Goal: Information Seeking & Learning: Learn about a topic

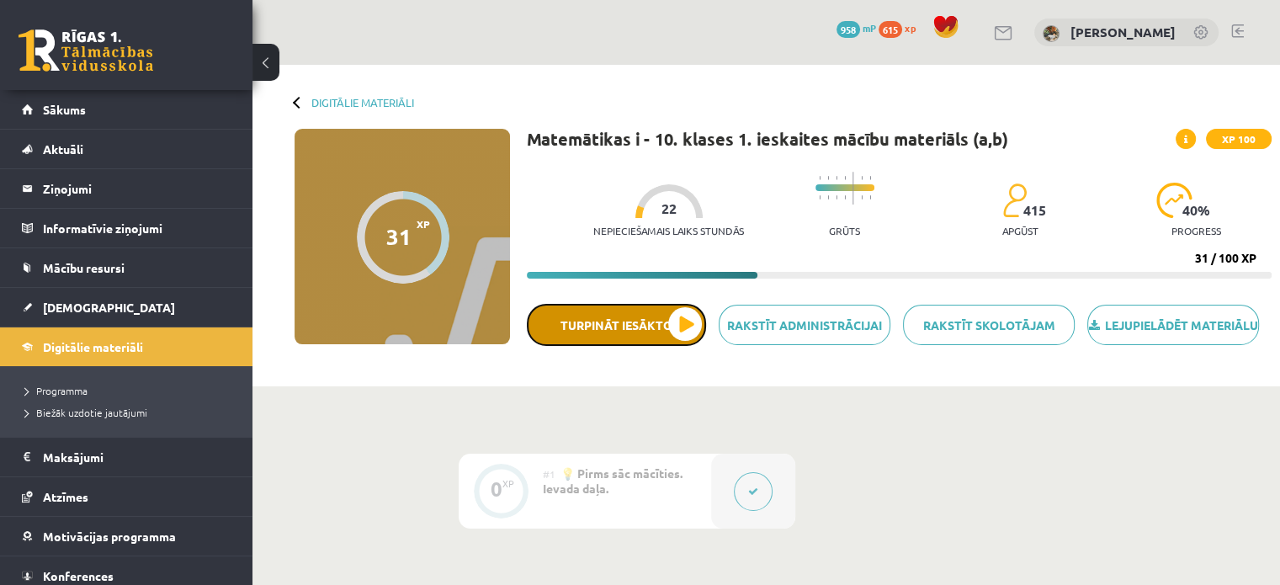
click at [683, 342] on button "Turpināt iesākto" at bounding box center [616, 325] width 179 height 42
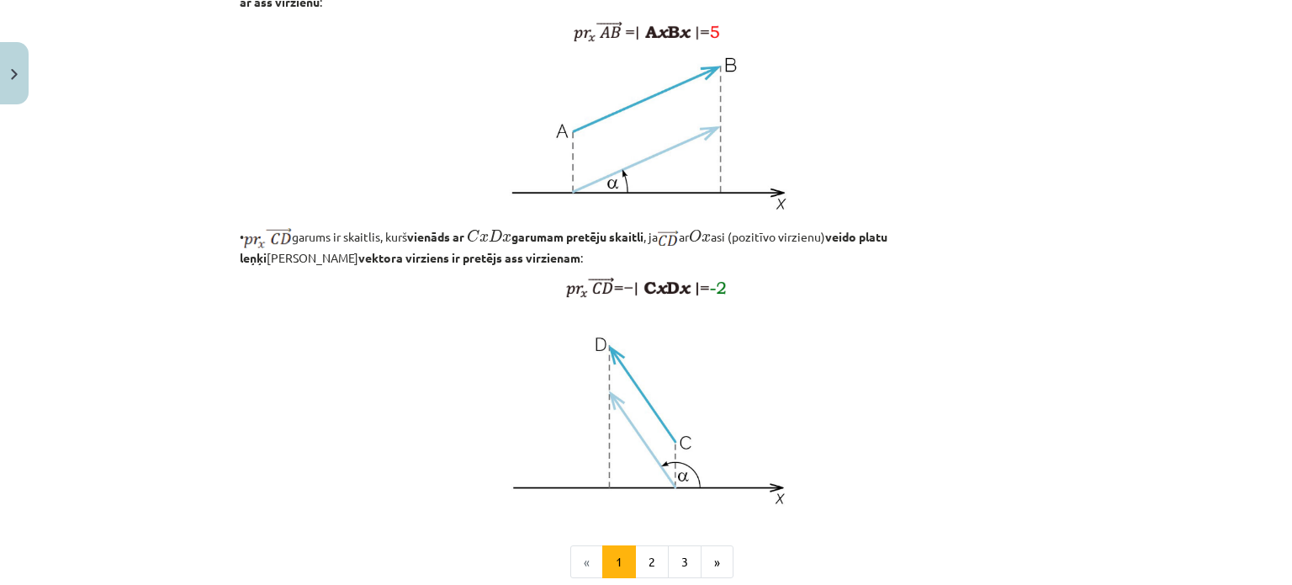
scroll to position [1411, 0]
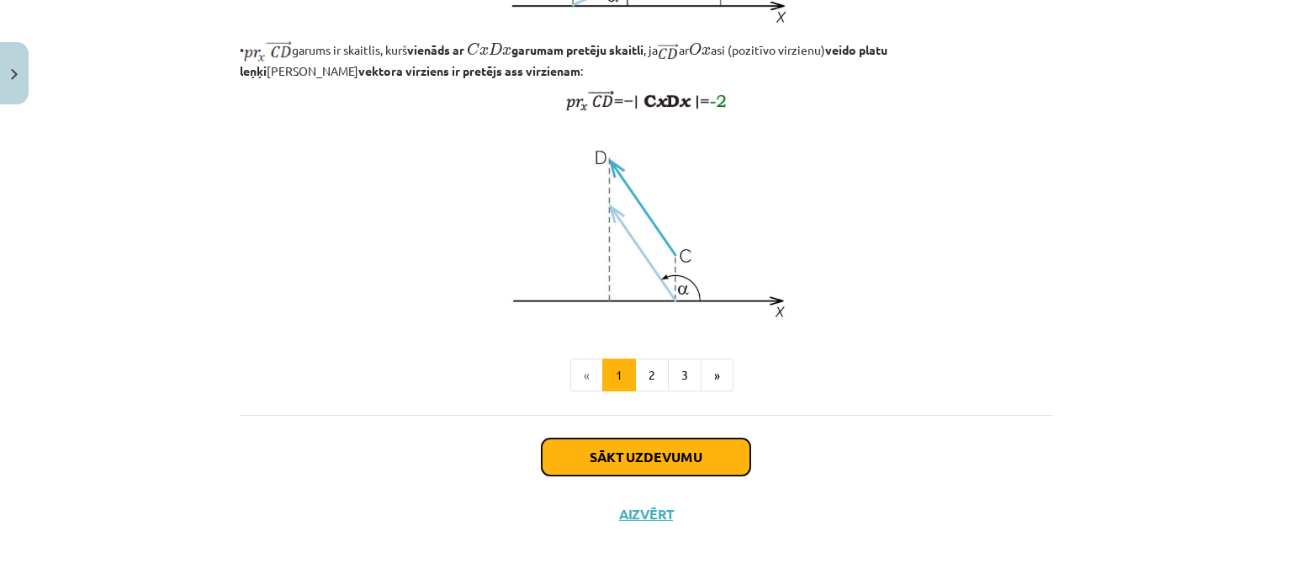
click at [627, 454] on button "Sākt uzdevumu" at bounding box center [646, 456] width 209 height 37
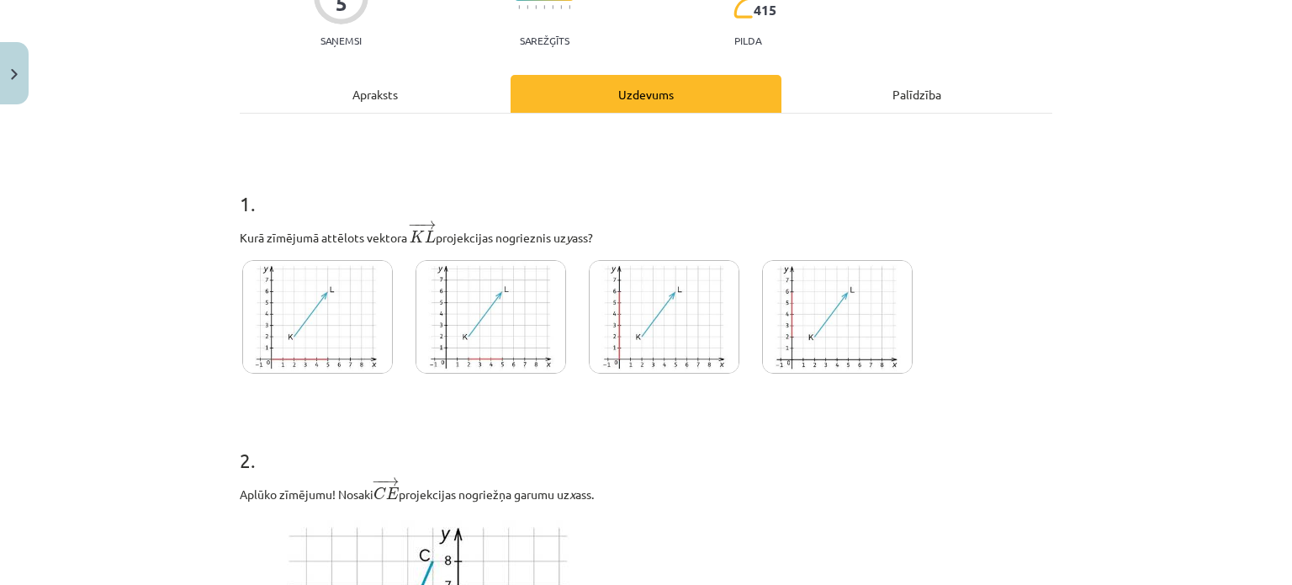
scroll to position [42, 0]
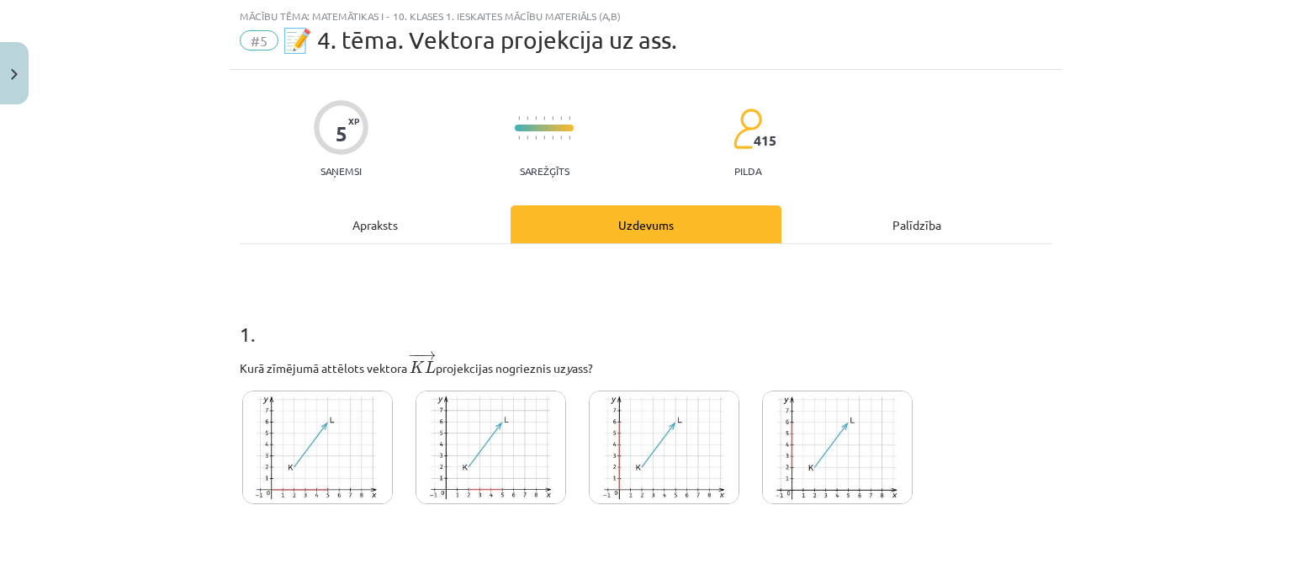
click at [1023, 45] on div "#5 📝 4. tēma. Vektora projekcija uz ass." at bounding box center [646, 40] width 813 height 27
click at [798, 461] on img at bounding box center [837, 447] width 151 height 114
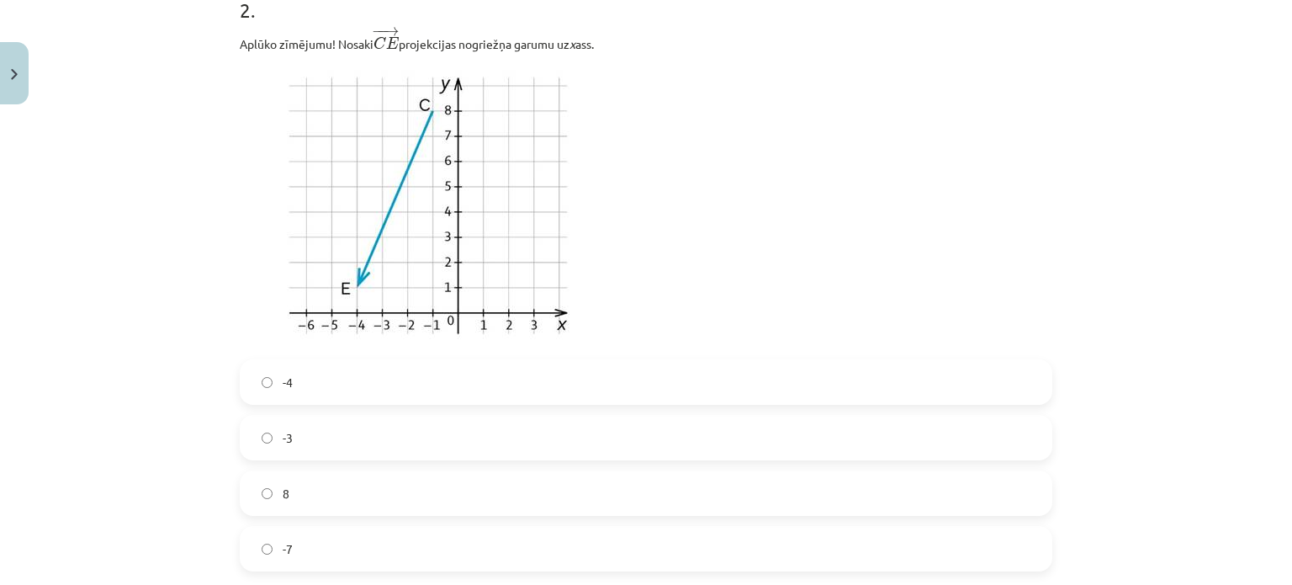
scroll to position [619, 0]
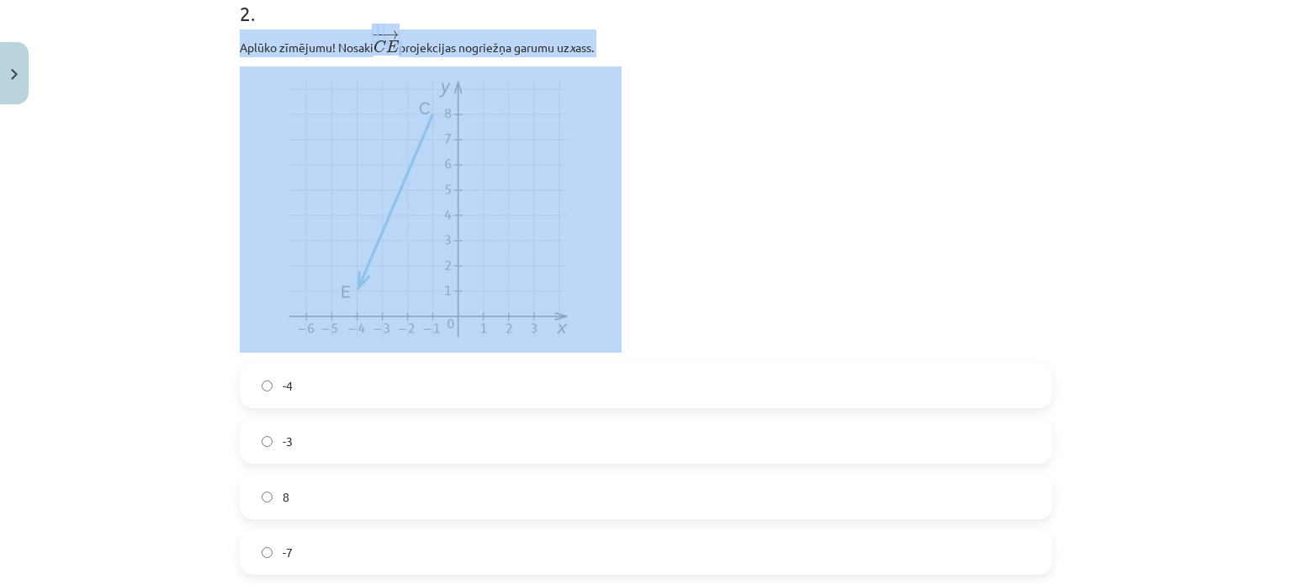
drag, startPoint x: 226, startPoint y: 52, endPoint x: 650, endPoint y: 60, distance: 424.2
click at [650, 60] on div "5 XP Saņemsi Sarežģīts 415 pilda Apraksts Uzdevums Palīdzība 1 . Kurā zīmējumā …" at bounding box center [646, 452] width 833 height 1918
click at [722, 28] on div "2 . Aplūko zīmējumu! Nosaki − − → C E C E → projekcijas nogriežņa garumu uz x a…" at bounding box center [646, 273] width 813 height 603
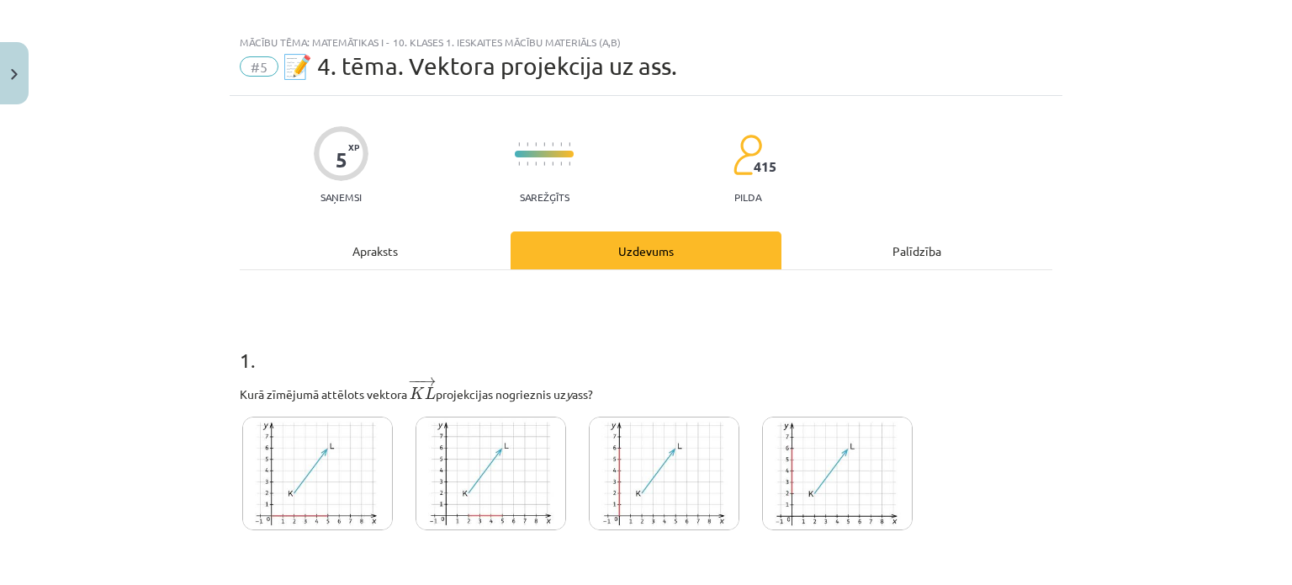
scroll to position [0, 0]
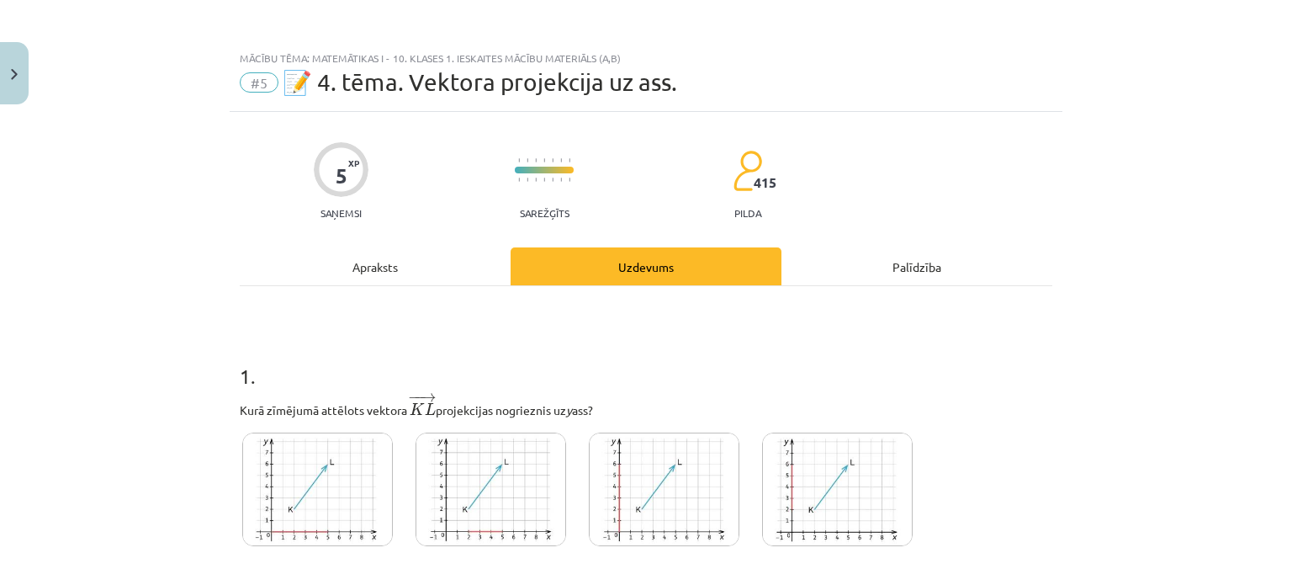
click at [368, 262] on div "Apraksts" at bounding box center [375, 266] width 271 height 38
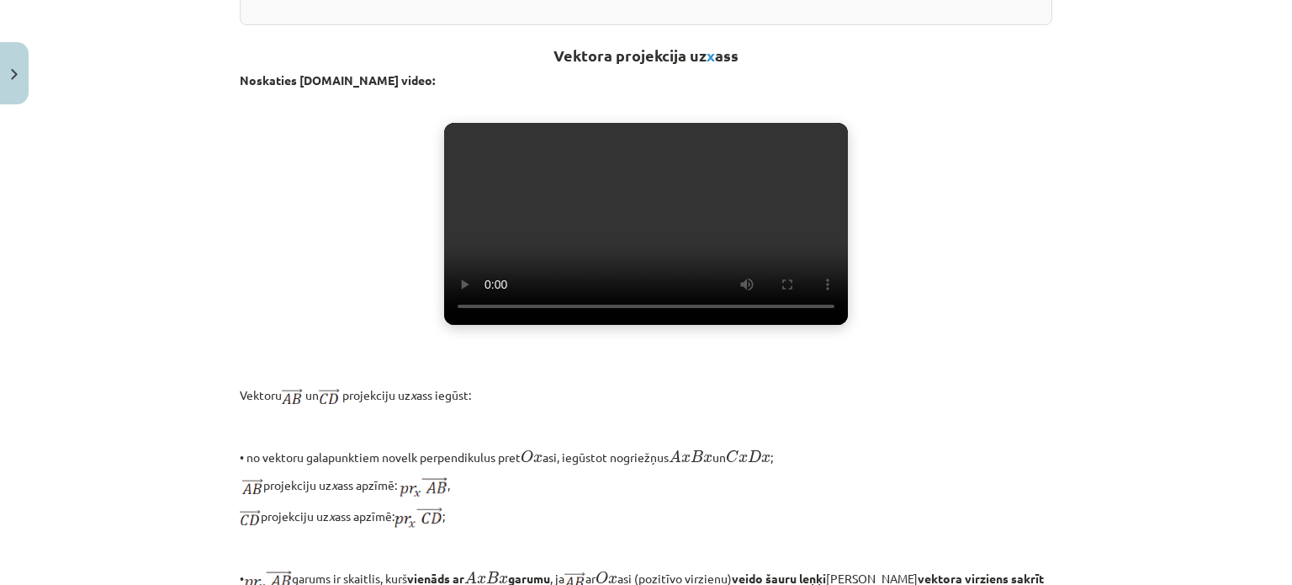
scroll to position [589, 0]
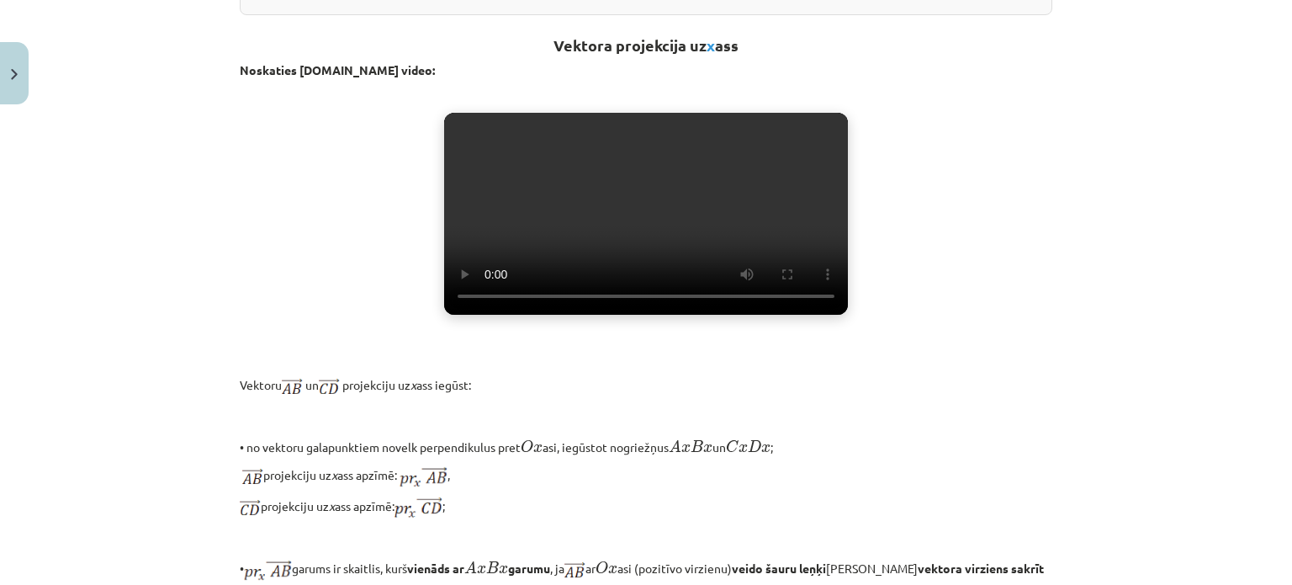
click at [592, 266] on video "Jūsu pārlūkprogramma neatbalsta video atskaņošanu." at bounding box center [646, 214] width 404 height 202
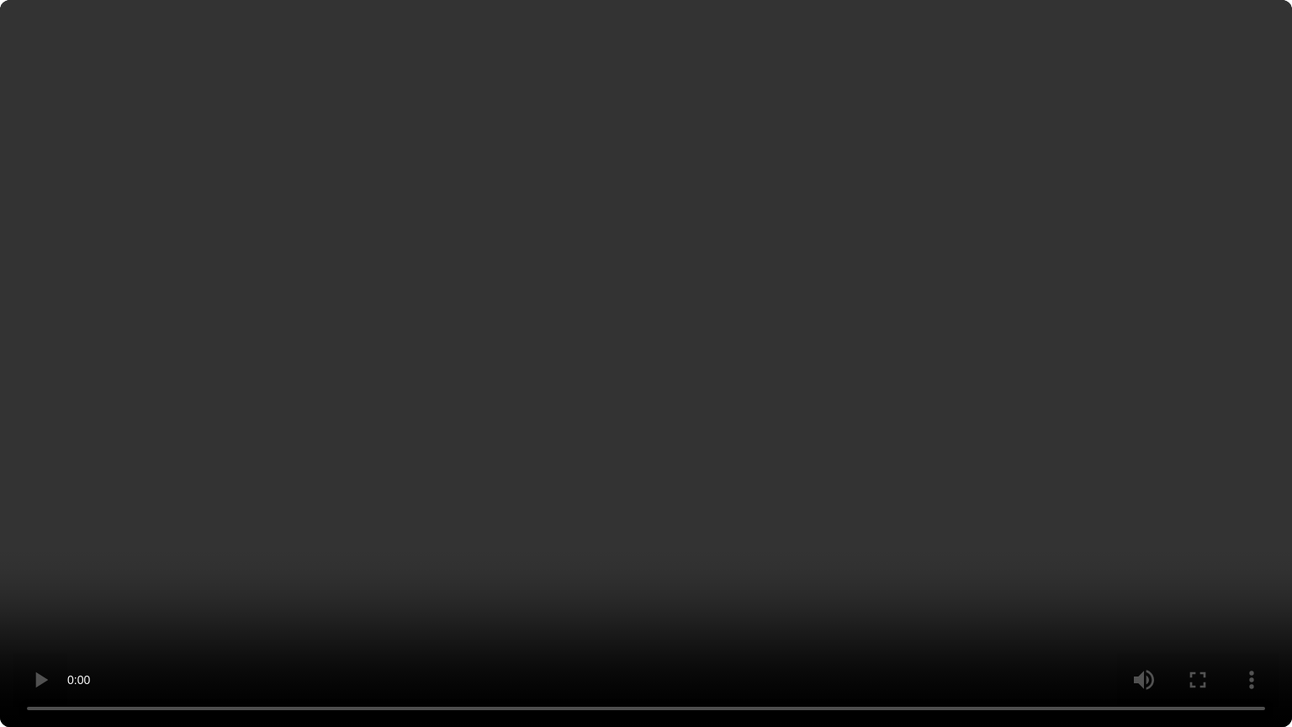
click at [693, 394] on video "Jūsu pārlūkprogramma neatbalsta video atskaņošanu." at bounding box center [646, 363] width 1292 height 727
click at [720, 290] on video "Jūsu pārlūkprogramma neatbalsta video atskaņošanu." at bounding box center [646, 363] width 1292 height 727
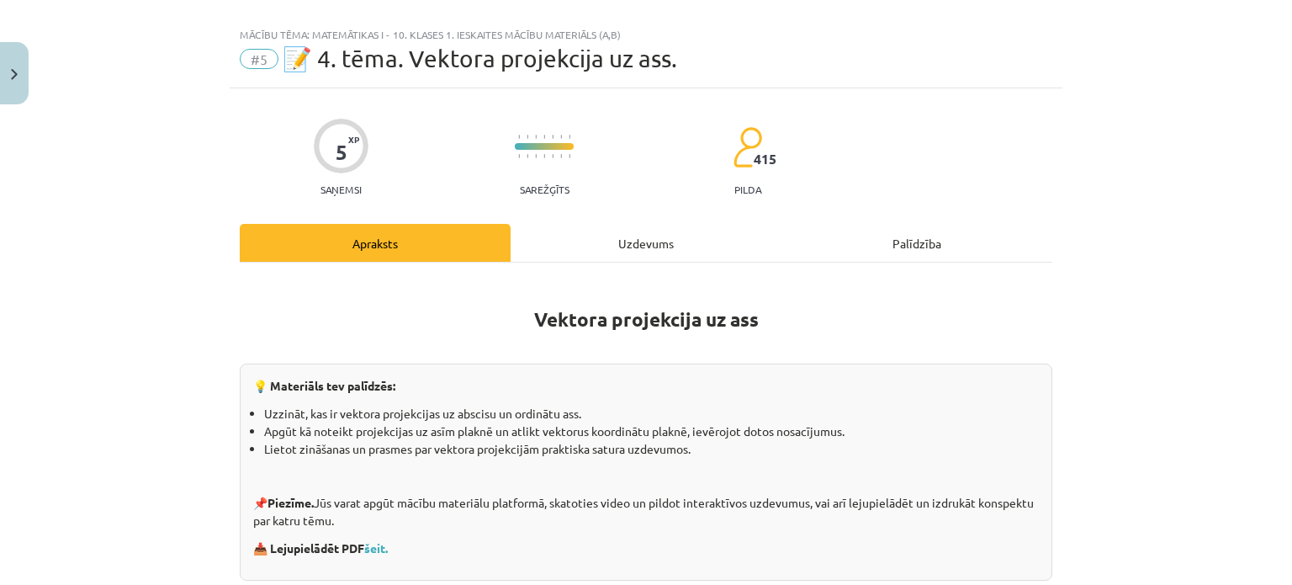
scroll to position [0, 0]
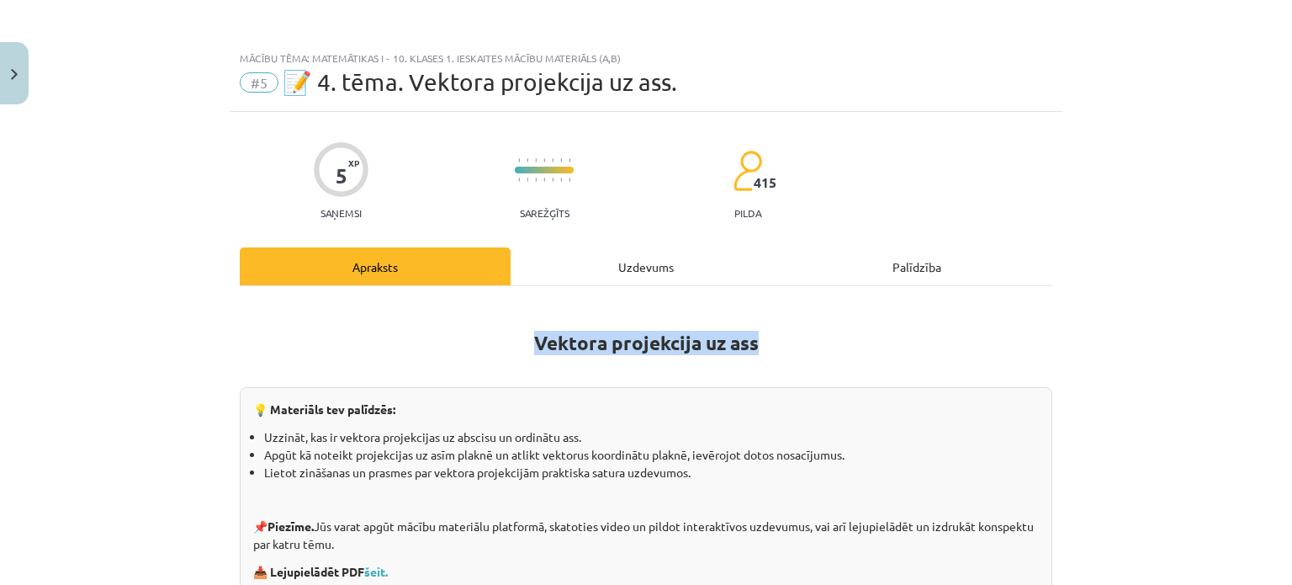
drag, startPoint x: 581, startPoint y: 341, endPoint x: 863, endPoint y: 350, distance: 282.9
click at [863, 350] on h1 "Vektora projekcija uz ass" at bounding box center [646, 327] width 813 height 53
copy strong "Vektora projekcija uz ass"
click at [1208, 178] on div "Mācību tēma: Matemātikas i - 10. klases 1. ieskaites mācību materiāls (a,b) #5 …" at bounding box center [646, 292] width 1292 height 585
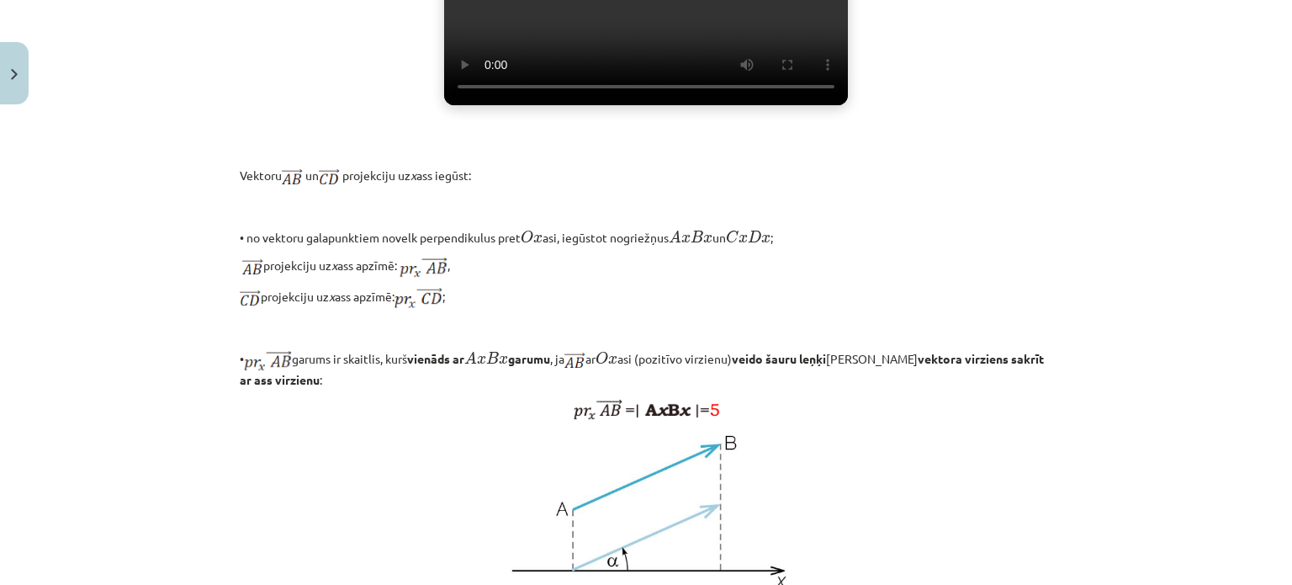
scroll to position [797, 0]
drag, startPoint x: 229, startPoint y: 225, endPoint x: 451, endPoint y: 433, distance: 304.8
click at [451, 433] on div "5 XP Saņemsi Sarežģīts 415 pilda Apraksts Uzdevums Palīdzība Vektora projekcija…" at bounding box center [646, 212] width 833 height 1794
copy div "Vektoru un projekciju uz x ass iegūst: • no vektoru galapunktiem novelk perpend…"
click at [369, 499] on p at bounding box center [646, 513] width 813 height 162
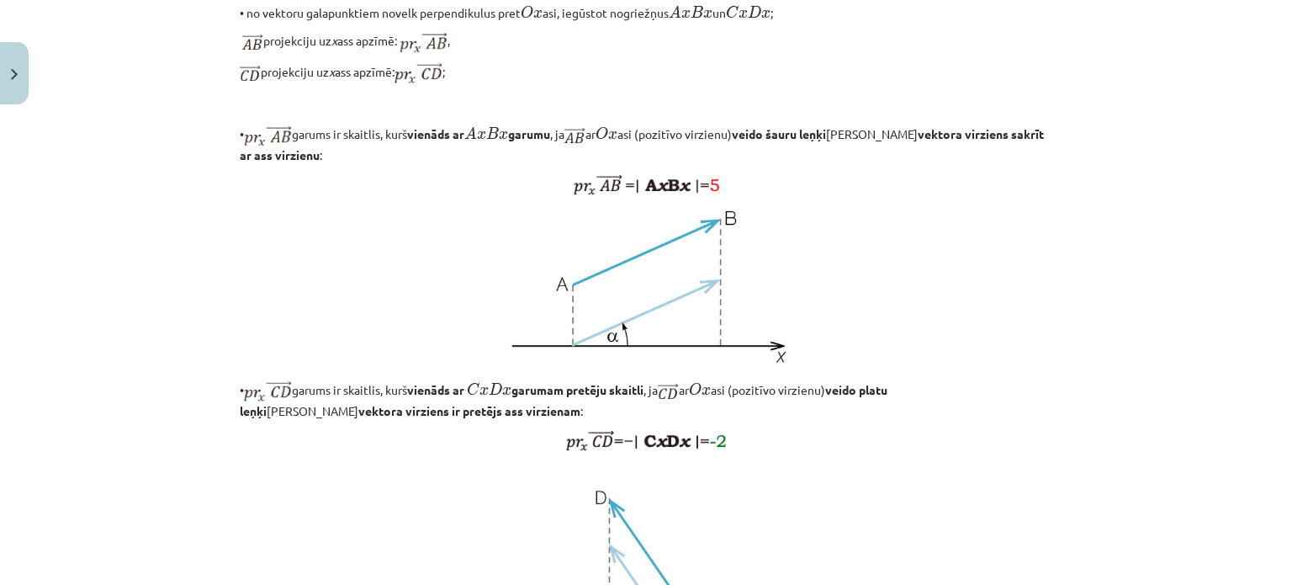
scroll to position [1041, 0]
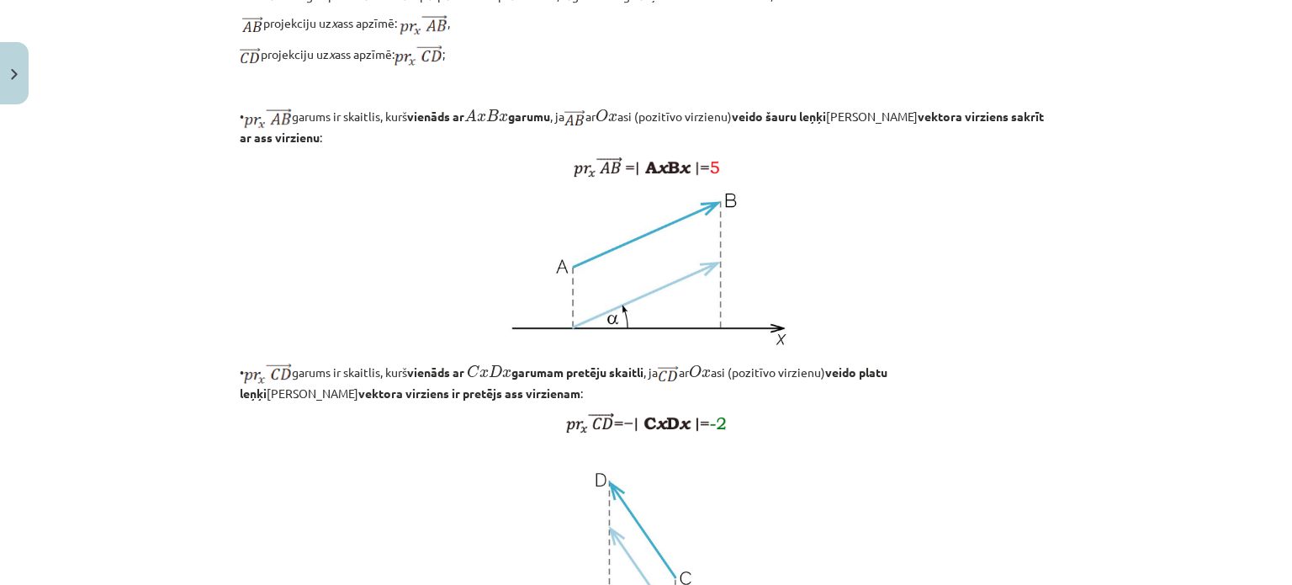
drag, startPoint x: 852, startPoint y: 418, endPoint x: 857, endPoint y: 438, distance: 20.8
click at [857, 402] on p "• garums ir skaitlis, kurš vienāds ar C x D x C x D x garumam pretēju skaitli ,…" at bounding box center [646, 381] width 813 height 42
copy p "veido platu leņķi jeb vektora virziens ir pretējs ass virzienam :"
click at [1071, 377] on div "Mācību tēma: Matemātikas i - 10. klases 1. ieskaites mācību materiāls (a,b) #5 …" at bounding box center [646, 292] width 1292 height 585
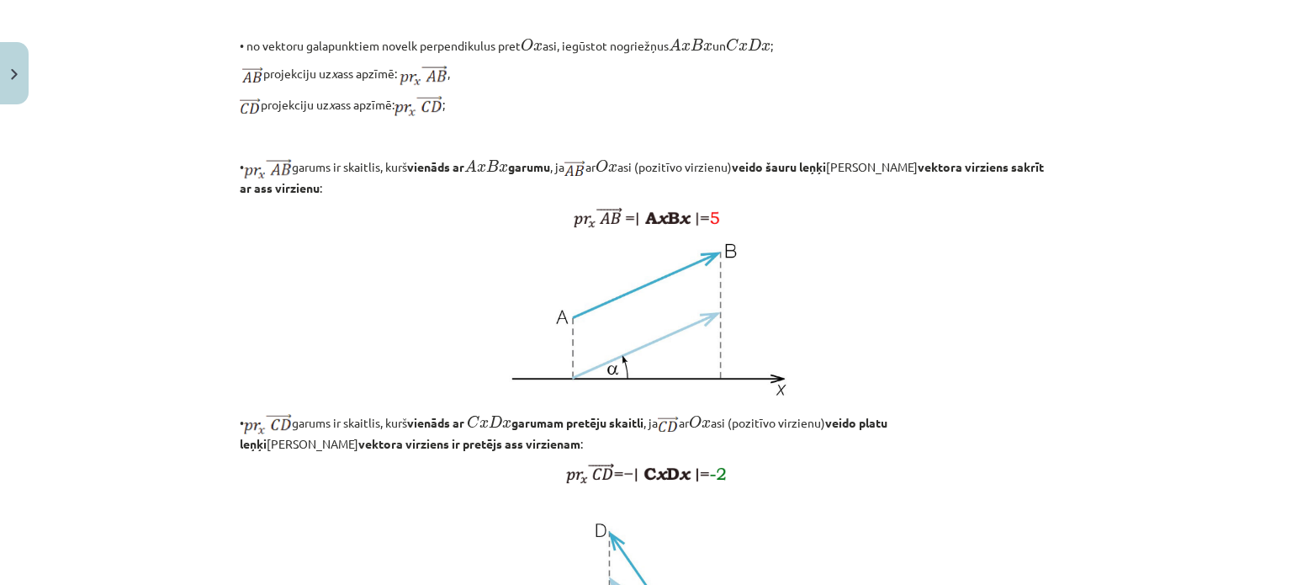
scroll to position [1411, 0]
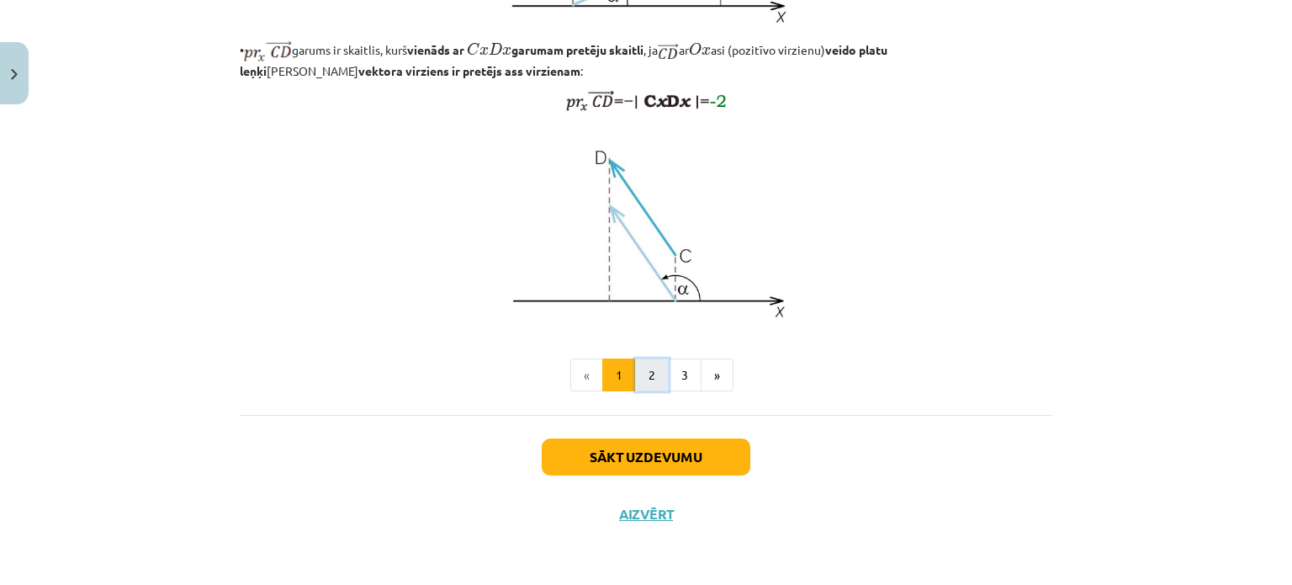
drag, startPoint x: 639, startPoint y: 377, endPoint x: 639, endPoint y: 390, distance: 12.6
click at [641, 377] on button "2" at bounding box center [652, 375] width 34 height 34
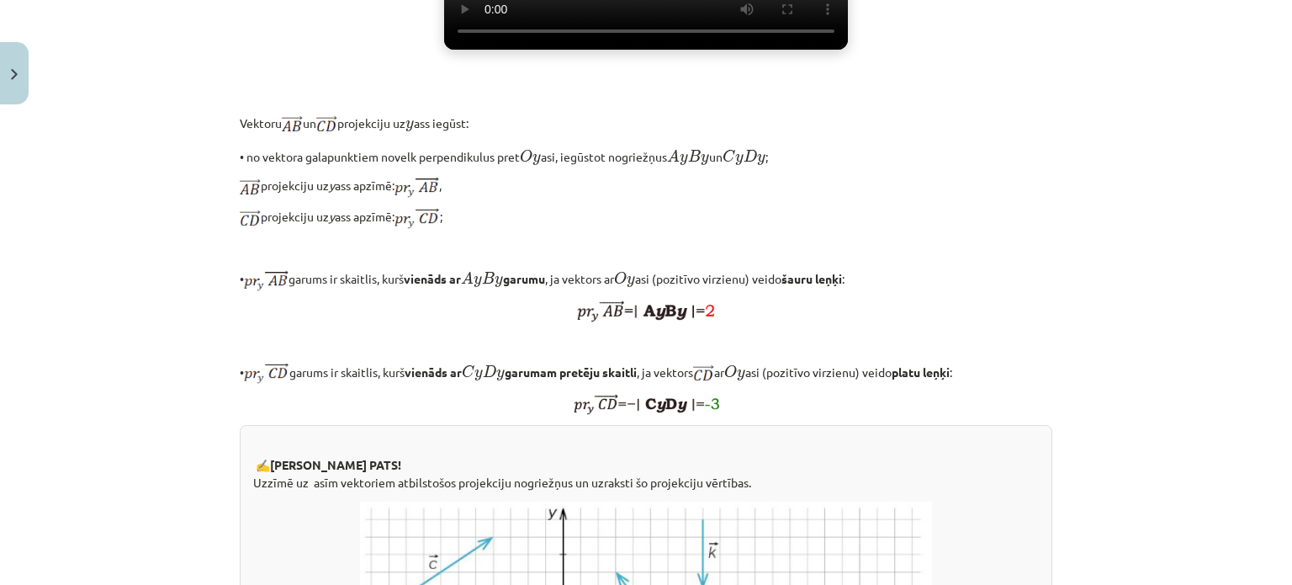
scroll to position [582, 0]
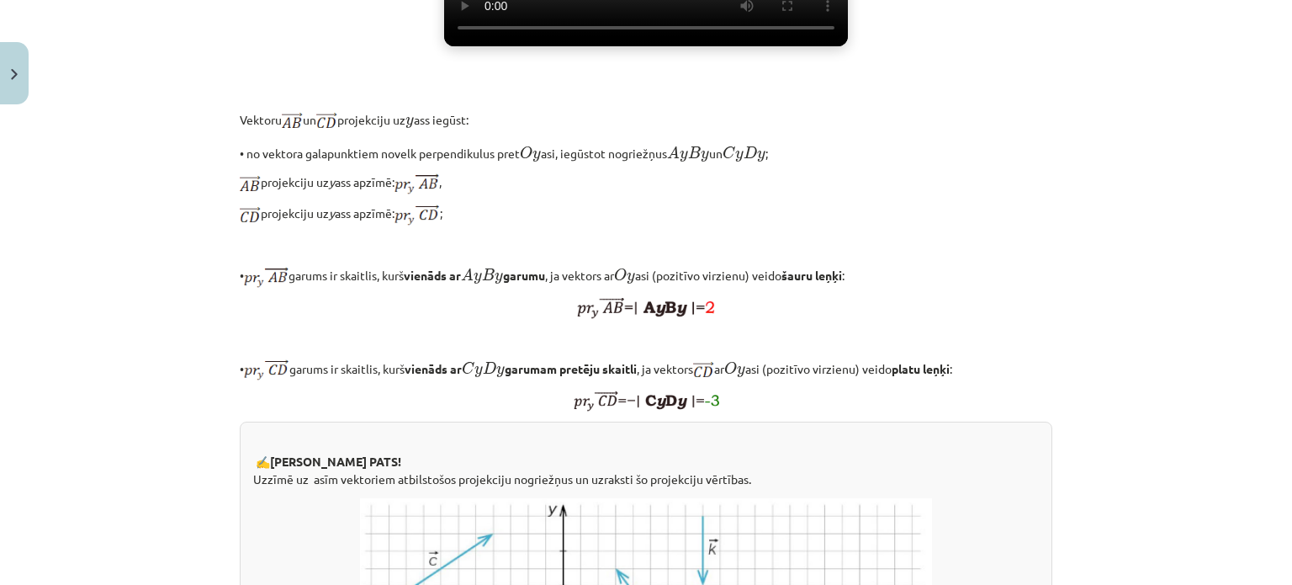
drag, startPoint x: 726, startPoint y: 114, endPoint x: 723, endPoint y: 144, distance: 29.6
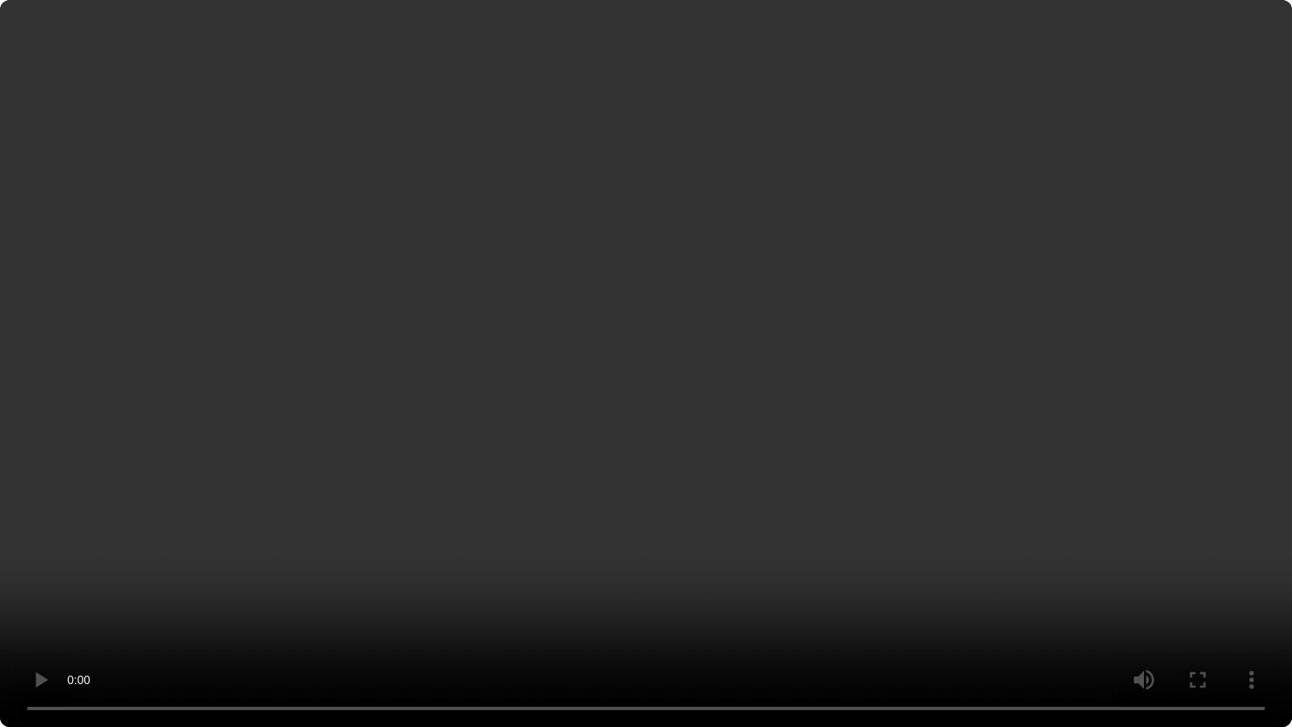
click at [353, 274] on video "Jūsu pārlūkprogramma neatbalsta video atskaņošanu." at bounding box center [646, 363] width 1292 height 727
click at [504, 333] on video "Jūsu pārlūkprogramma neatbalsta video atskaņošanu." at bounding box center [646, 363] width 1292 height 727
click at [514, 422] on video "Jūsu pārlūkprogramma neatbalsta video atskaņošanu." at bounding box center [646, 363] width 1292 height 727
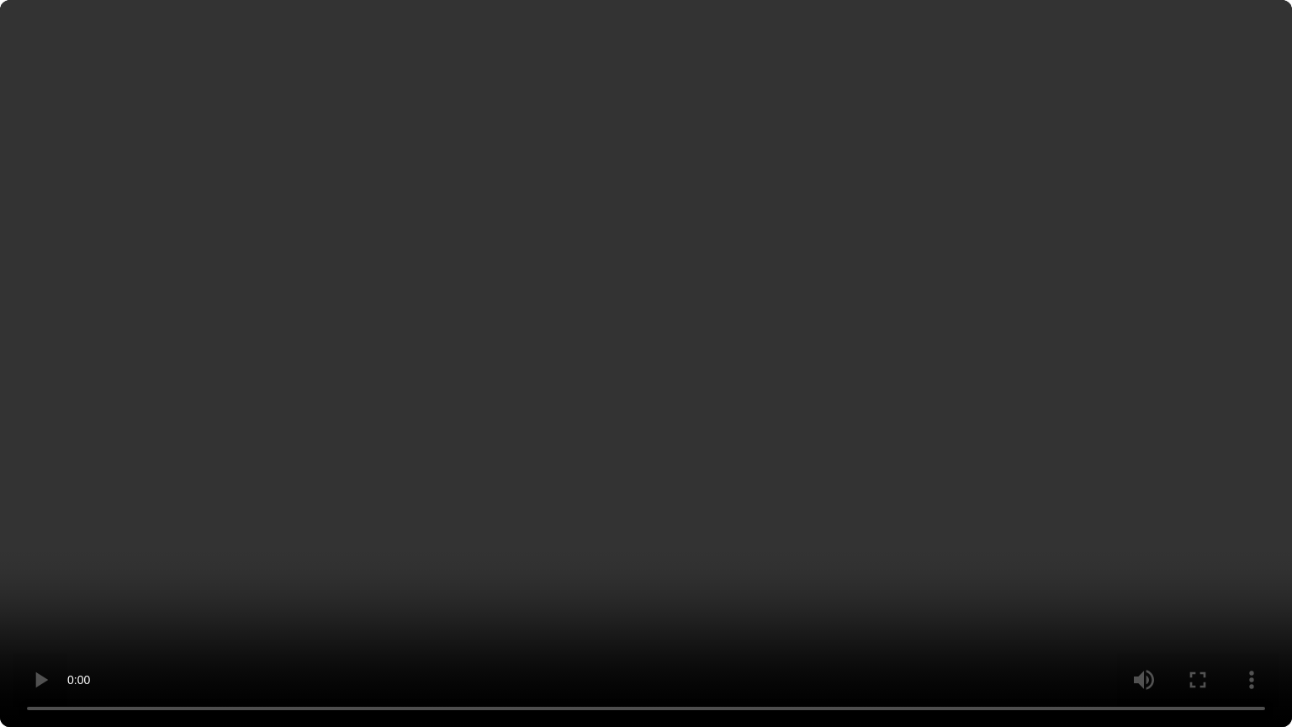
click at [514, 422] on video "Jūsu pārlūkprogramma neatbalsta video atskaņošanu." at bounding box center [646, 363] width 1292 height 727
drag, startPoint x: 526, startPoint y: 417, endPoint x: 538, endPoint y: 420, distance: 12.0
click at [537, 417] on video "Jūsu pārlūkprogramma neatbalsta video atskaņošanu." at bounding box center [646, 363] width 1292 height 727
click at [825, 469] on video "Jūsu pārlūkprogramma neatbalsta video atskaņošanu." at bounding box center [646, 363] width 1292 height 727
click at [848, 448] on video "Jūsu pārlūkprogramma neatbalsta video atskaņošanu." at bounding box center [646, 363] width 1292 height 727
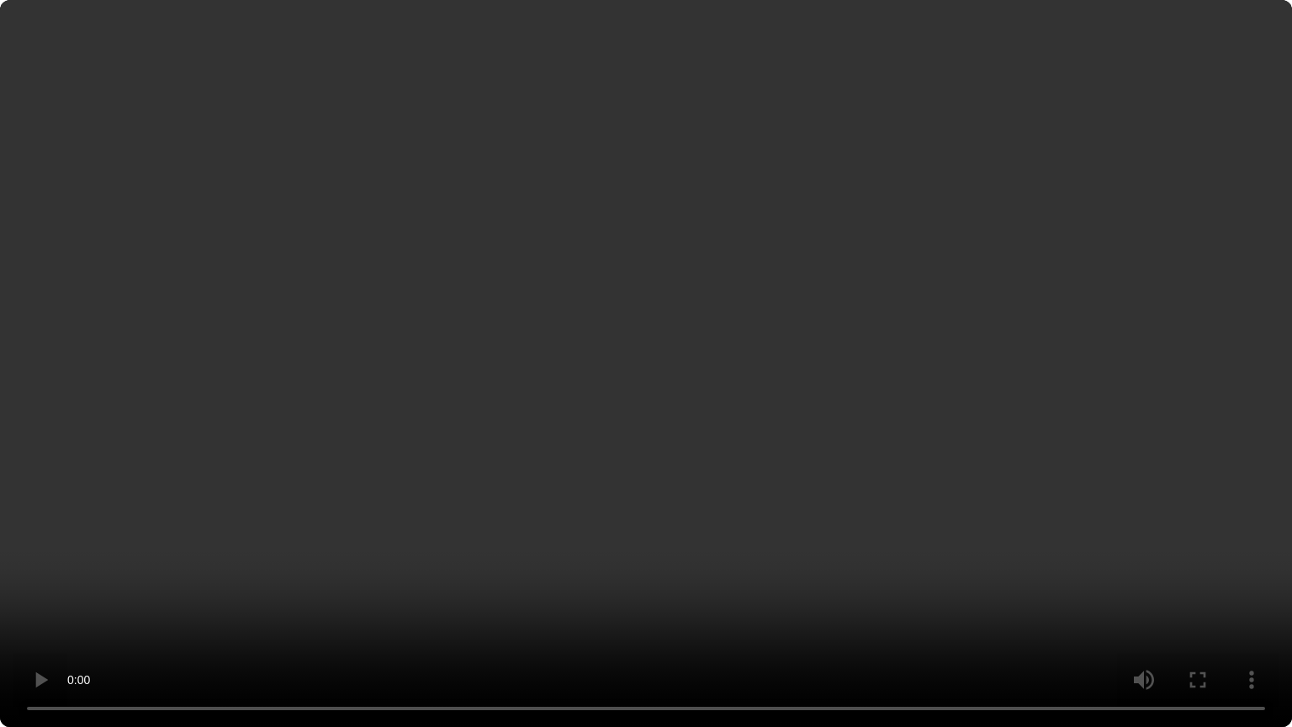
click at [848, 448] on video "Jūsu pārlūkprogramma neatbalsta video atskaņošanu." at bounding box center [646, 363] width 1292 height 727
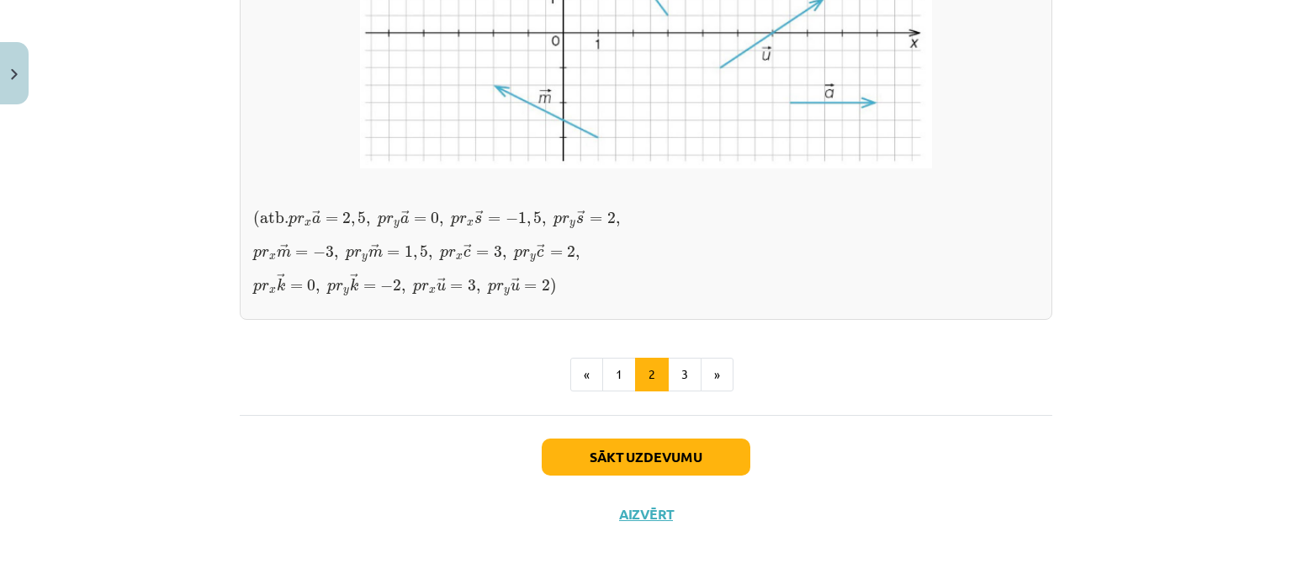
scroll to position [1553, 0]
click at [683, 379] on button "3" at bounding box center [685, 375] width 34 height 34
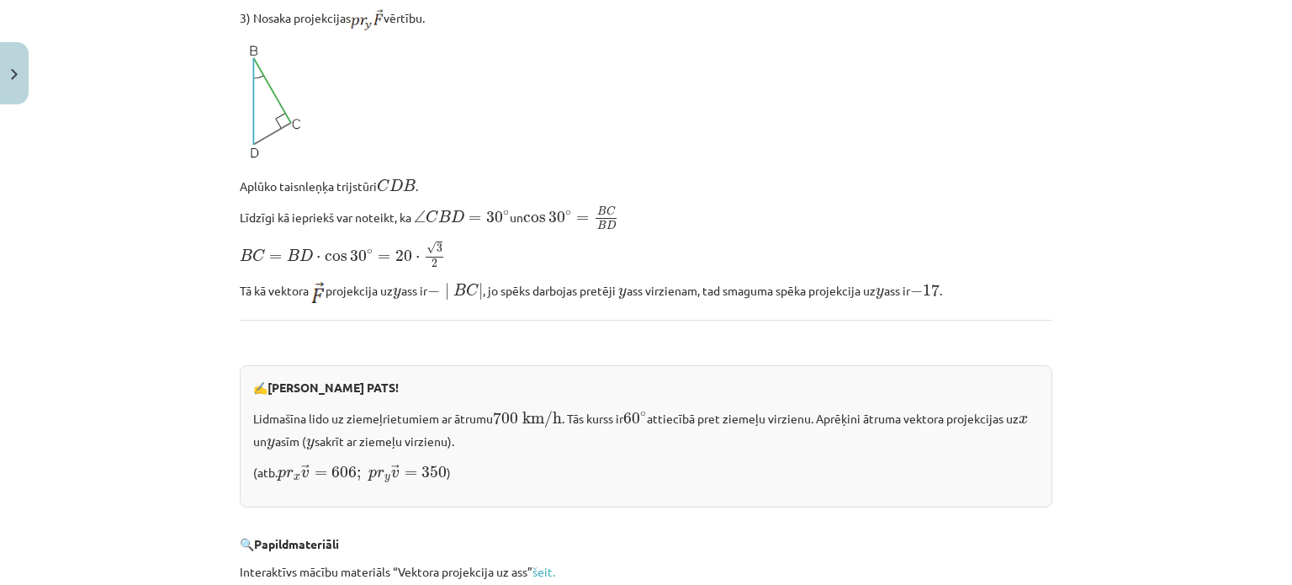
scroll to position [1492, 0]
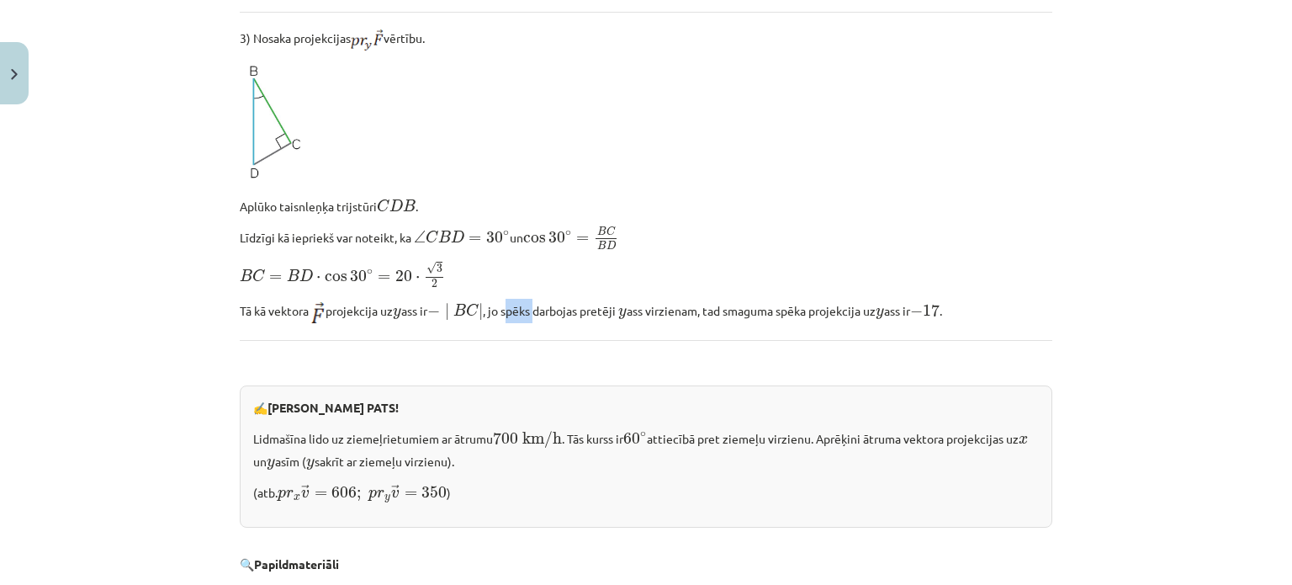
drag, startPoint x: 512, startPoint y: 299, endPoint x: 539, endPoint y: 302, distance: 27.1
click at [539, 300] on p "Tā kā vektora ﻿ projekcija uz y y ass ir ﻿ − ∣ B C ∣ − ∣ B C ∣ ﻿, jo spēks darb…" at bounding box center [646, 311] width 813 height 24
drag, startPoint x: 507, startPoint y: 299, endPoint x: 538, endPoint y: 300, distance: 31.1
click at [538, 300] on p "Tā kā vektora ﻿ projekcija uz y y ass ir ﻿ − ∣ B C ∣ − ∣ B C ∣ ﻿, jo spēks darb…" at bounding box center [646, 311] width 813 height 24
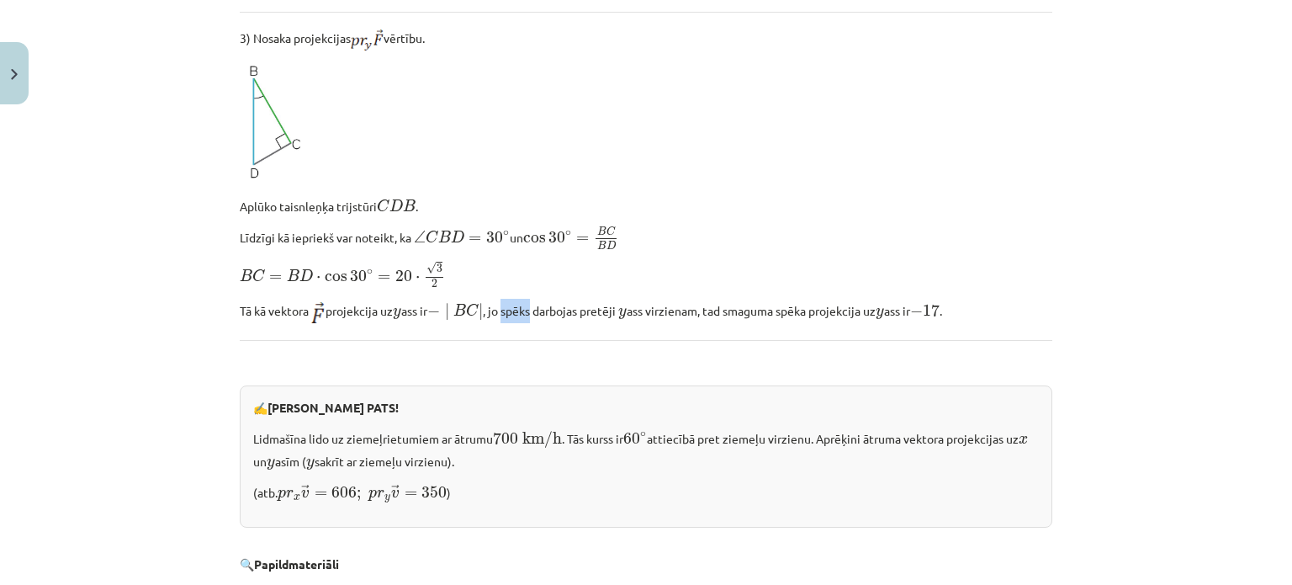
click at [527, 273] on div at bounding box center [527, 273] width 0 height 0
click at [688, 194] on p "Aplūko taisnleņķa trijstūri C D B C D B ." at bounding box center [646, 204] width 813 height 21
drag, startPoint x: 658, startPoint y: 309, endPoint x: 710, endPoint y: 309, distance: 52.2
click at [710, 309] on p "Tā kā vektora ﻿ projekcija uz y y ass ir ﻿ − ∣ B C ∣ − ∣ B C ∣ ﻿, jo spēks darb…" at bounding box center [646, 311] width 813 height 24
click at [699, 310] on div at bounding box center [699, 310] width 0 height 0
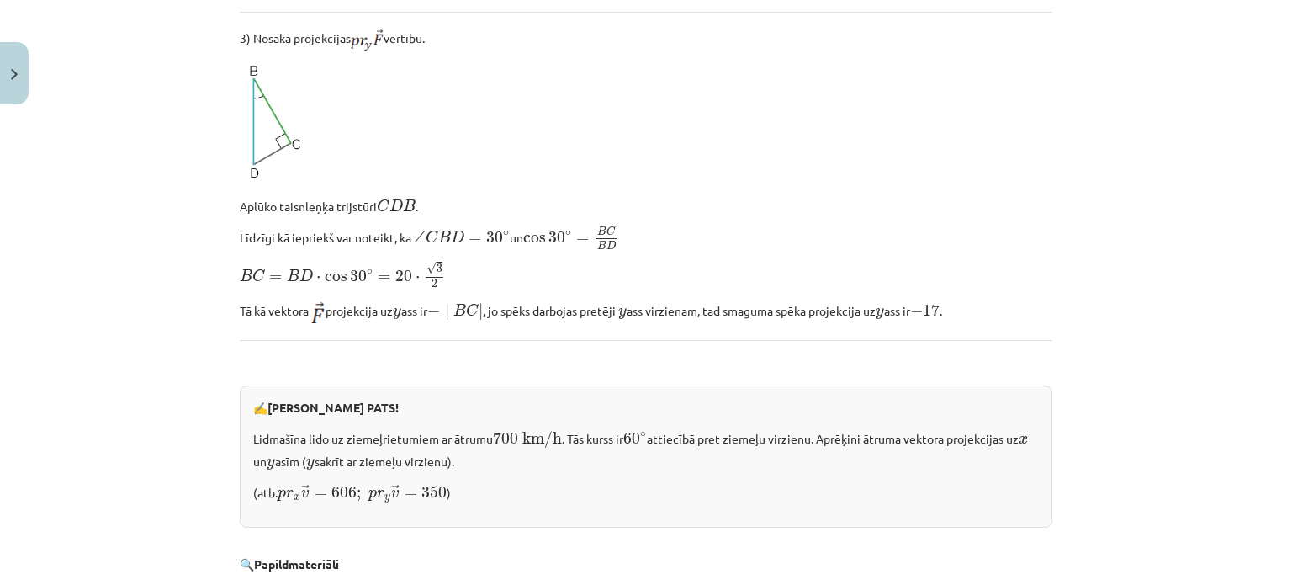
drag, startPoint x: 730, startPoint y: 299, endPoint x: 789, endPoint y: 303, distance: 59.1
click at [789, 303] on p "Tā kā vektora ﻿ projekcija uz y y ass ir ﻿ − ∣ B C ∣ − ∣ B C ∣ ﻿, jo spēks darb…" at bounding box center [646, 311] width 813 height 24
click at [778, 273] on div at bounding box center [778, 273] width 0 height 0
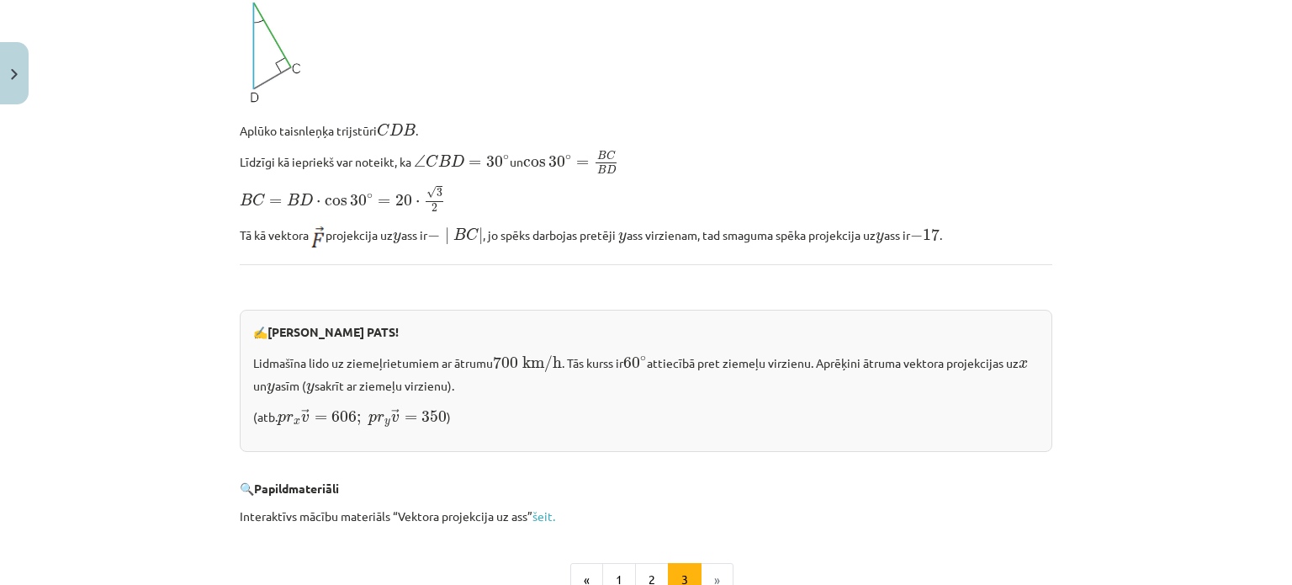
scroll to position [1760, 0]
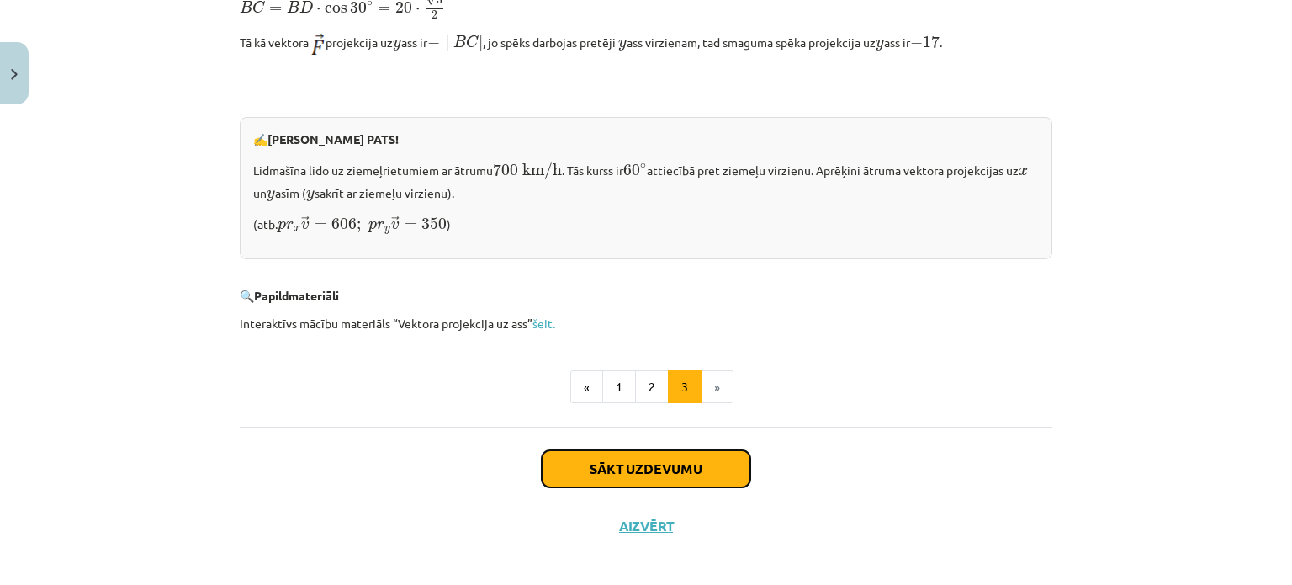
click at [576, 450] on button "Sākt uzdevumu" at bounding box center [646, 468] width 209 height 37
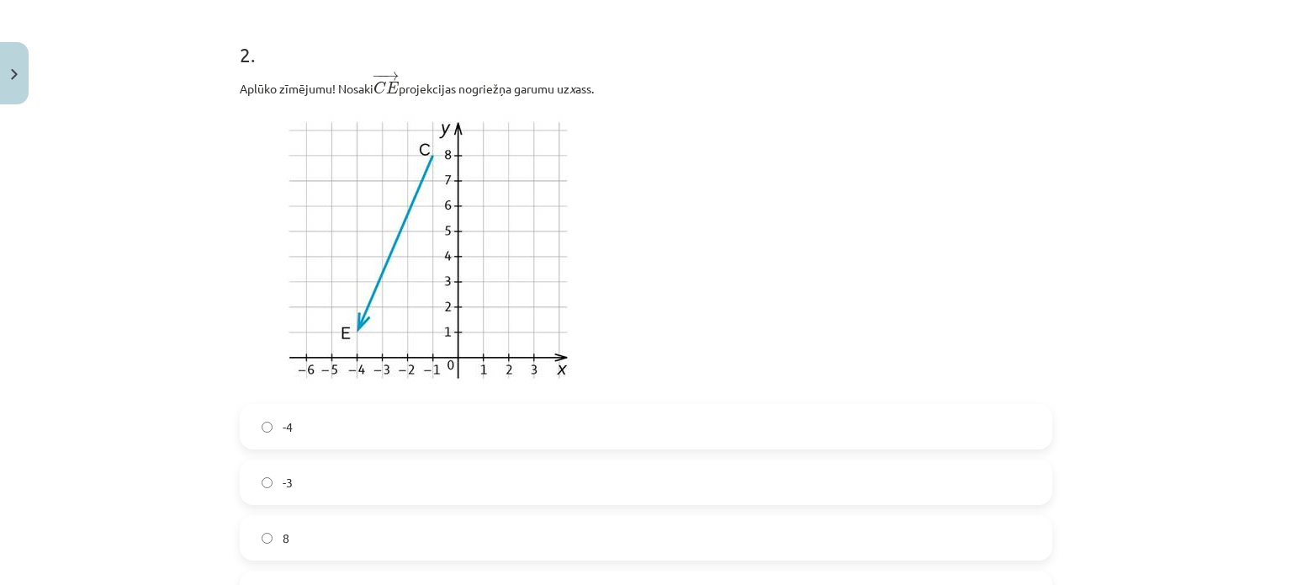
scroll to position [596, 0]
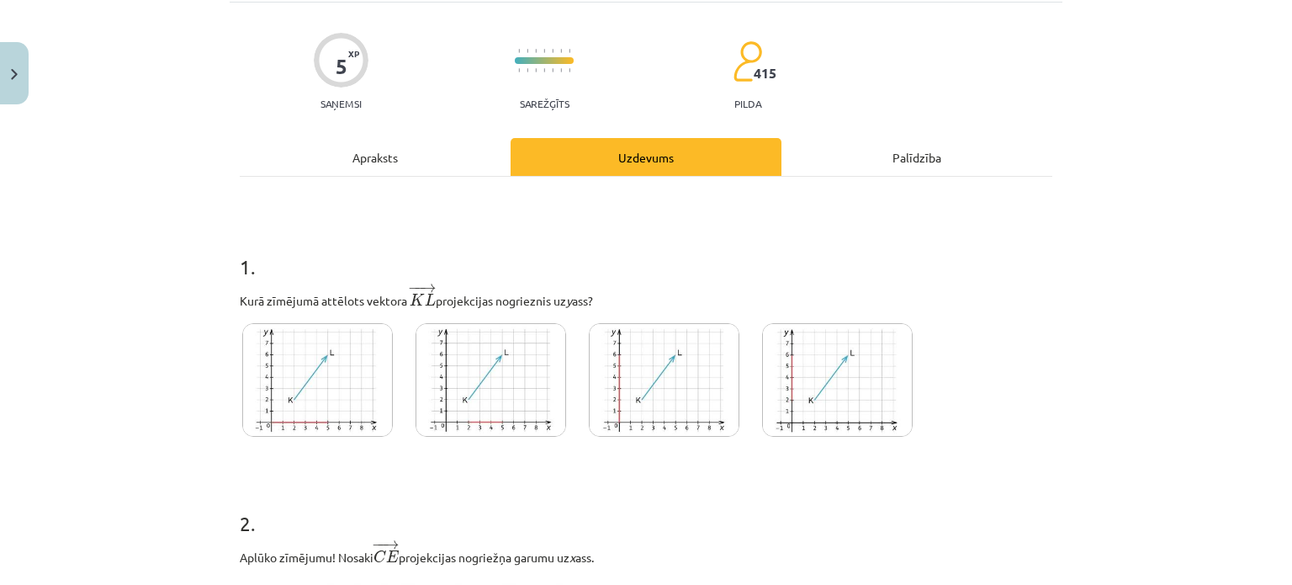
click at [368, 146] on div "Apraksts" at bounding box center [375, 157] width 271 height 38
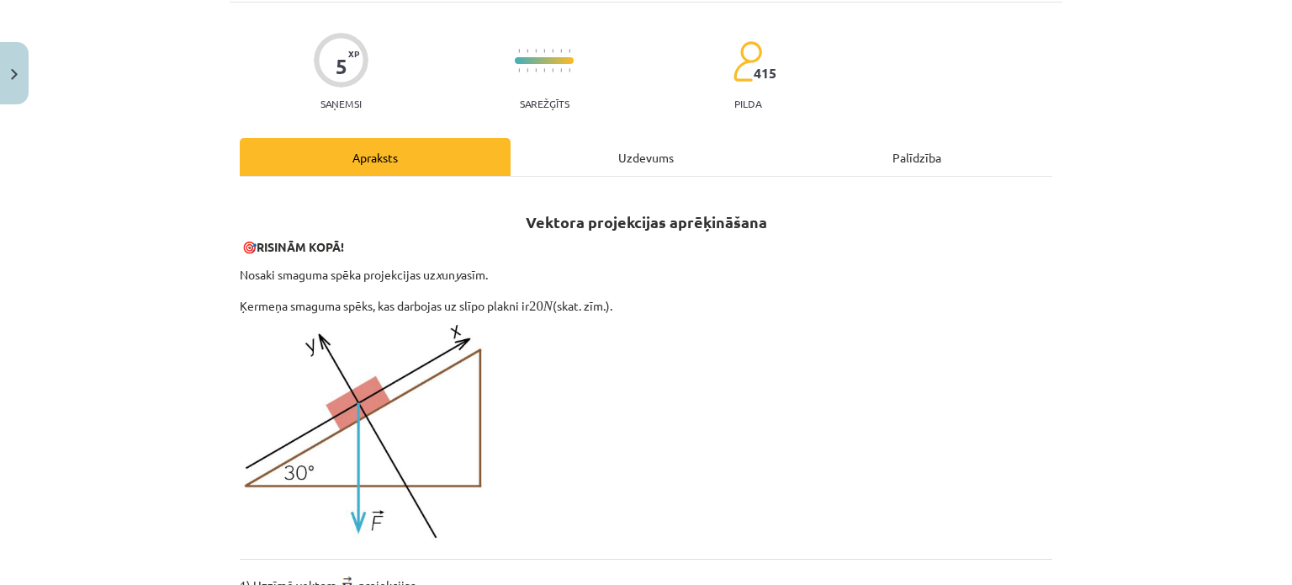
scroll to position [42, 0]
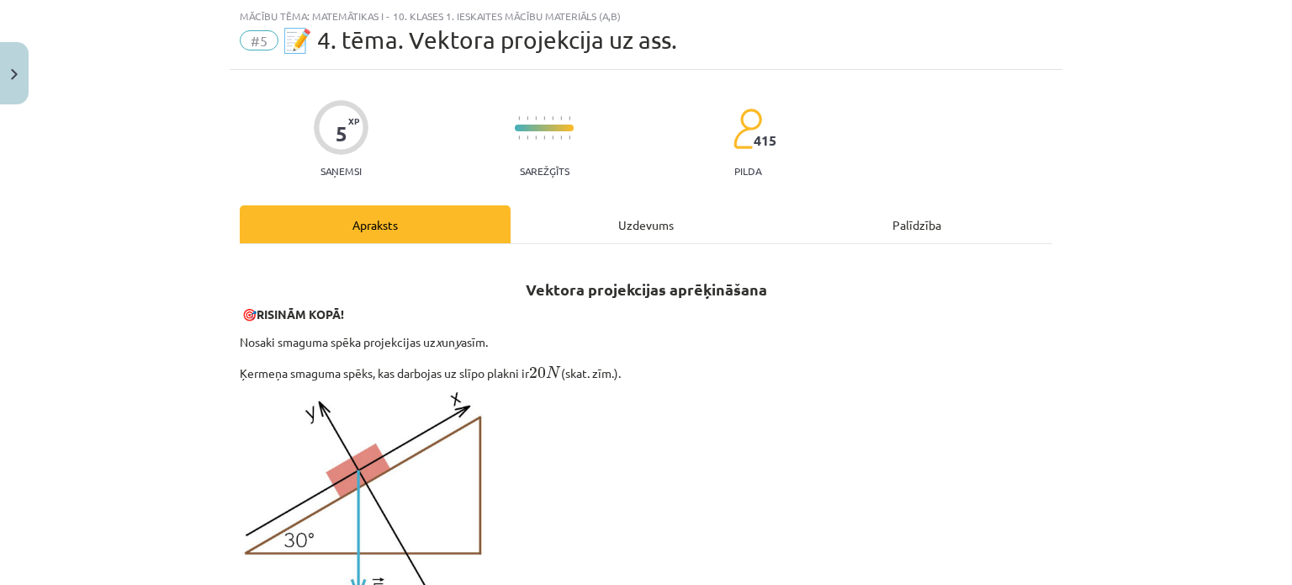
click at [615, 214] on div "Uzdevums" at bounding box center [646, 224] width 271 height 38
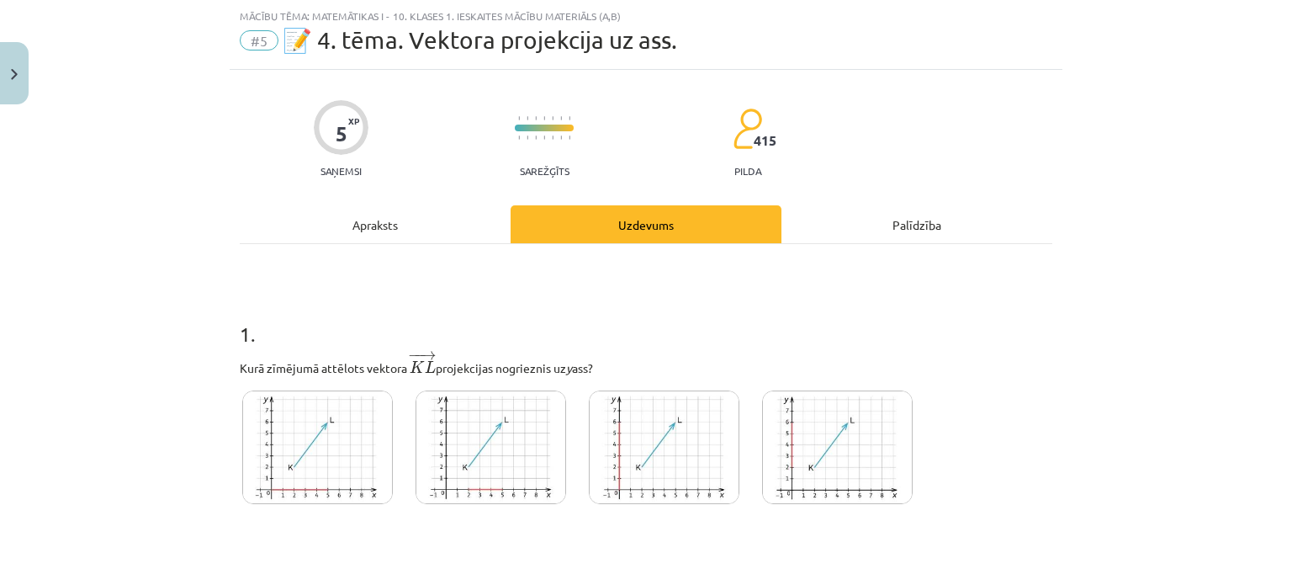
click at [471, 213] on div "Apraksts" at bounding box center [375, 224] width 271 height 38
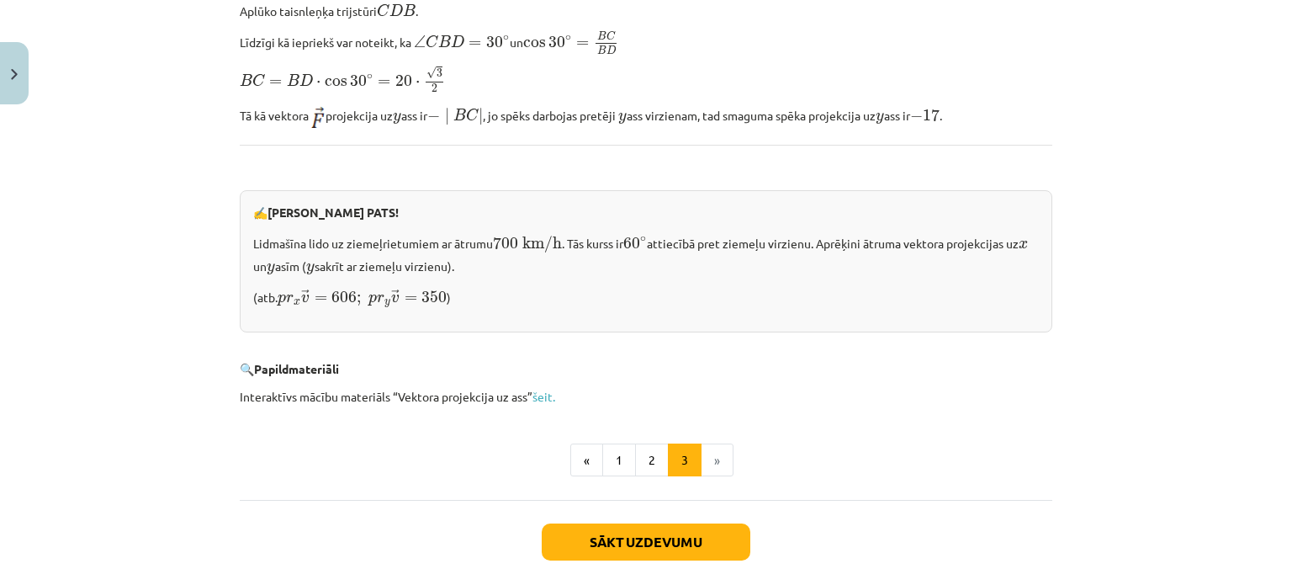
scroll to position [1704, 0]
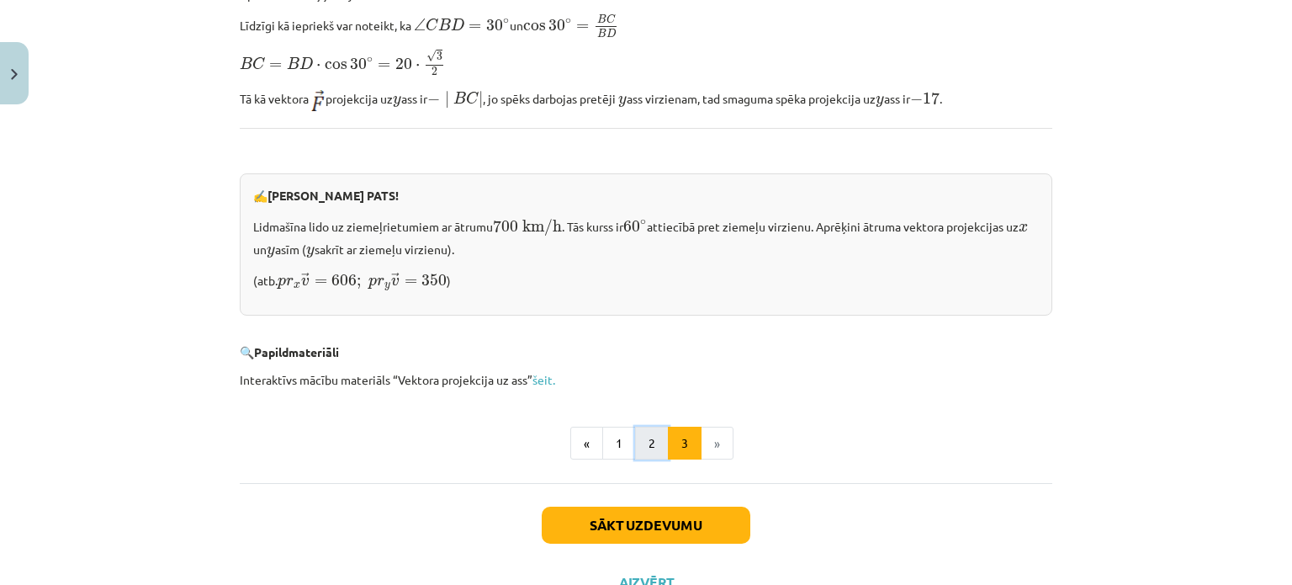
click at [659, 430] on button "2" at bounding box center [652, 444] width 34 height 34
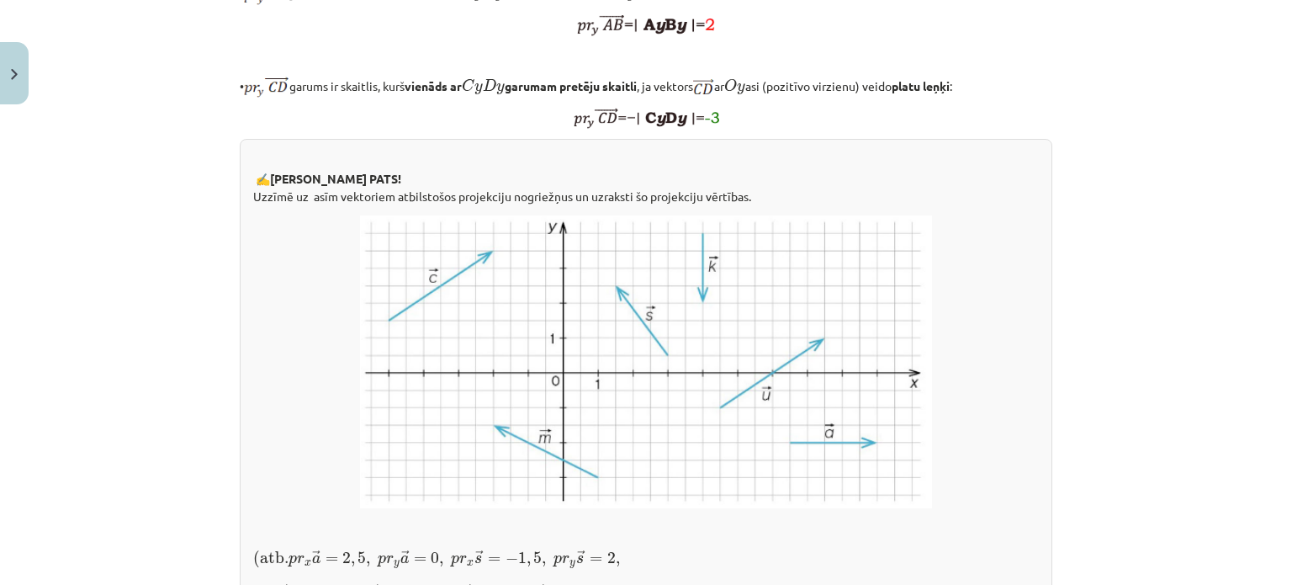
scroll to position [825, 0]
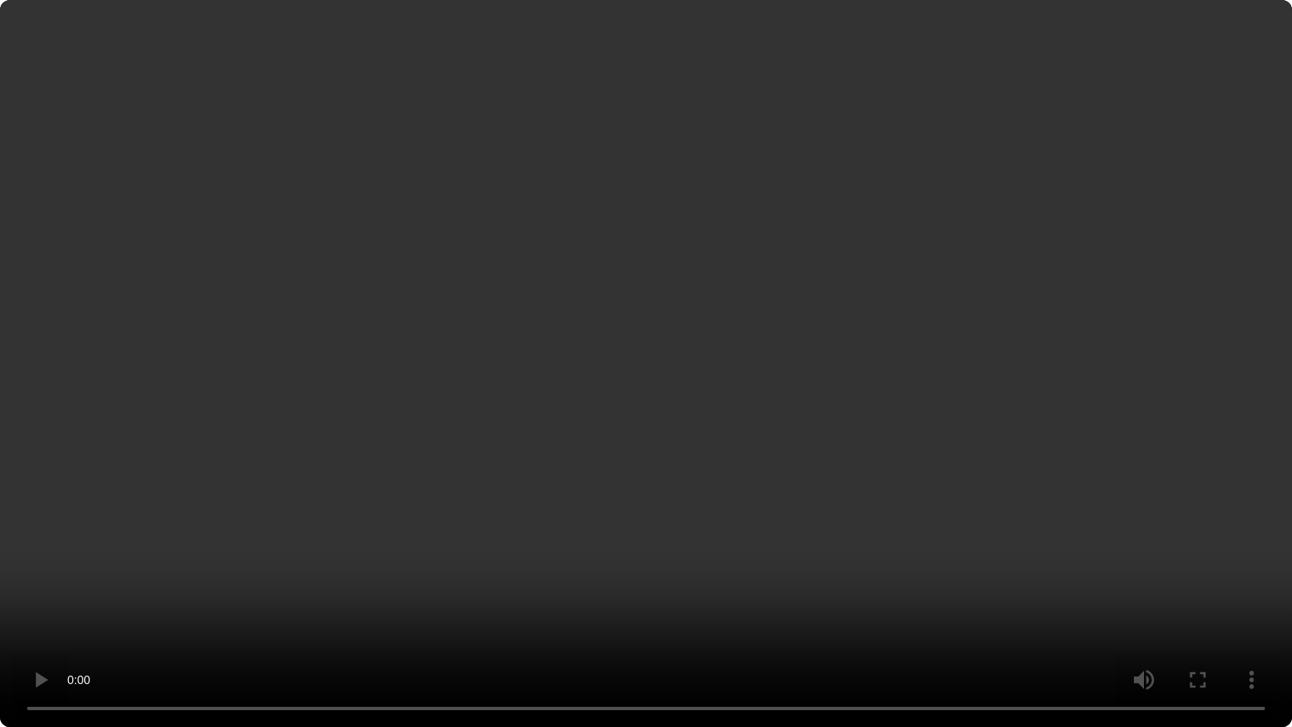
click at [659, 312] on video "Jūsu pārlūkprogramma neatbalsta video atskaņošanu." at bounding box center [646, 363] width 1292 height 727
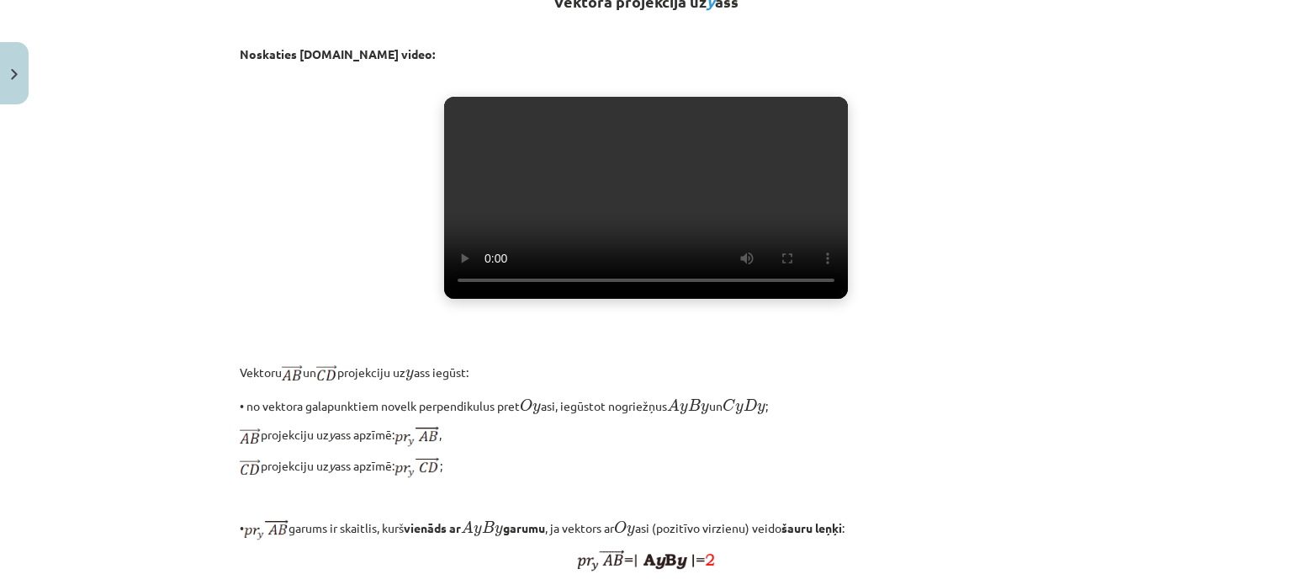
scroll to position [0, 0]
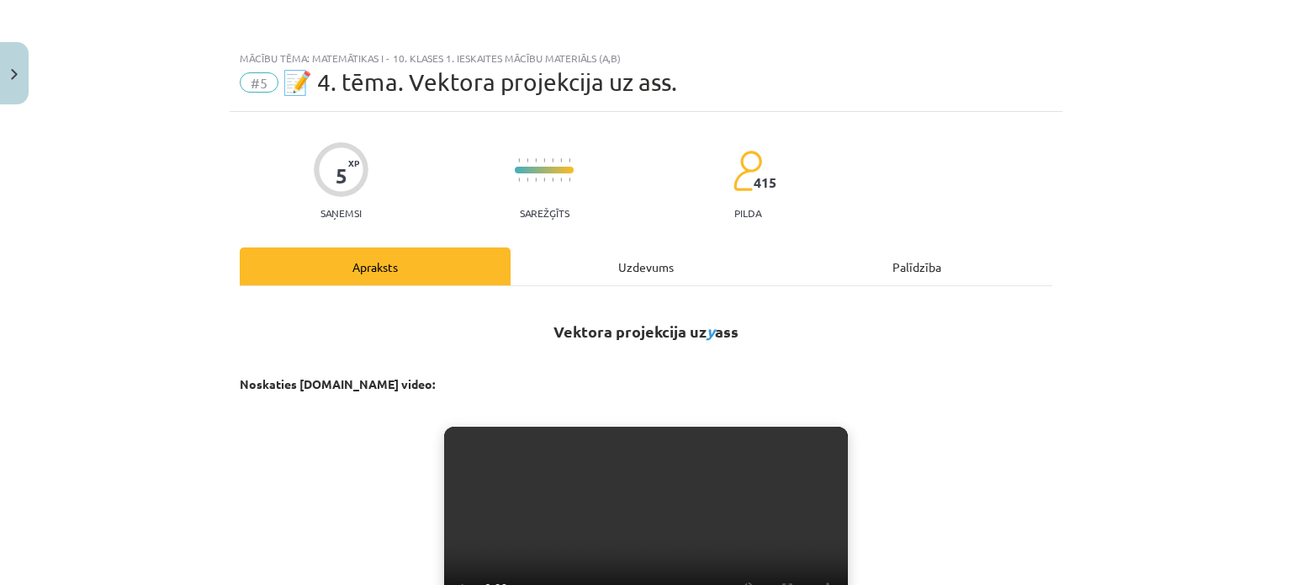
click at [629, 260] on div "Uzdevums" at bounding box center [646, 266] width 271 height 38
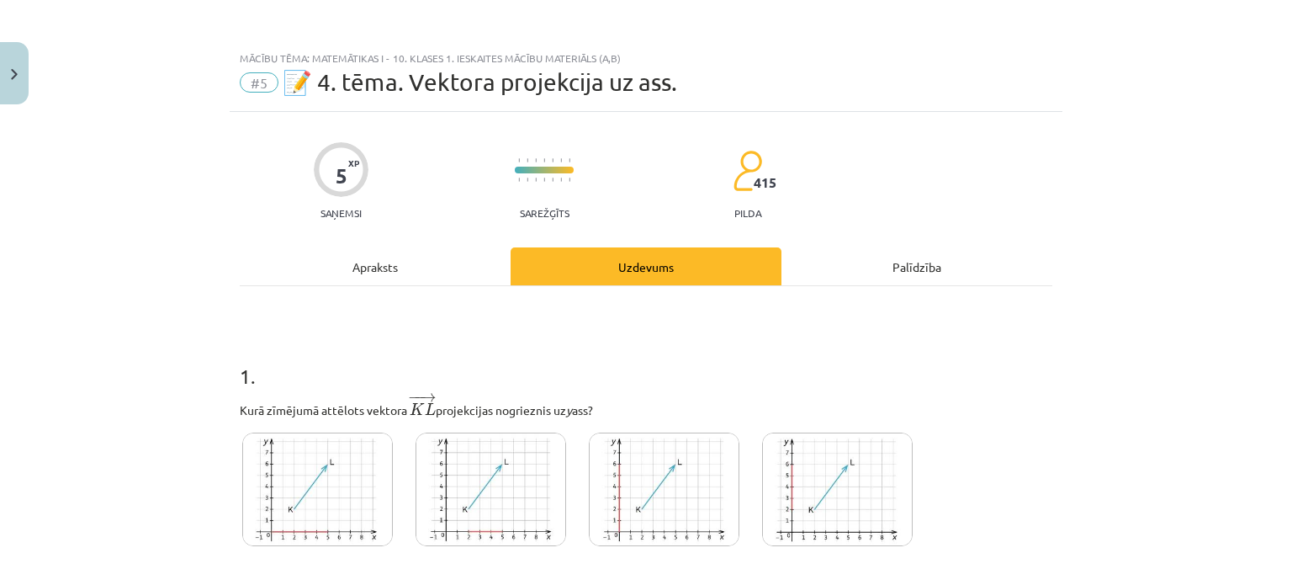
click at [340, 279] on div "Apraksts" at bounding box center [375, 266] width 271 height 38
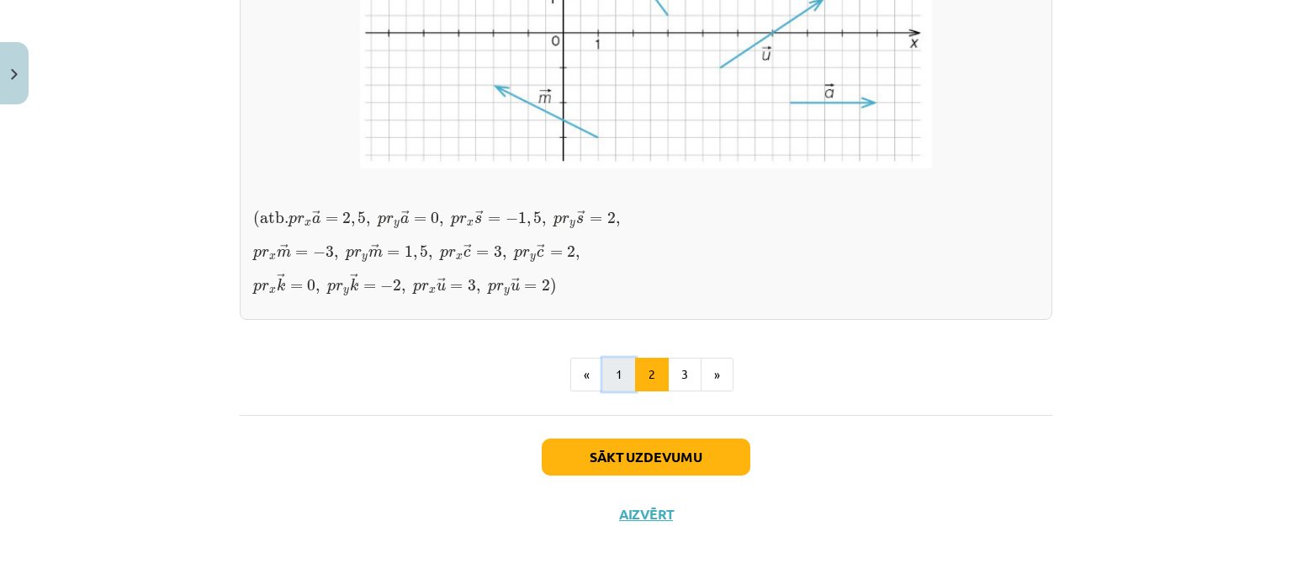
click at [610, 385] on button "1" at bounding box center [619, 375] width 34 height 34
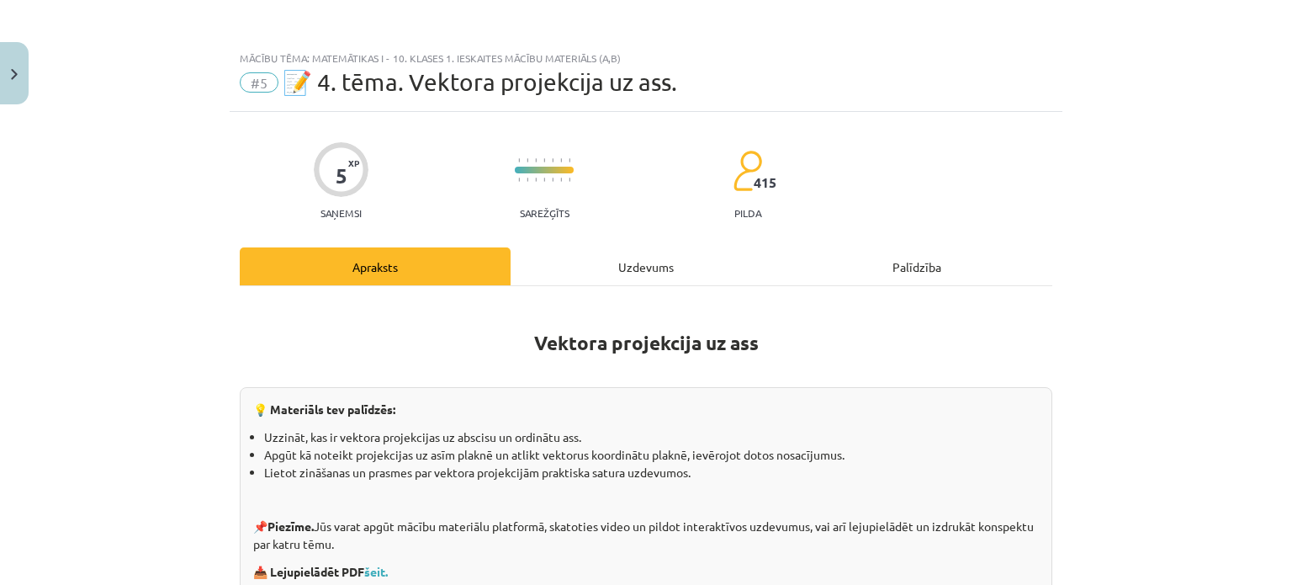
click at [616, 272] on div "Uzdevums" at bounding box center [646, 266] width 271 height 38
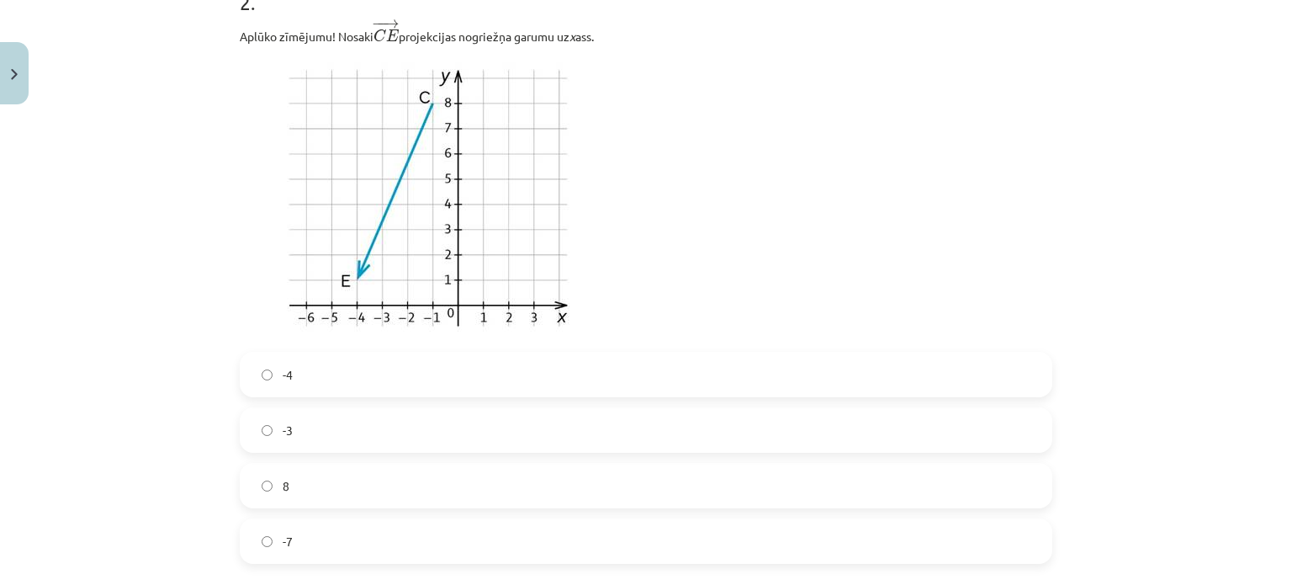
scroll to position [629, 0]
click at [313, 383] on label "-4" at bounding box center [645, 376] width 809 height 42
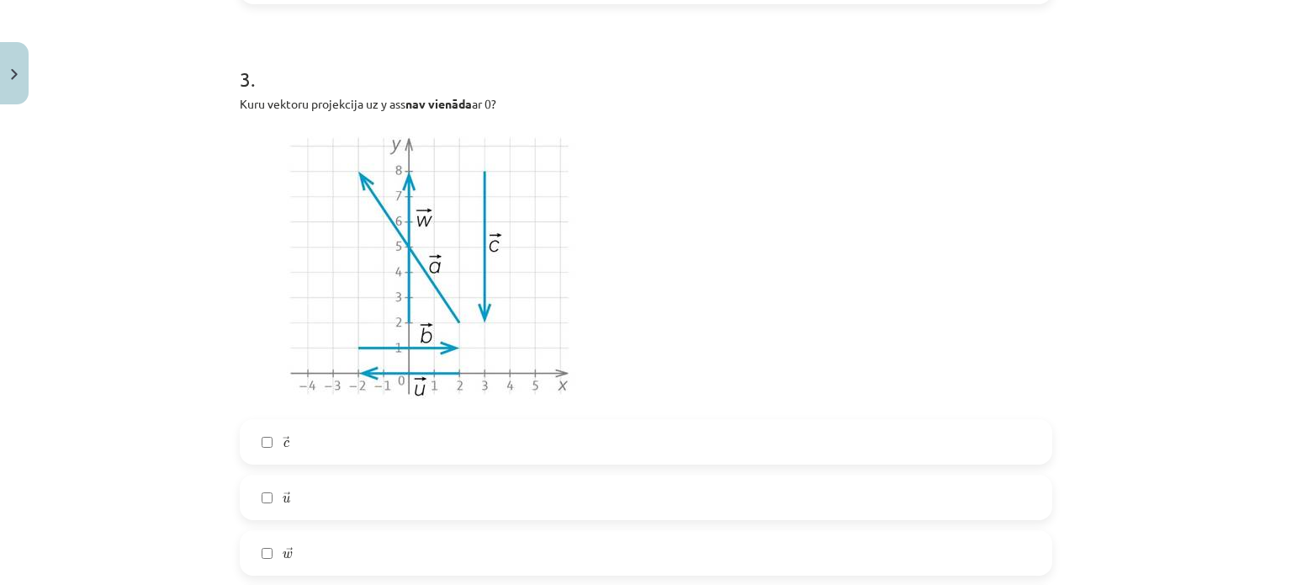
scroll to position [1179, 0]
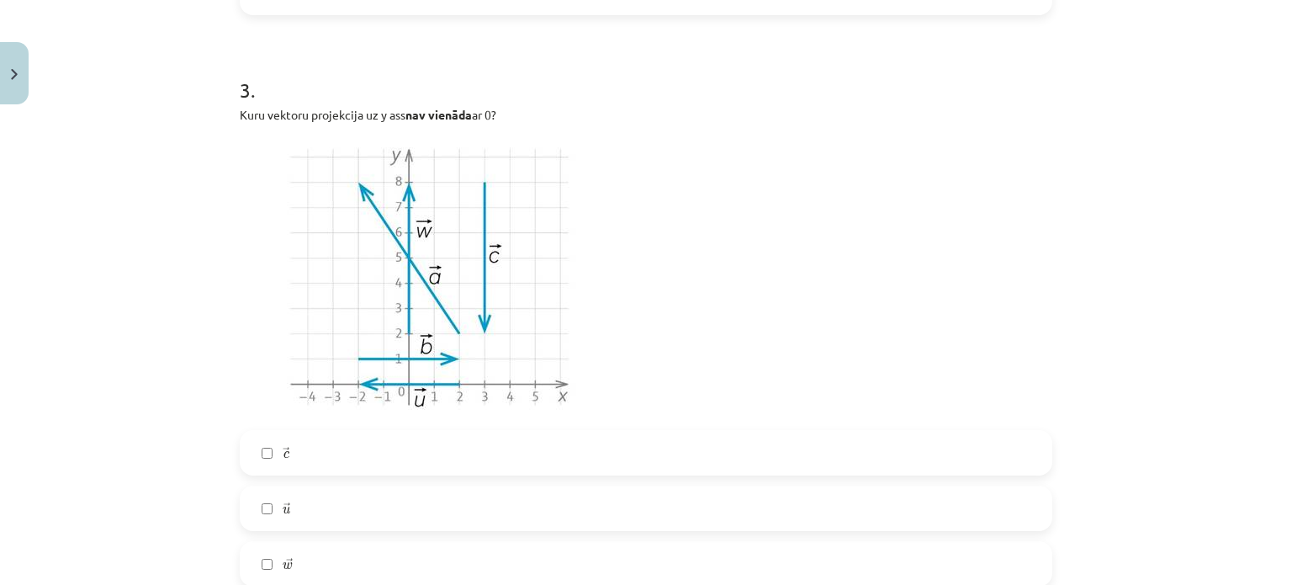
drag, startPoint x: 230, startPoint y: 31, endPoint x: 557, endPoint y: 112, distance: 337.1
copy p "Kuru vektoru projekcija uz y ass nav vienāda ar 0?"
click at [804, 122] on div "Kuru vektoru projekcija uz y ass nav vienāda ar 0?" at bounding box center [646, 263] width 813 height 314
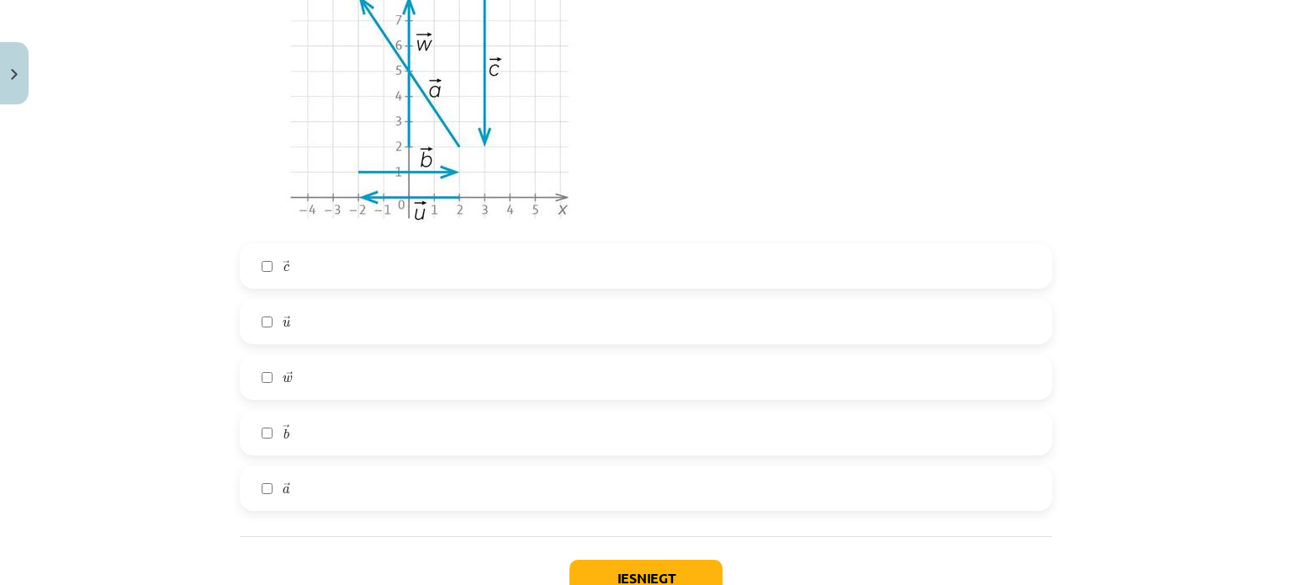
scroll to position [1386, 0]
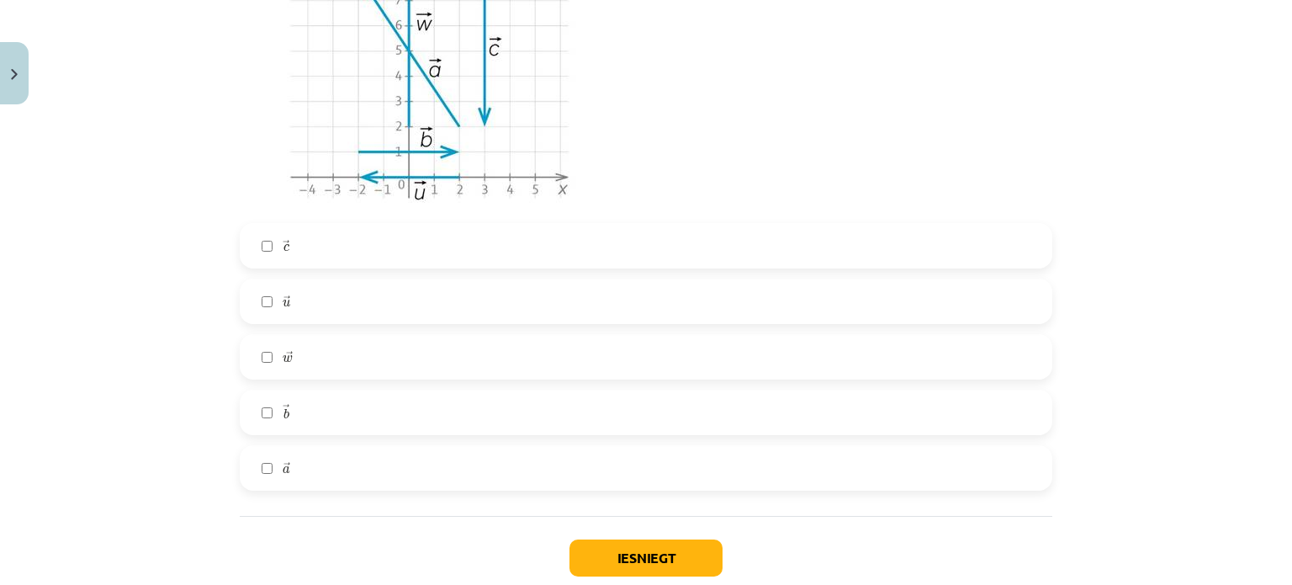
click at [313, 238] on label "→ c c →" at bounding box center [645, 246] width 809 height 42
click at [307, 339] on label "→ w w →" at bounding box center [645, 357] width 809 height 42
click at [298, 459] on label "→ a a →" at bounding box center [645, 468] width 809 height 42
click at [635, 554] on button "Iesniegt" at bounding box center [646, 557] width 153 height 37
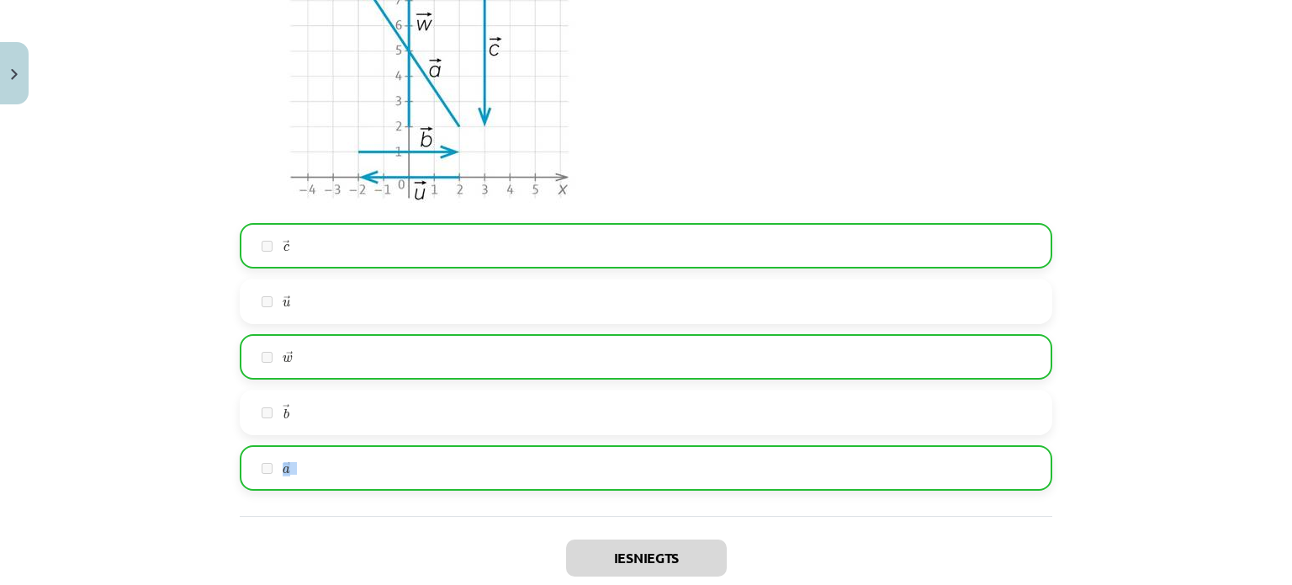
drag, startPoint x: 1292, startPoint y: 437, endPoint x: 1292, endPoint y: 417, distance: 20.2
click at [1279, 417] on div "Mācību tēma: Matemātikas i - 10. klases 1. ieskaites mācību materiāls (a,b) #5 …" at bounding box center [646, 292] width 1292 height 585
drag, startPoint x: 1192, startPoint y: 174, endPoint x: 1249, endPoint y: 300, distance: 137.5
click at [1191, 177] on div "Mācību tēma: Matemātikas i - 10. klases 1. ieskaites mācību materiāls (a,b) #5 …" at bounding box center [646, 292] width 1292 height 585
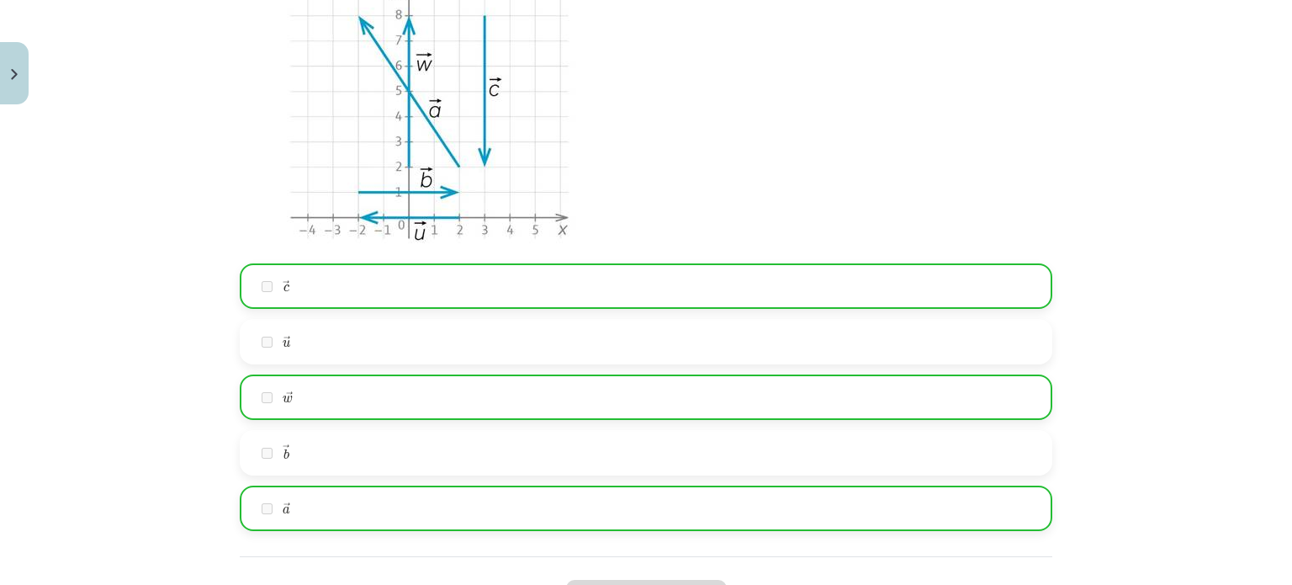
scroll to position [1542, 0]
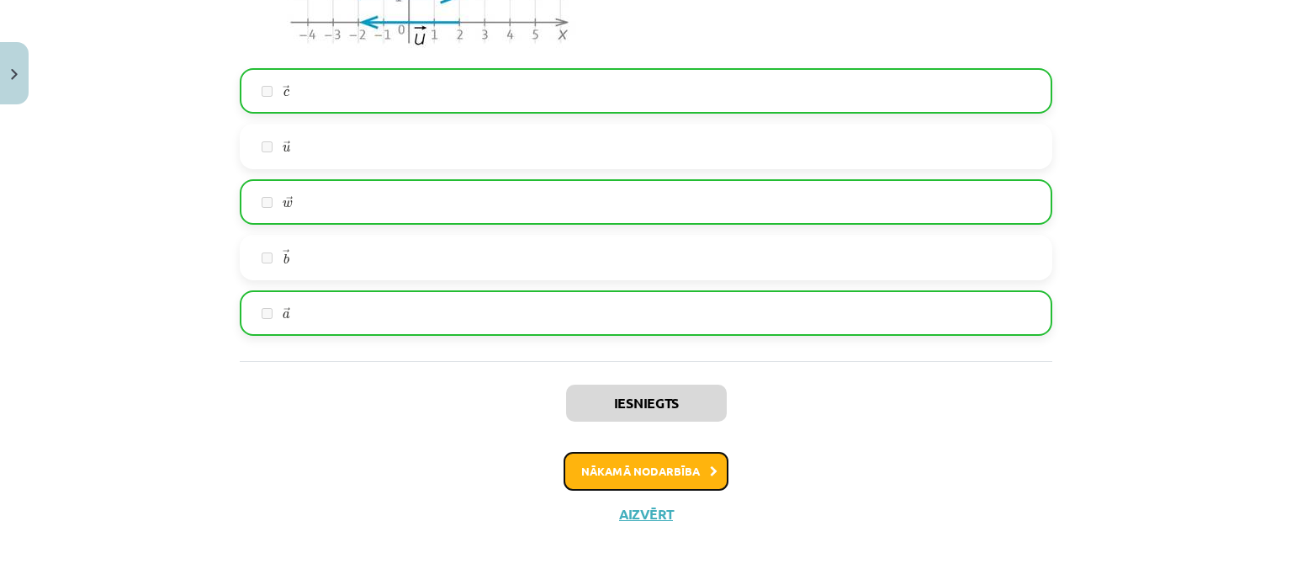
click at [656, 469] on button "Nākamā nodarbība" at bounding box center [646, 471] width 165 height 39
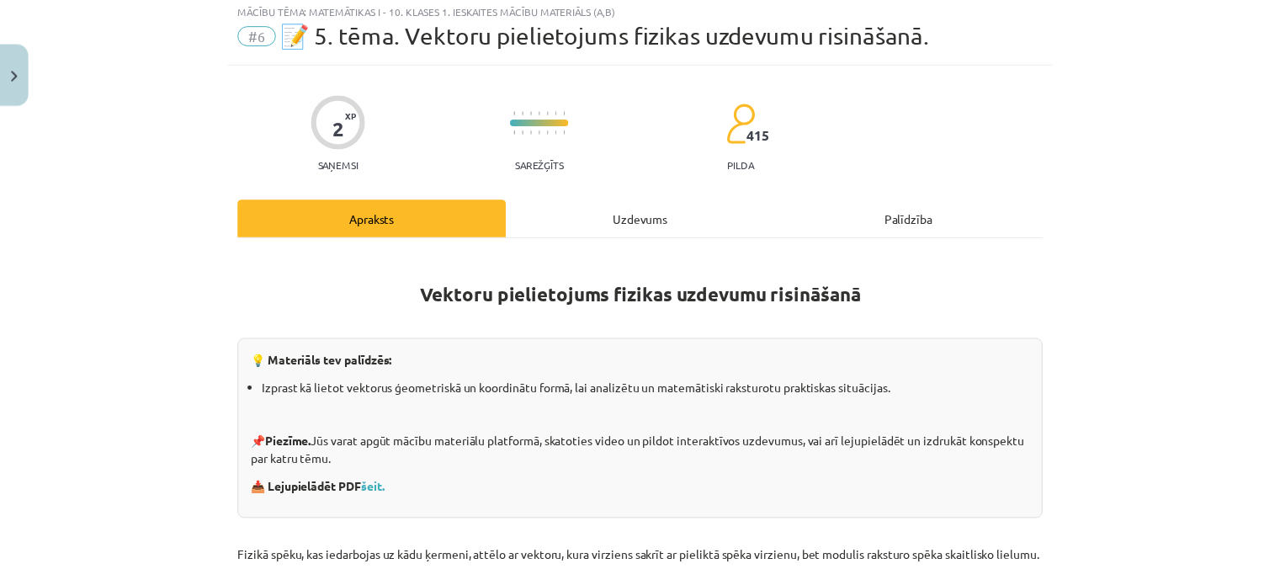
scroll to position [42, 0]
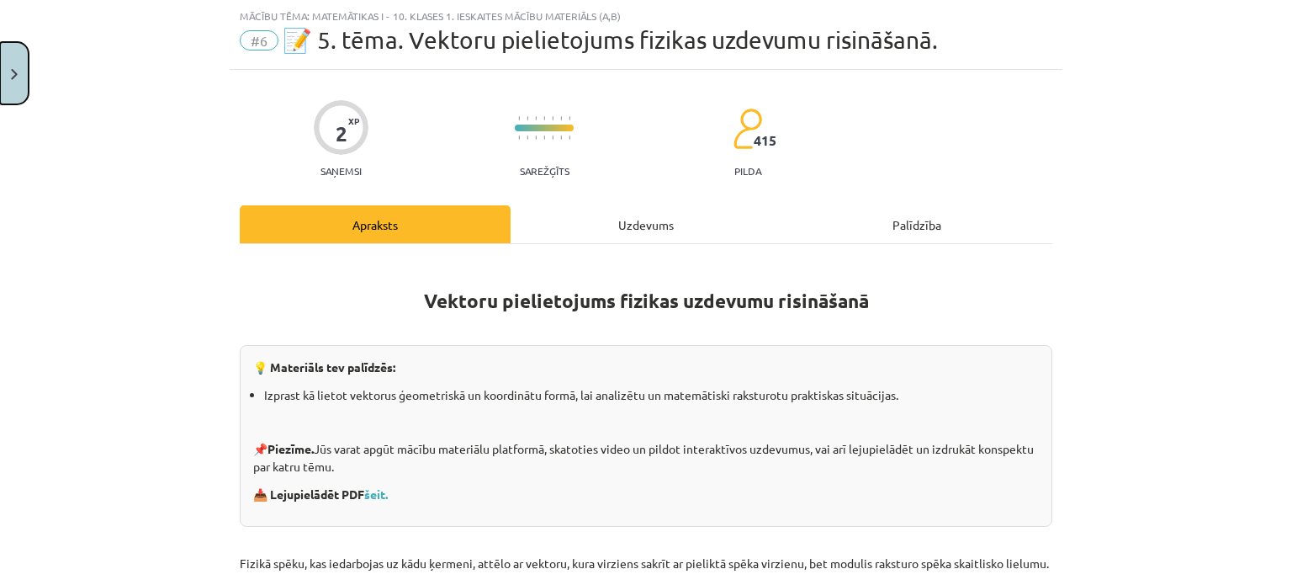
click at [21, 72] on button "Close" at bounding box center [14, 73] width 29 height 62
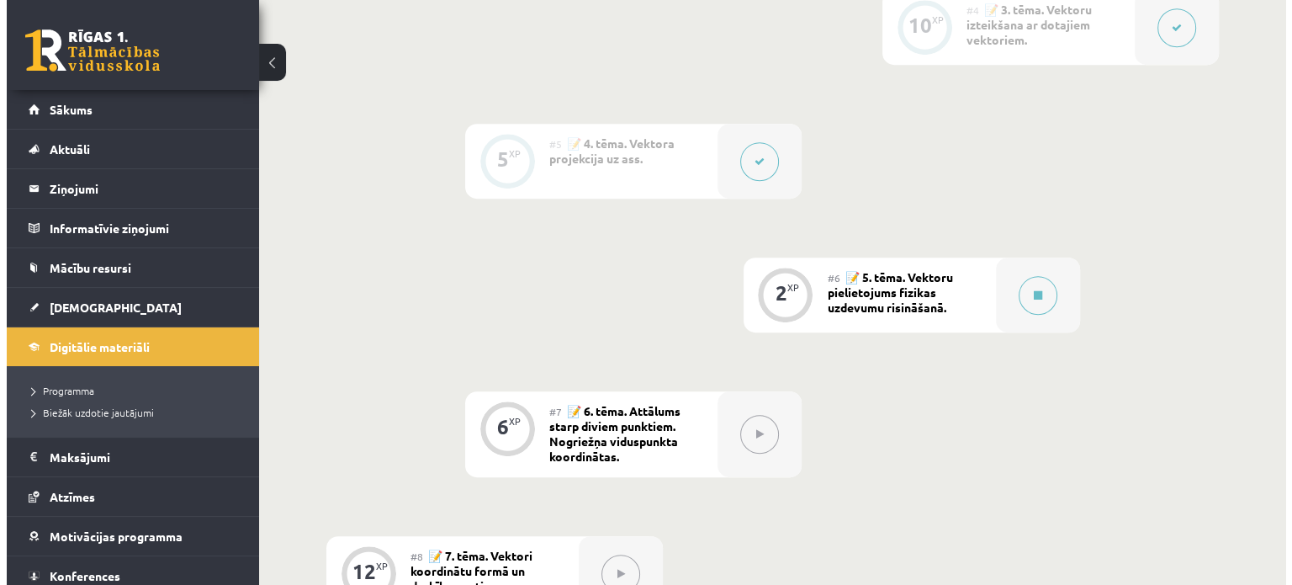
scroll to position [862, 0]
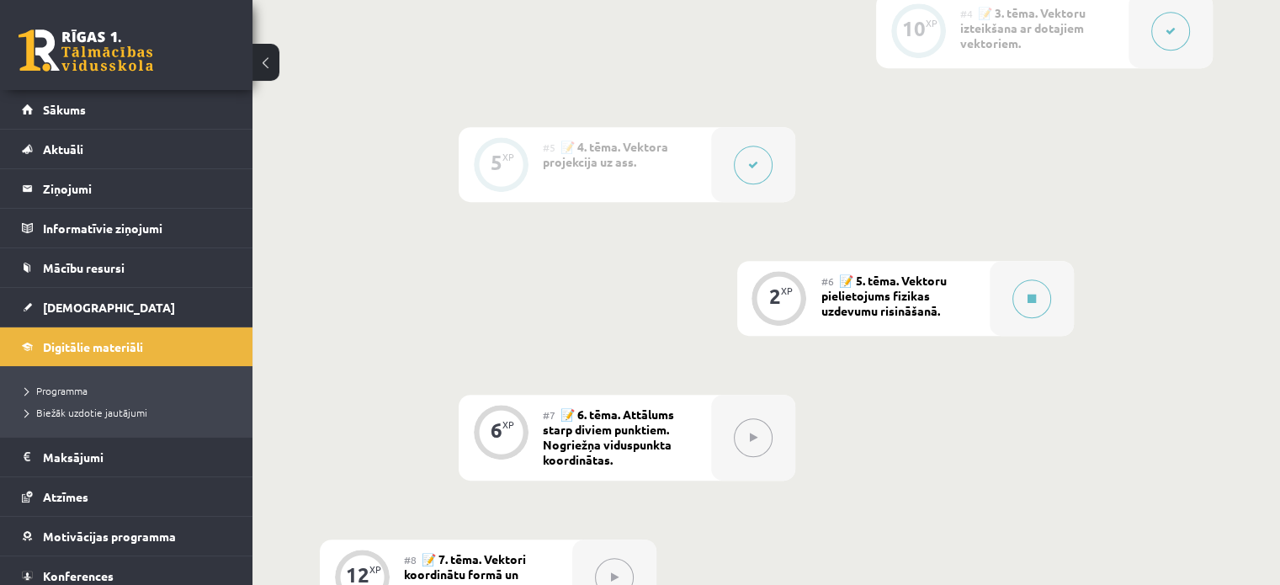
click at [942, 299] on span "📝 5. tēma. Vektoru pielietojums fizikas uzdevumu risināšanā." at bounding box center [883, 295] width 125 height 45
click at [1040, 318] on button at bounding box center [1031, 298] width 39 height 39
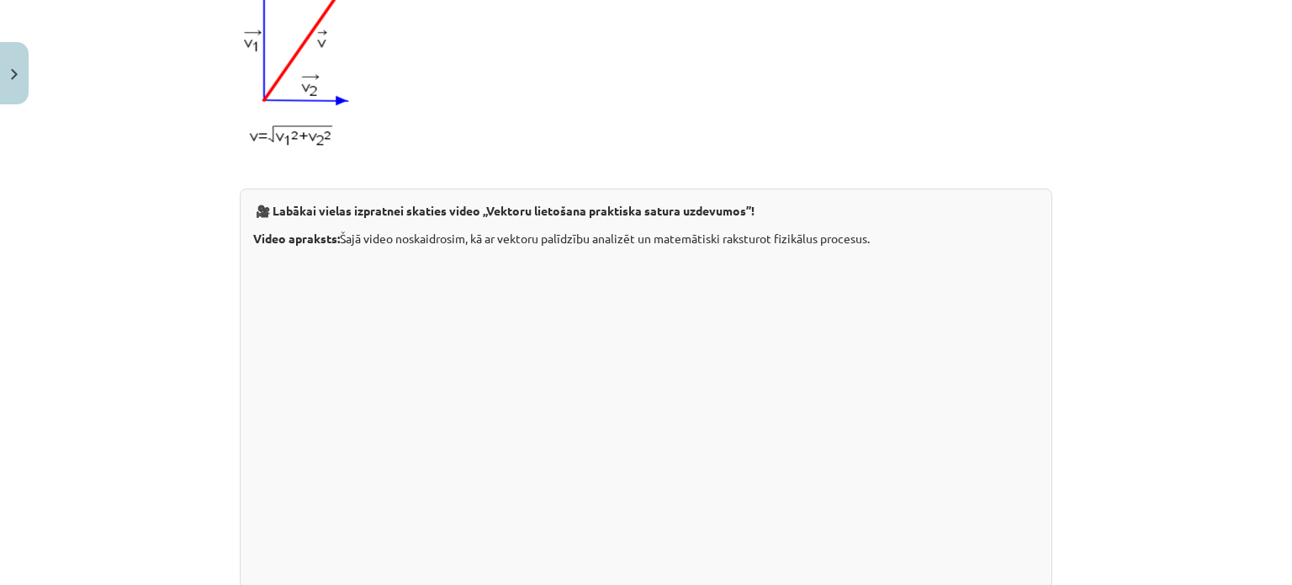
scroll to position [1786, 0]
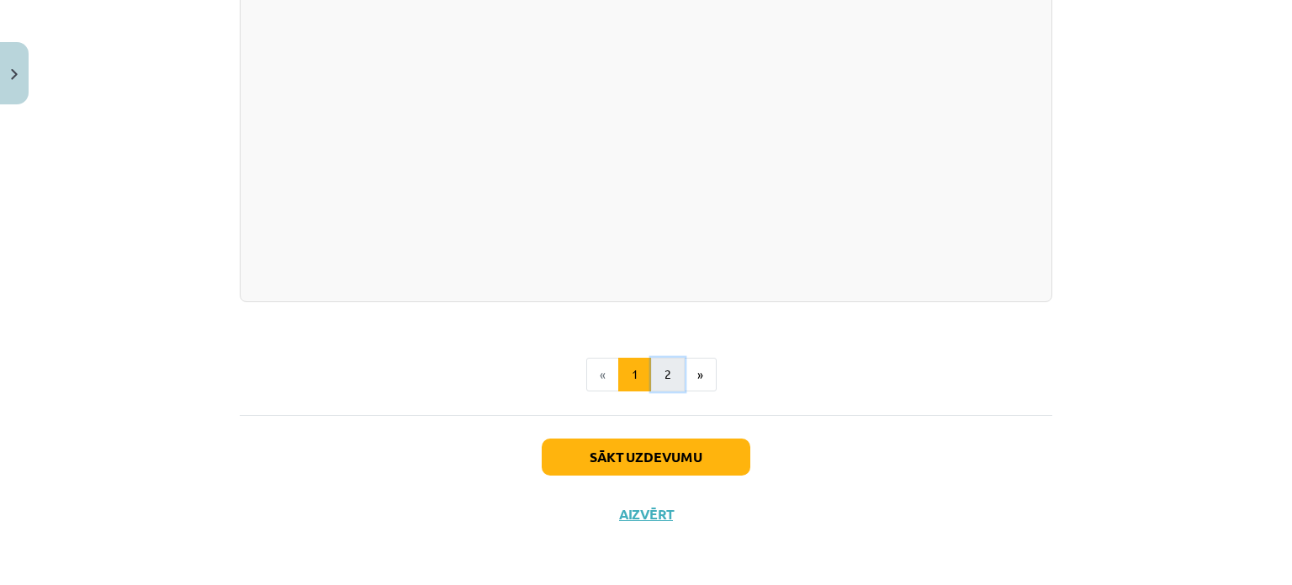
click at [666, 363] on button "2" at bounding box center [668, 375] width 34 height 34
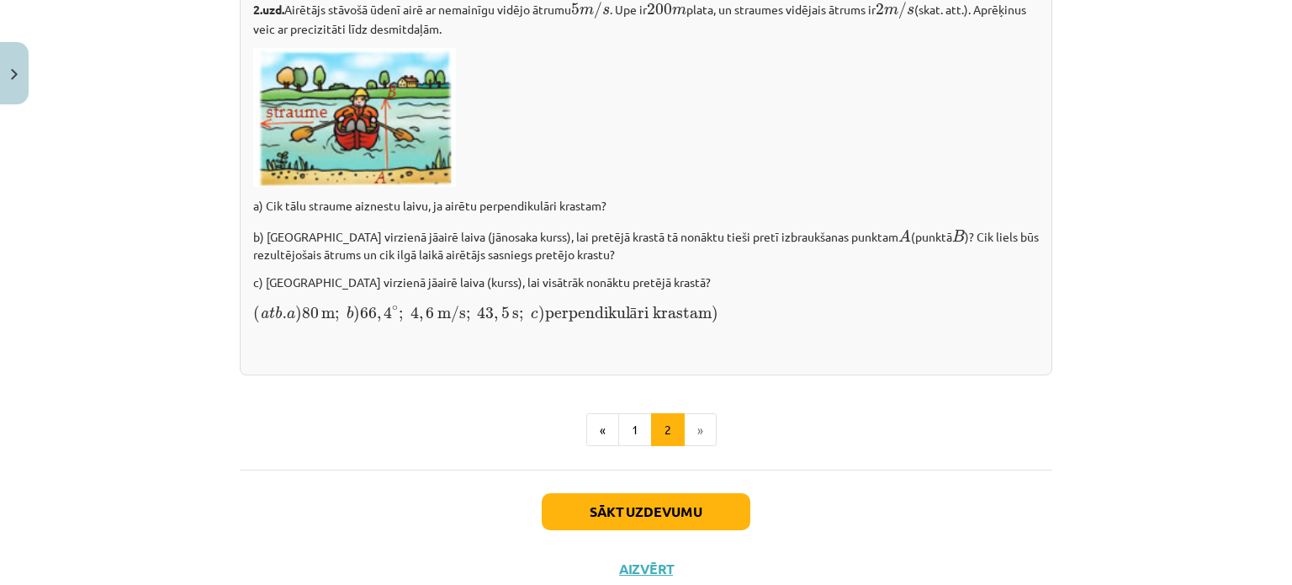
scroll to position [2453, 0]
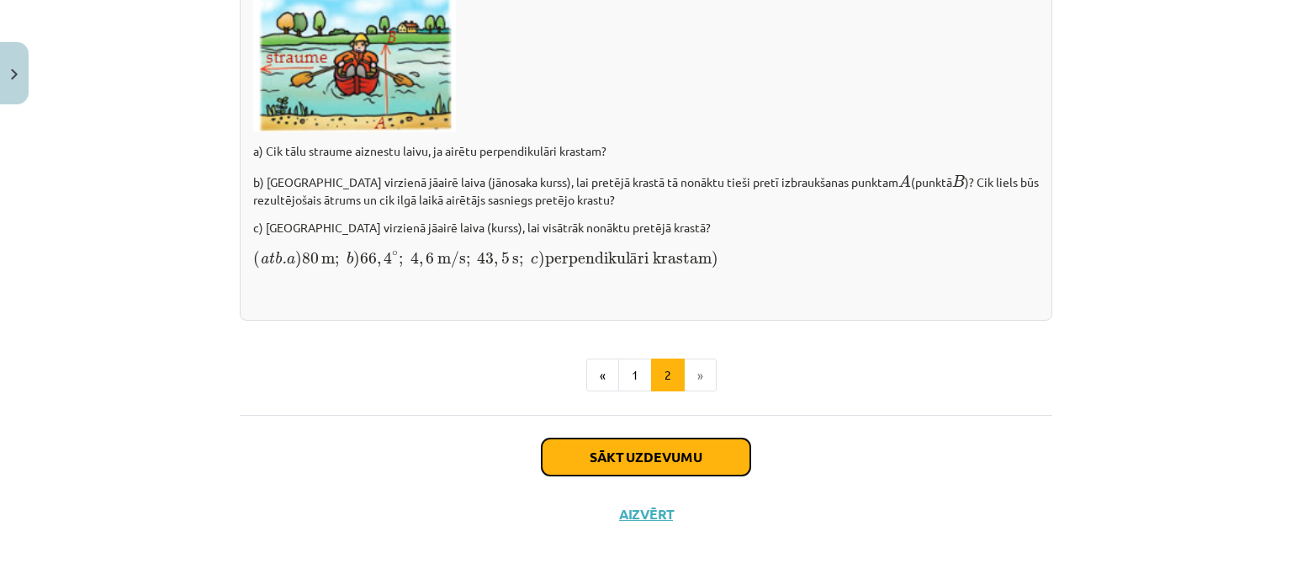
click at [646, 452] on button "Sākt uzdevumu" at bounding box center [646, 456] width 209 height 37
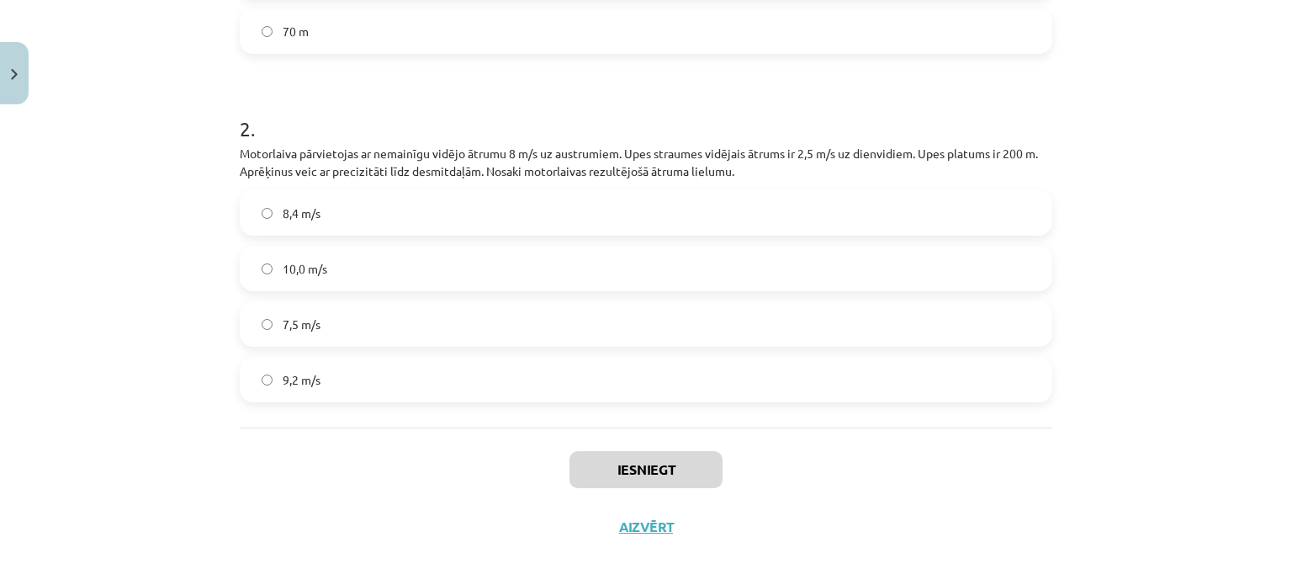
scroll to position [608, 0]
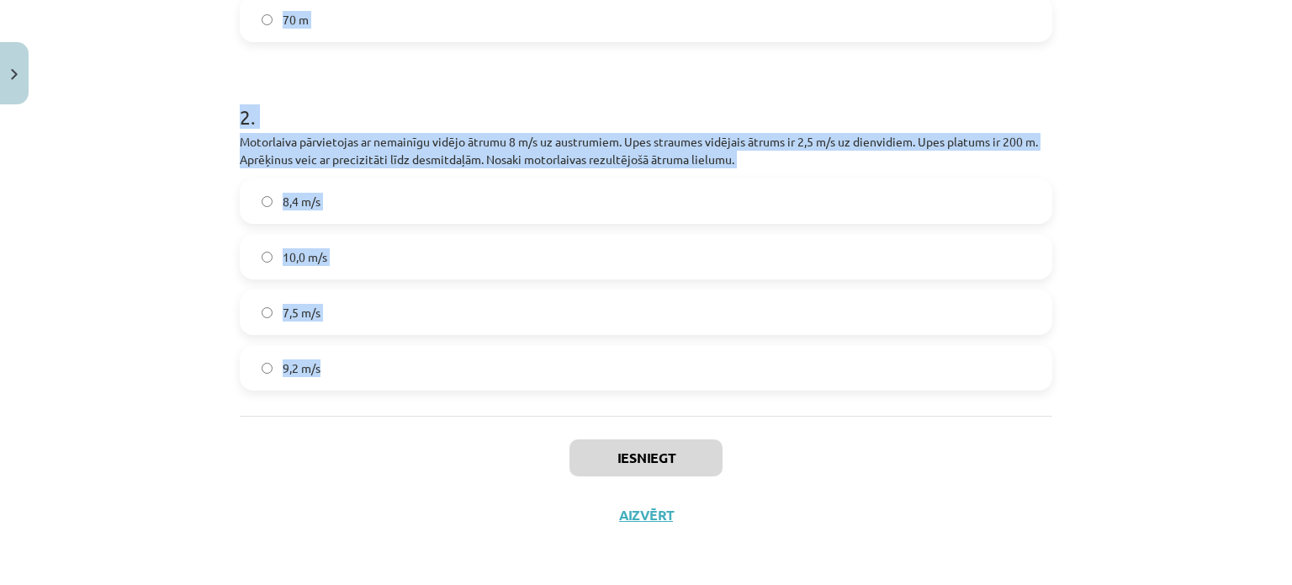
drag, startPoint x: 224, startPoint y: 161, endPoint x: 366, endPoint y: 392, distance: 271.6
click at [366, 392] on div "2 XP Saņemsi Sarežģīts 415 pilda Apraksts Uzdevums Palīdzība 1 . Motorlaiva pār…" at bounding box center [646, 23] width 833 height 1039
copy form "Motorlaiva pārvietojas ar nemainīgu vidējo ātrumu 8 m/s uz austrumiem. Upes str…"
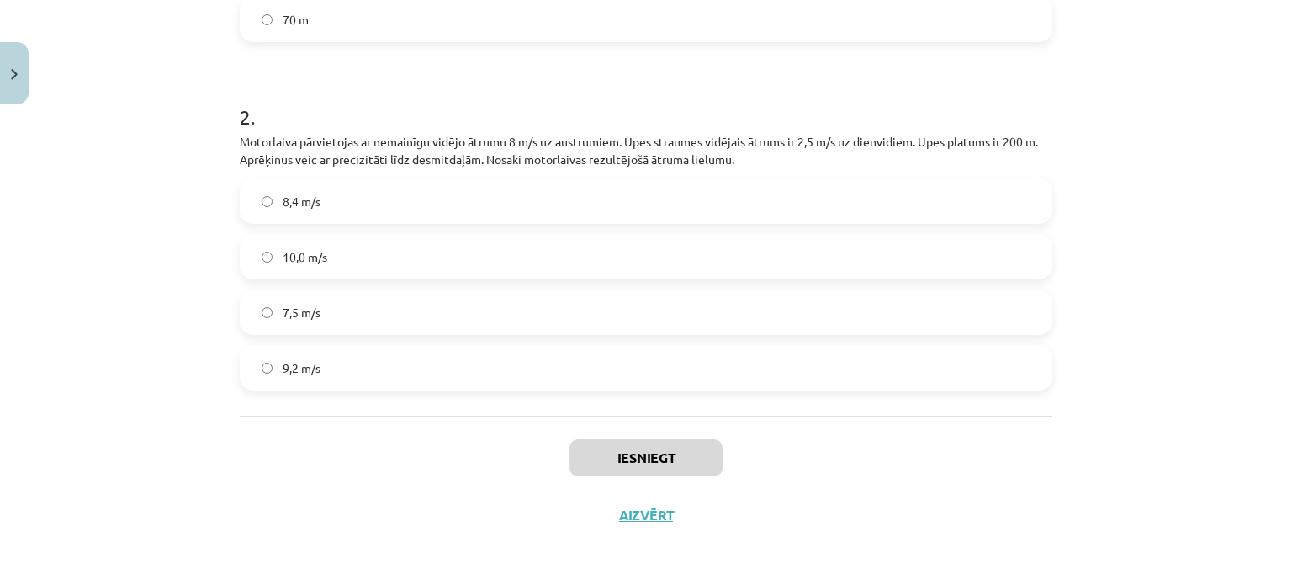
click at [379, 462] on div "Iesniegt Aizvērt" at bounding box center [646, 475] width 813 height 118
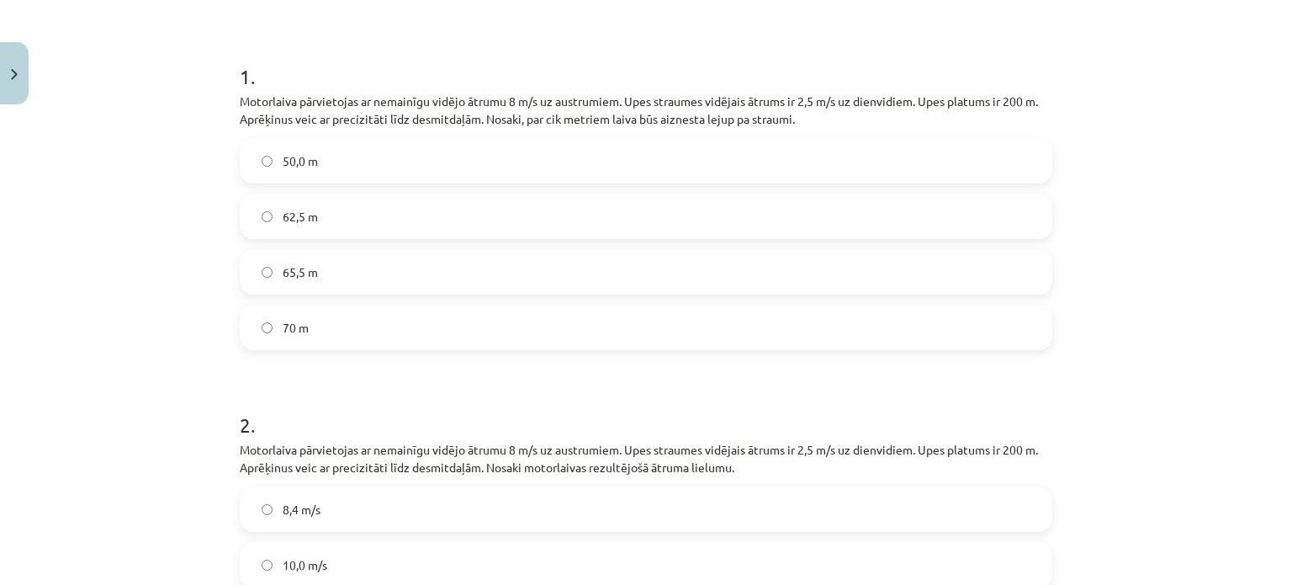
scroll to position [274, 0]
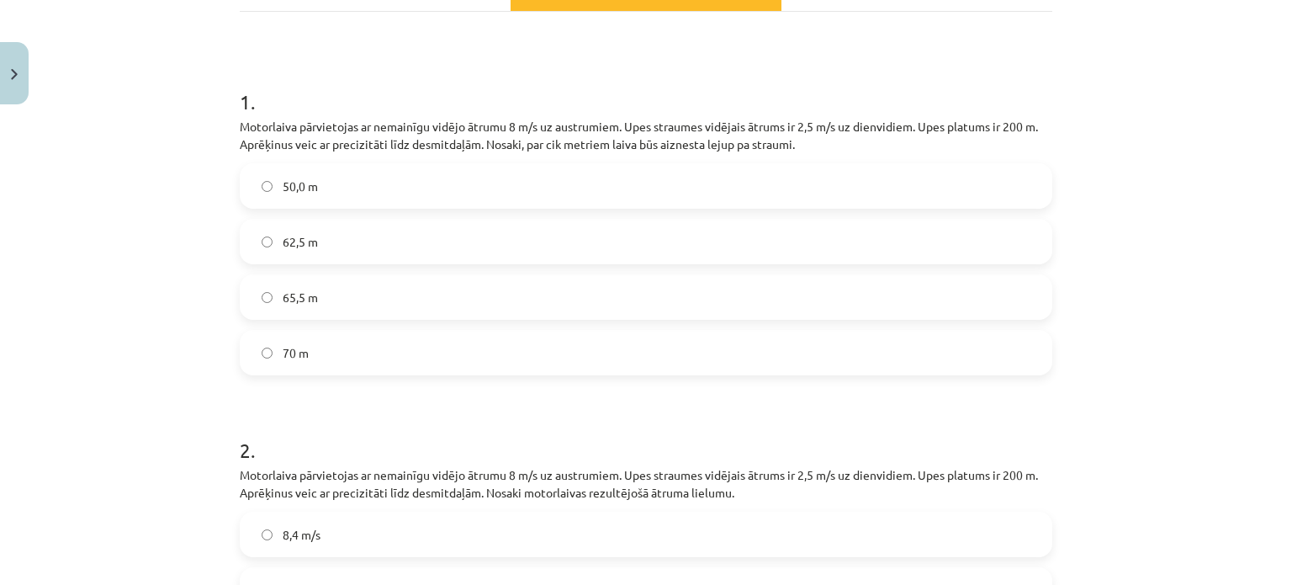
click at [363, 228] on label "62,5 m" at bounding box center [645, 241] width 809 height 42
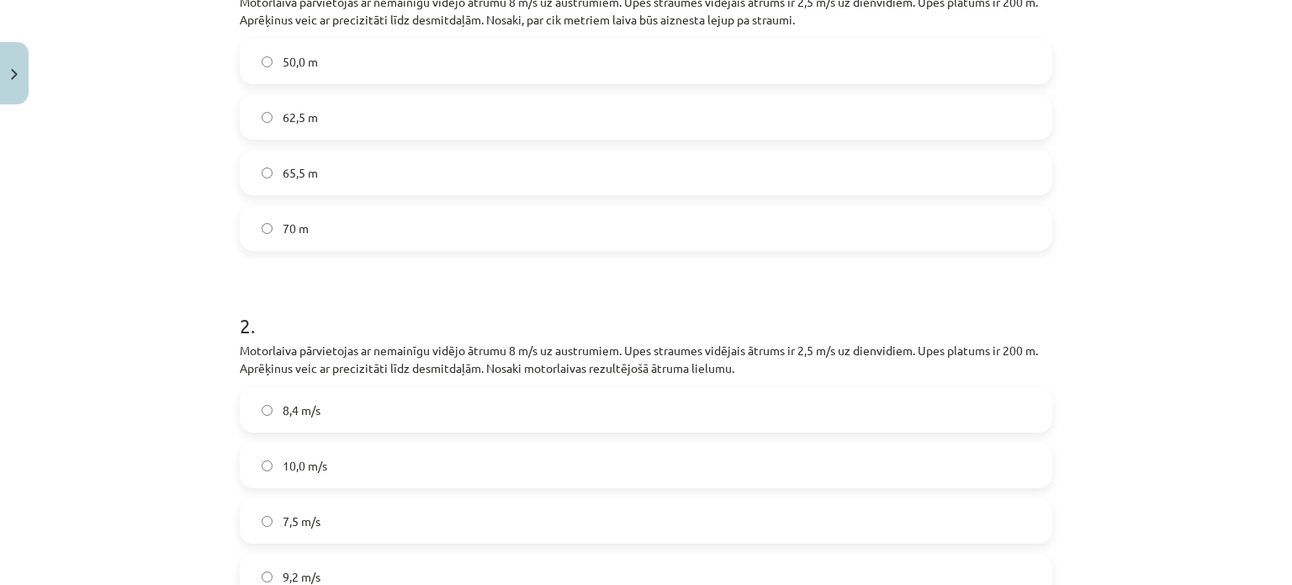
scroll to position [337, 0]
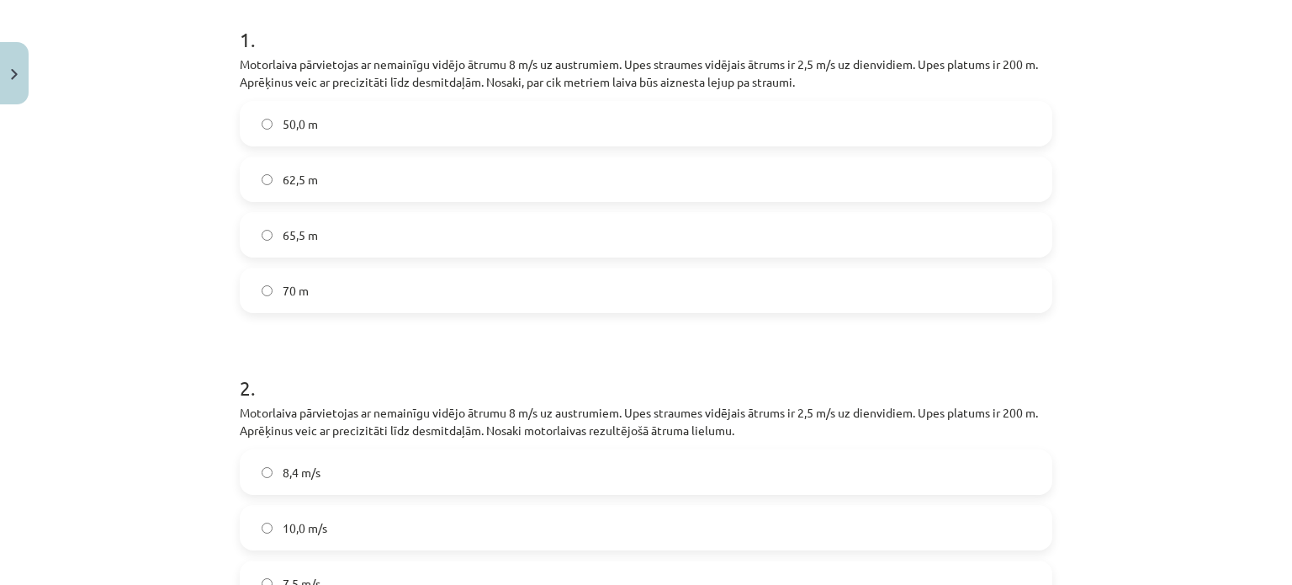
click at [353, 473] on label "8,4 m/s" at bounding box center [645, 472] width 809 height 42
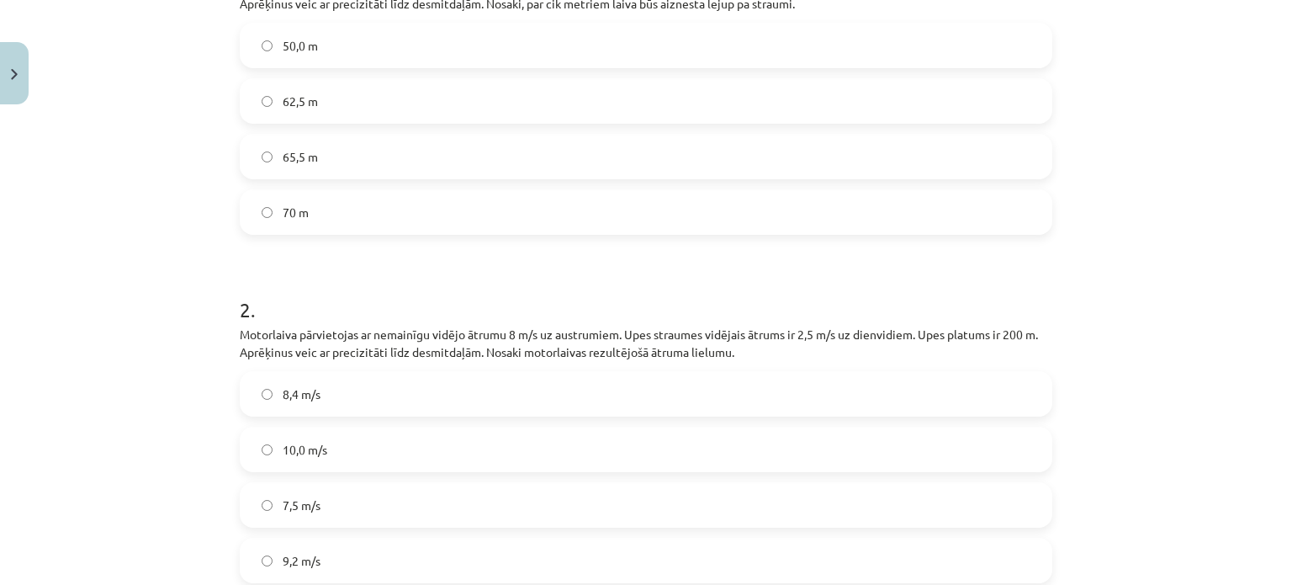
scroll to position [485, 0]
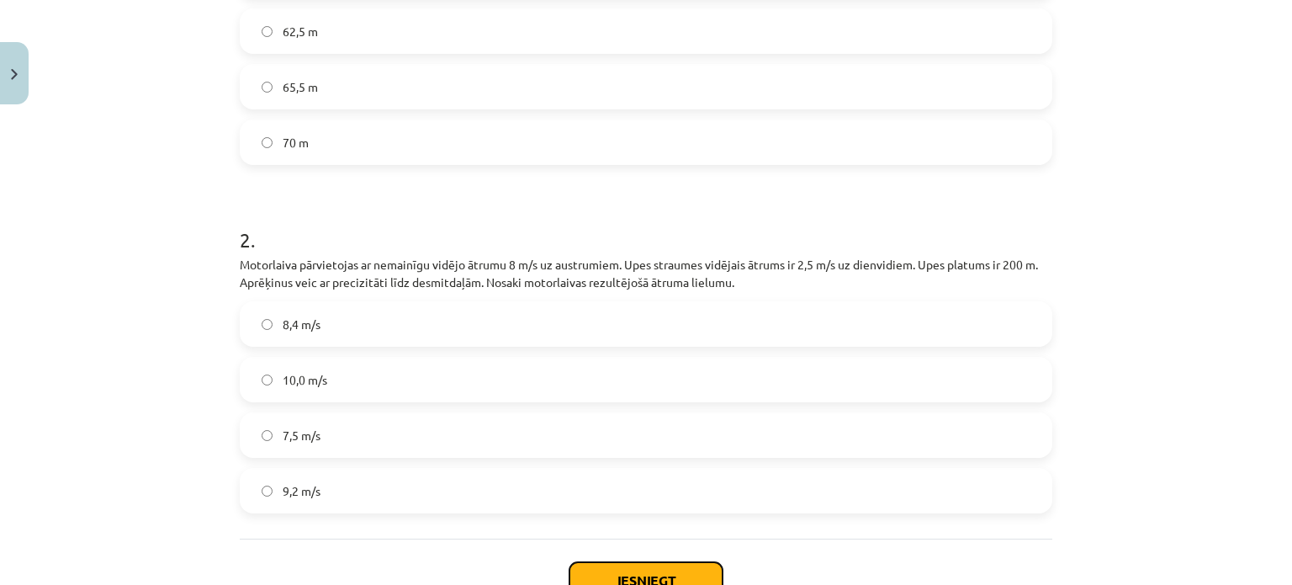
click at [654, 574] on button "Iesniegt" at bounding box center [646, 580] width 153 height 37
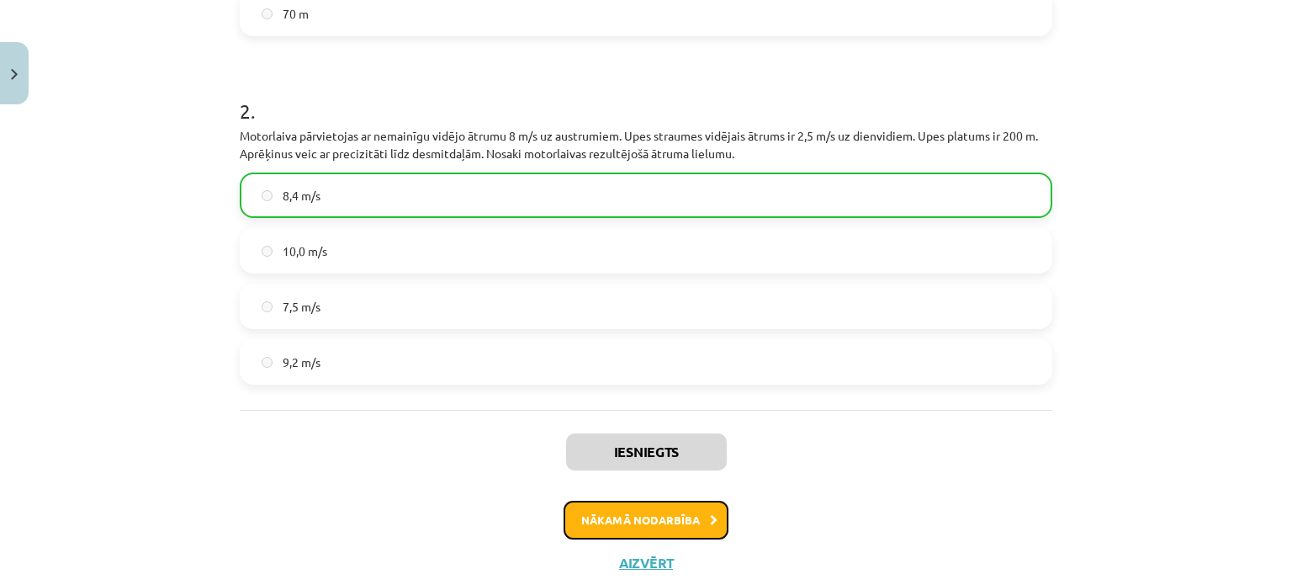
click at [613, 521] on button "Nākamā nodarbība" at bounding box center [646, 520] width 165 height 39
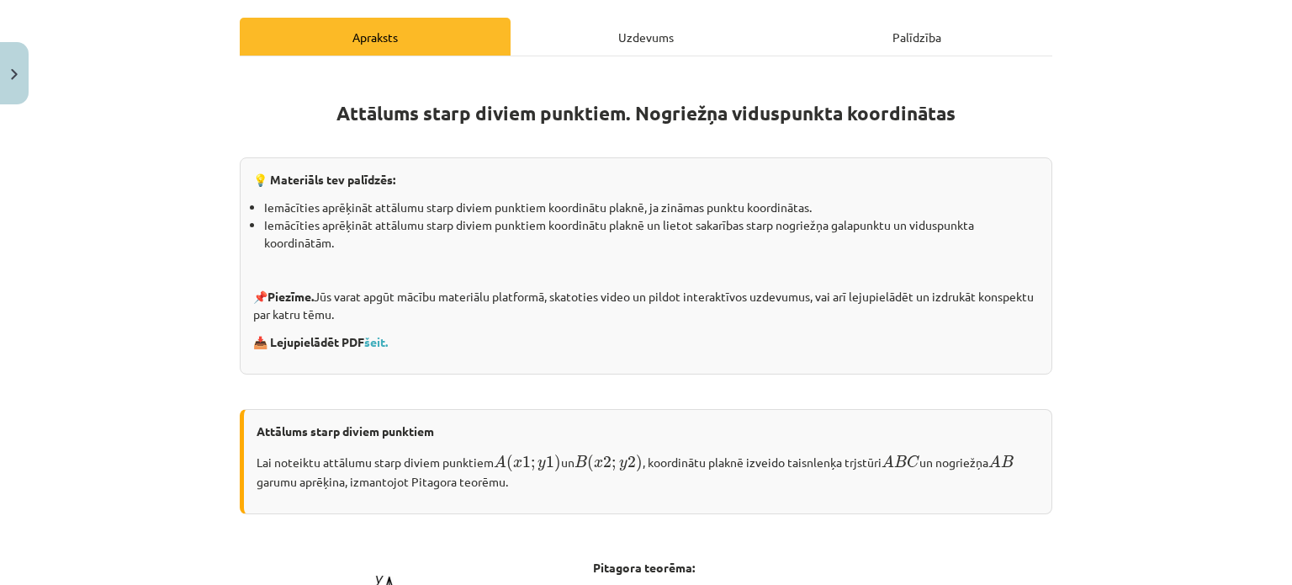
scroll to position [178, 0]
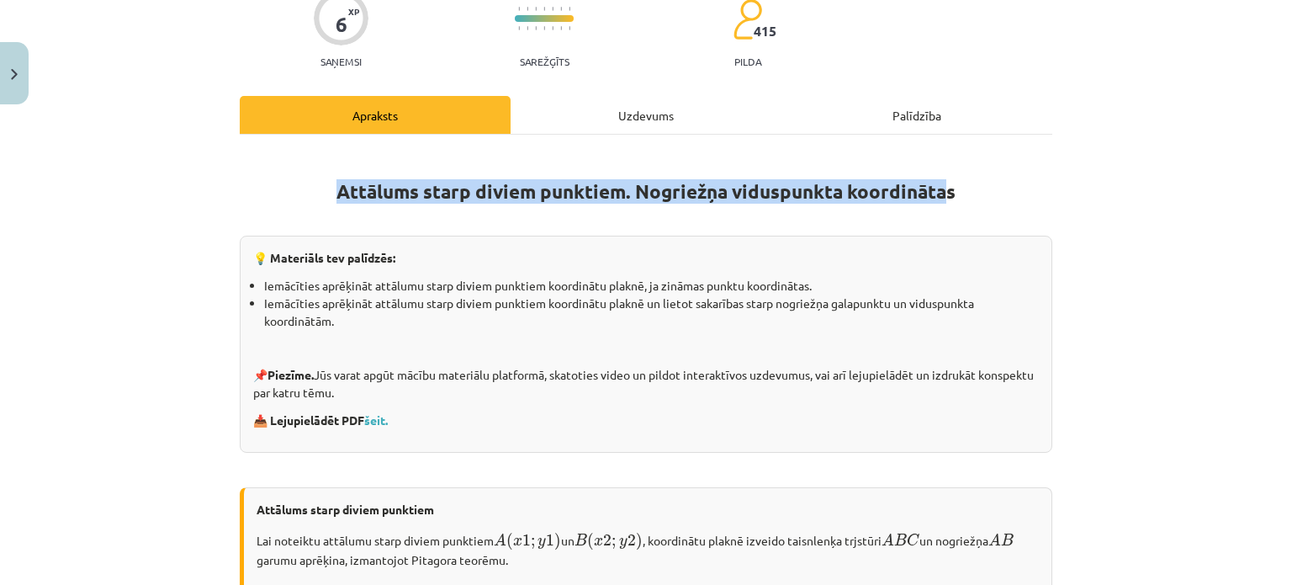
drag, startPoint x: 337, startPoint y: 197, endPoint x: 939, endPoint y: 198, distance: 602.5
click at [939, 198] on h1 "Attālums starp diviem punktiem. Nogriežņa viduspunkta koordinātas" at bounding box center [646, 176] width 813 height 53
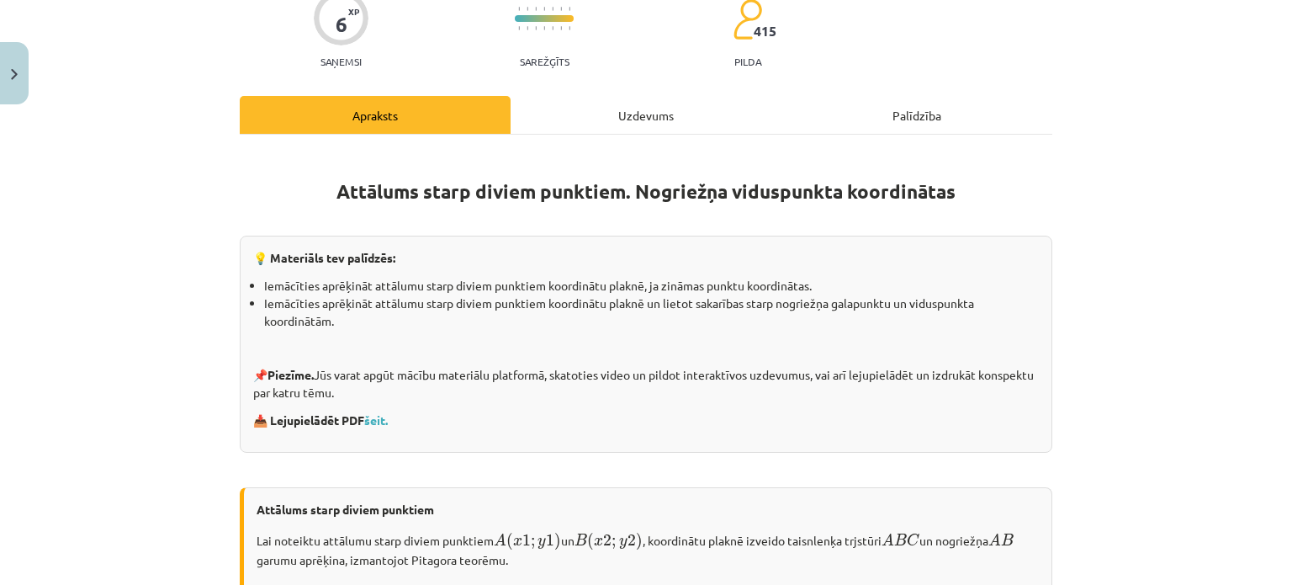
click at [947, 189] on strong "Attālums starp diviem punktiem. Nogriežņa viduspunkta koordinātas" at bounding box center [646, 191] width 619 height 24
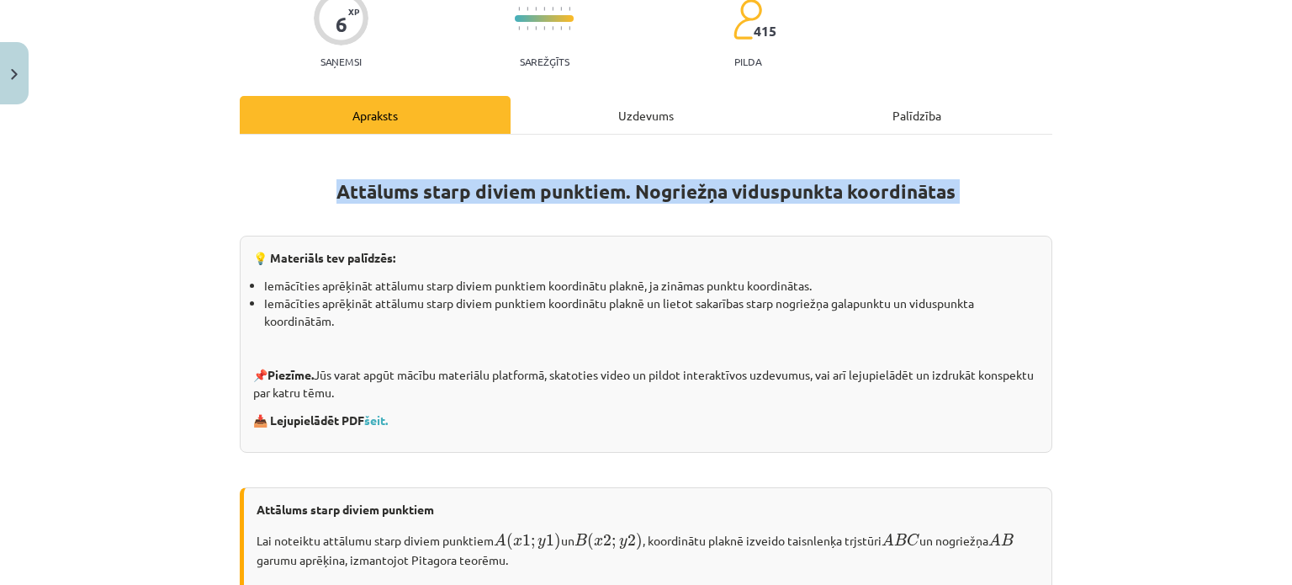
drag, startPoint x: 947, startPoint y: 189, endPoint x: 340, endPoint y: 184, distance: 606.7
click at [340, 184] on strong "Attālums starp diviem punktiem. Nogriežņa viduspunkta koordinātas" at bounding box center [646, 191] width 619 height 24
click at [329, 157] on div at bounding box center [329, 157] width 0 height 0
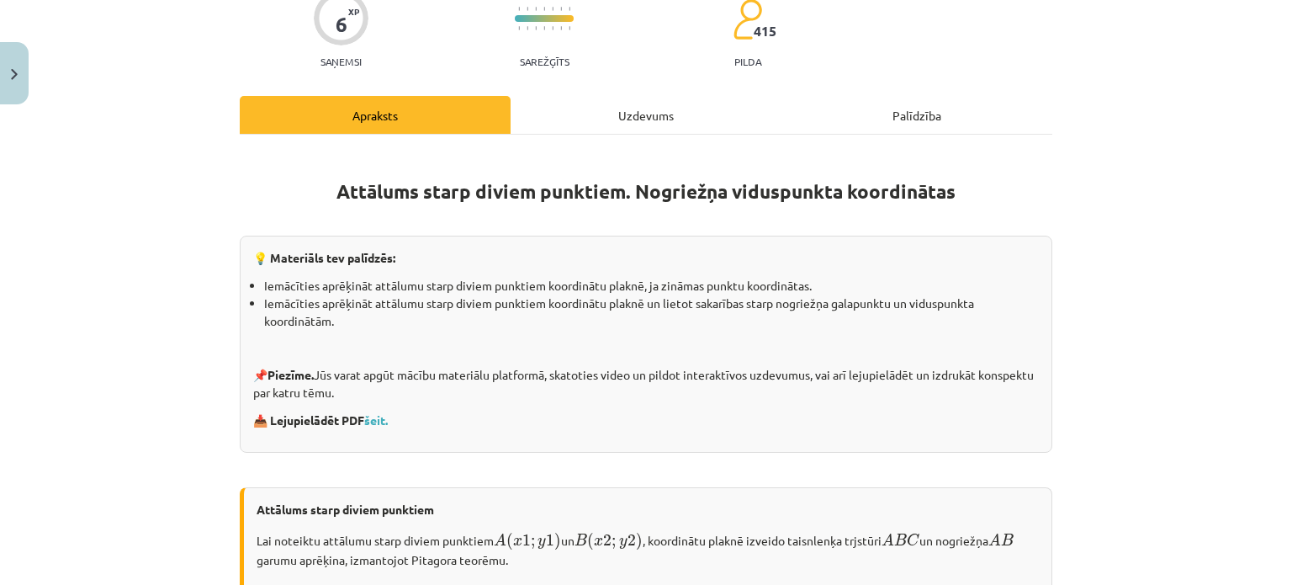
click at [1118, 238] on div "Mācību tēma: Matemātikas i - 10. klases 1. ieskaites mācību materiāls (a,b) #7 …" at bounding box center [646, 292] width 1292 height 585
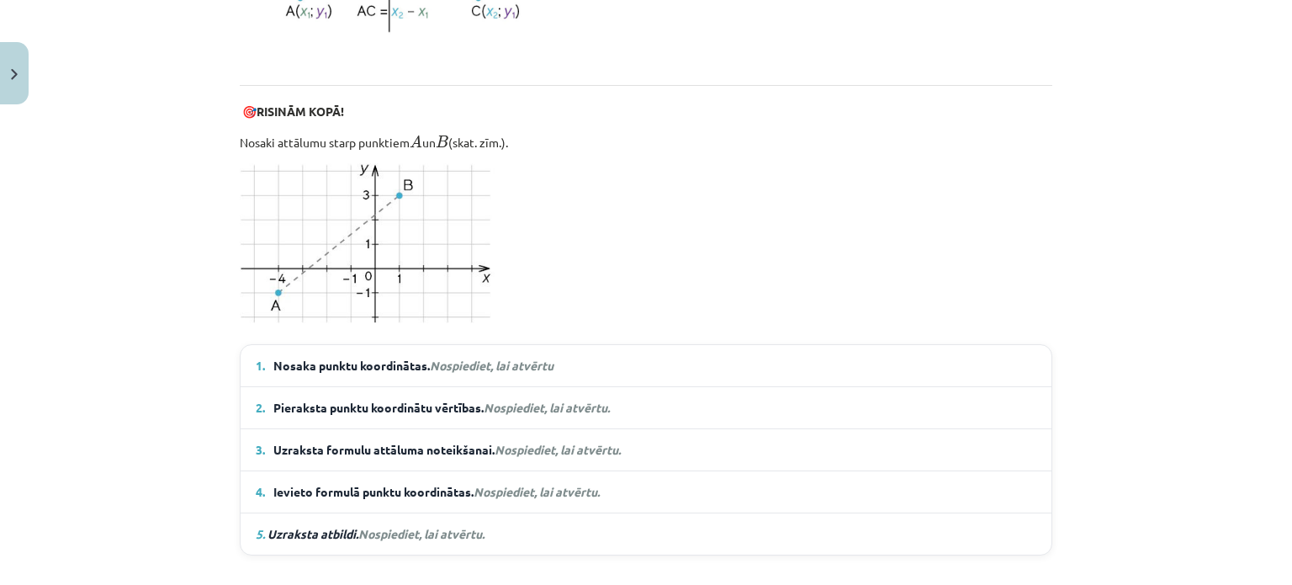
scroll to position [1039, 0]
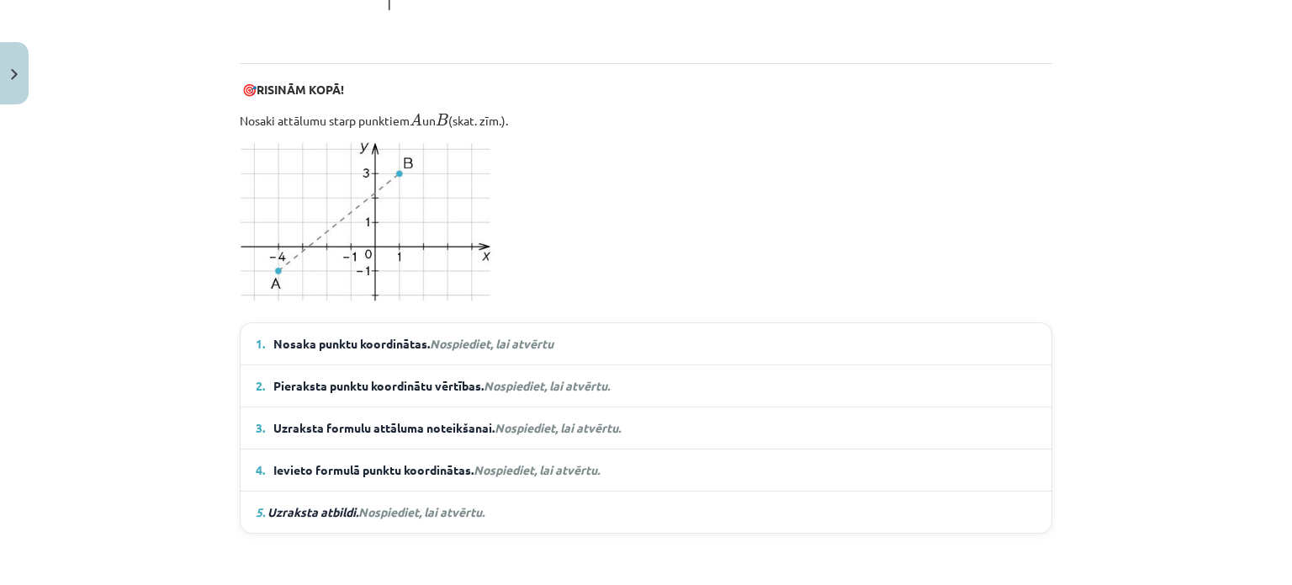
click at [514, 348] on span "Nosaka punktu koordinātas. Nospiediet, lai atvērtu" at bounding box center [413, 344] width 280 height 18
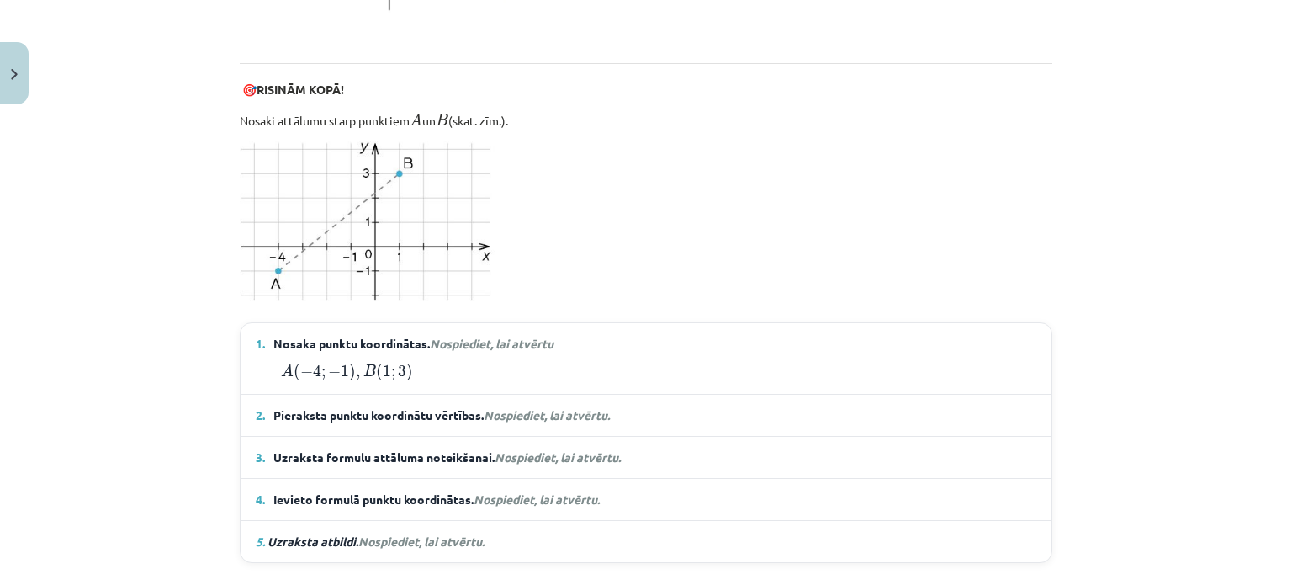
click at [475, 337] on em "Nospiediet, lai atvērtu" at bounding box center [492, 343] width 124 height 15
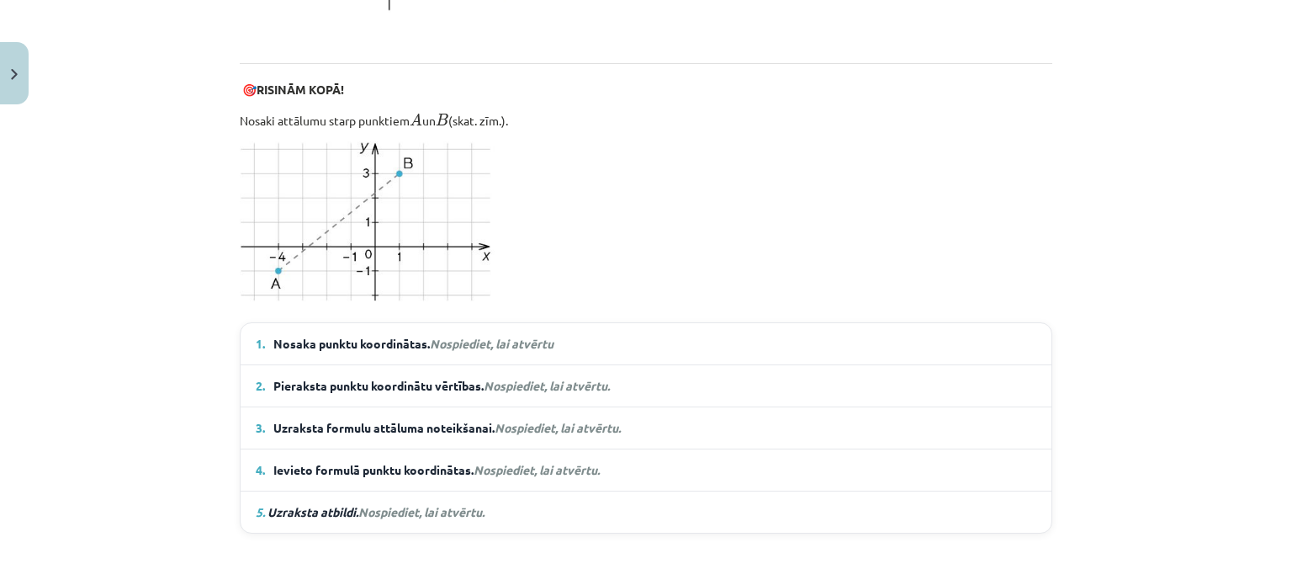
click at [449, 338] on em "Nospiediet, lai atvērtu" at bounding box center [492, 343] width 124 height 15
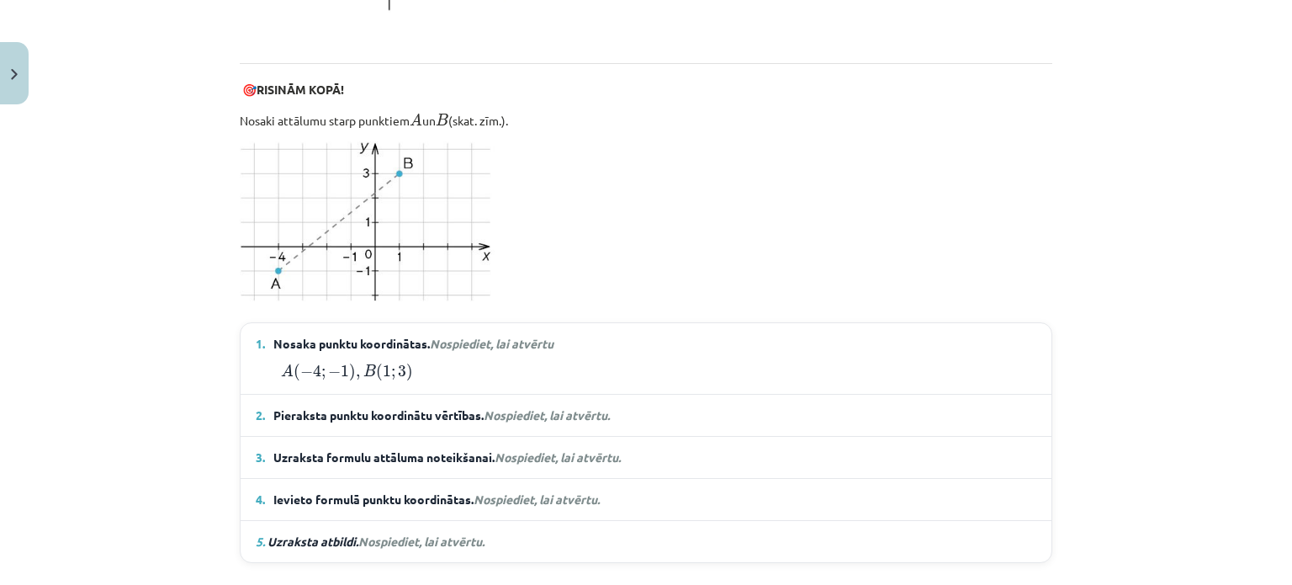
drag, startPoint x: 448, startPoint y: 336, endPoint x: 443, endPoint y: 344, distance: 9.8
click at [443, 344] on em "Nospiediet, lai atvērtu" at bounding box center [492, 343] width 124 height 15
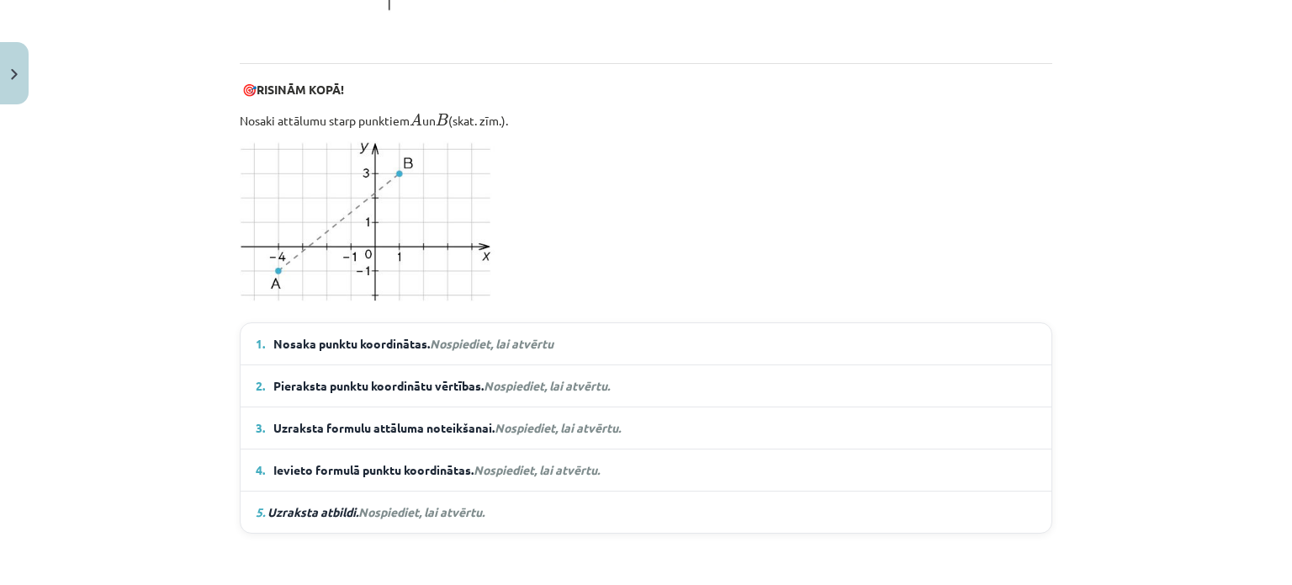
click at [441, 325] on details "1. Nosaka punktu koordinātas. Nospiediet, lai atvērtu A ( − 4 ; − 1 ) , B ( 1 ;…" at bounding box center [646, 343] width 811 height 41
click at [444, 335] on span "Nosaka punktu koordinātas. Nospiediet, lai atvērtu" at bounding box center [413, 344] width 280 height 18
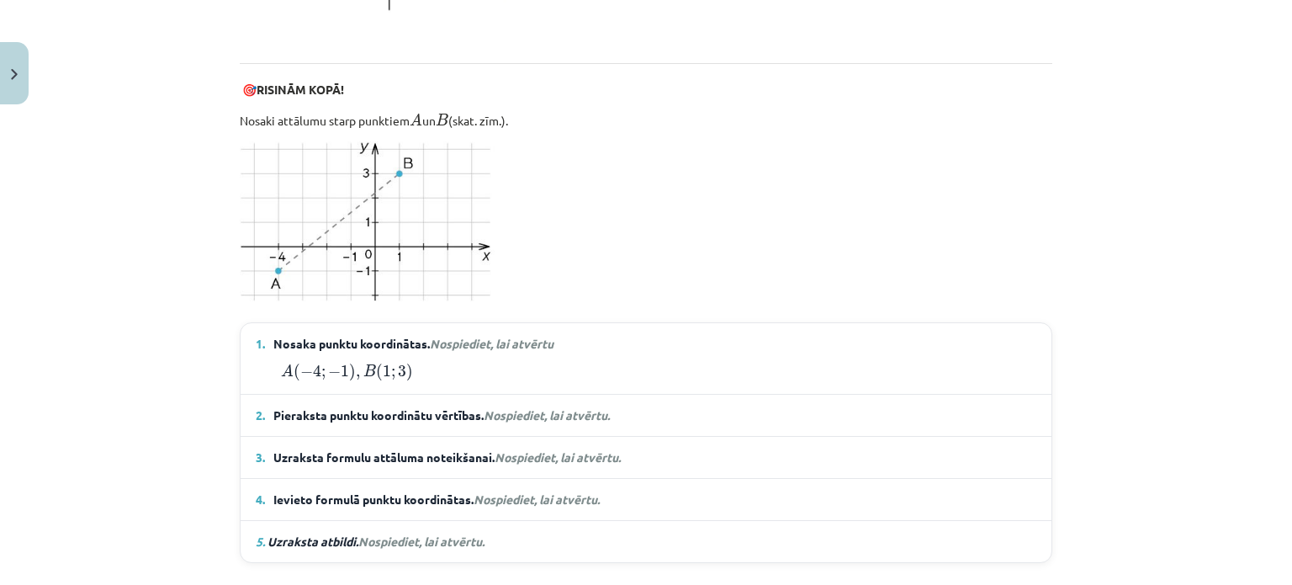
click at [446, 335] on span "Nosaka punktu koordinātas. Nospiediet, lai atvērtu" at bounding box center [413, 344] width 280 height 18
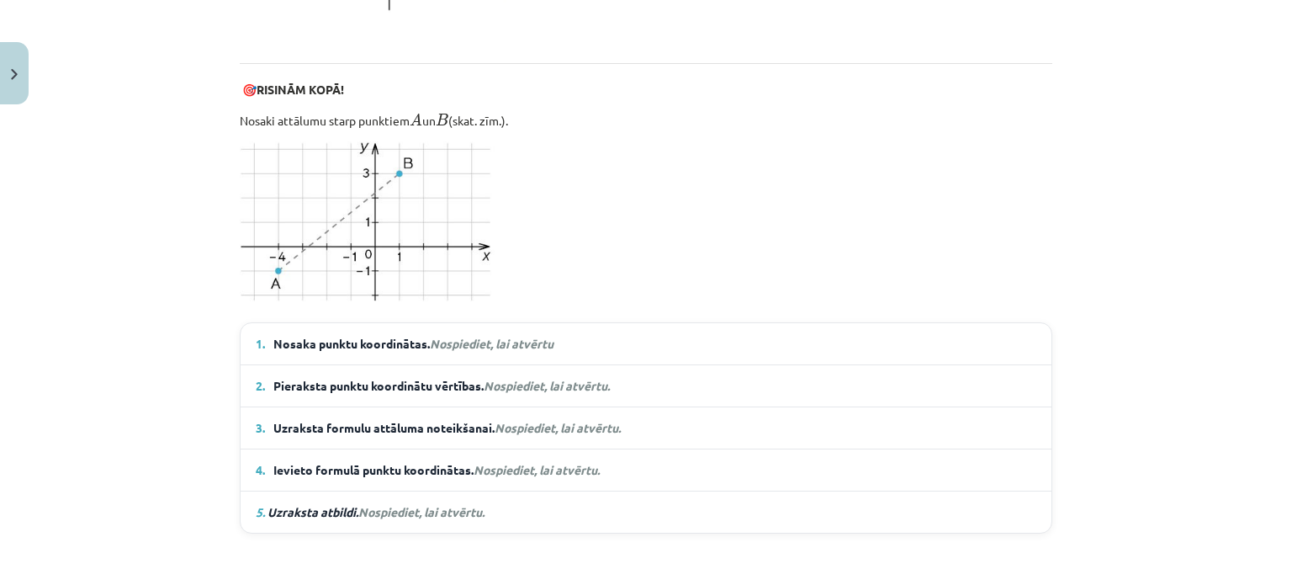
click at [533, 337] on em "Nospiediet, lai atvērtu" at bounding box center [492, 343] width 124 height 15
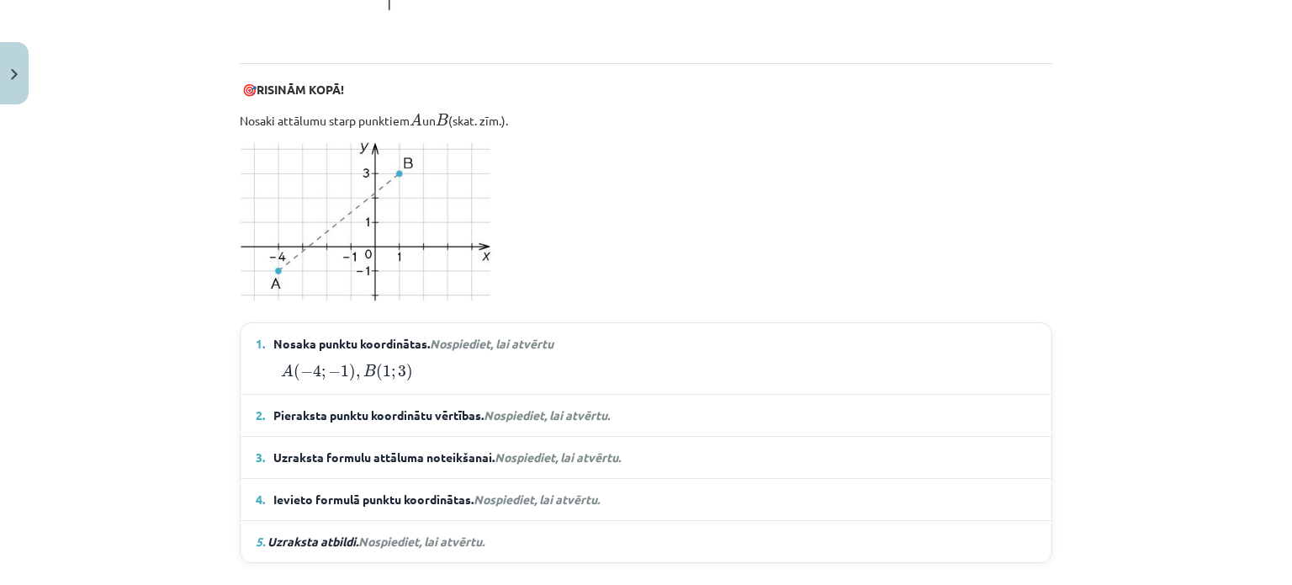
click at [517, 342] on em "Nospiediet, lai atvērtu" at bounding box center [492, 343] width 124 height 15
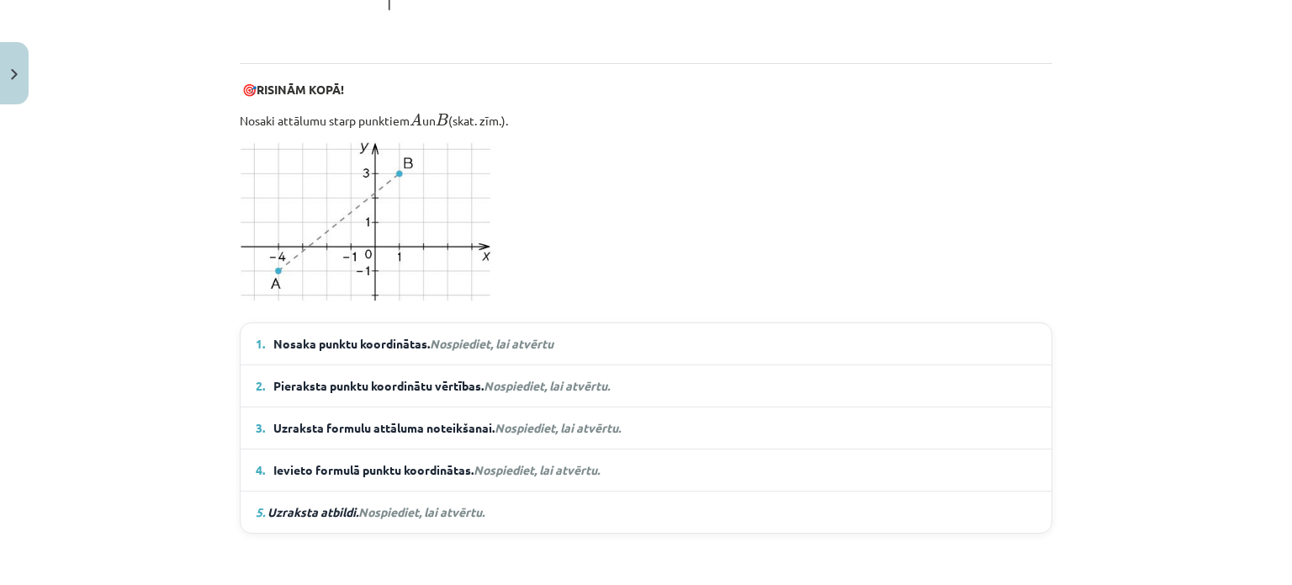
click at [484, 383] on span "Nospiediet, lai atvērtu." at bounding box center [547, 385] width 126 height 15
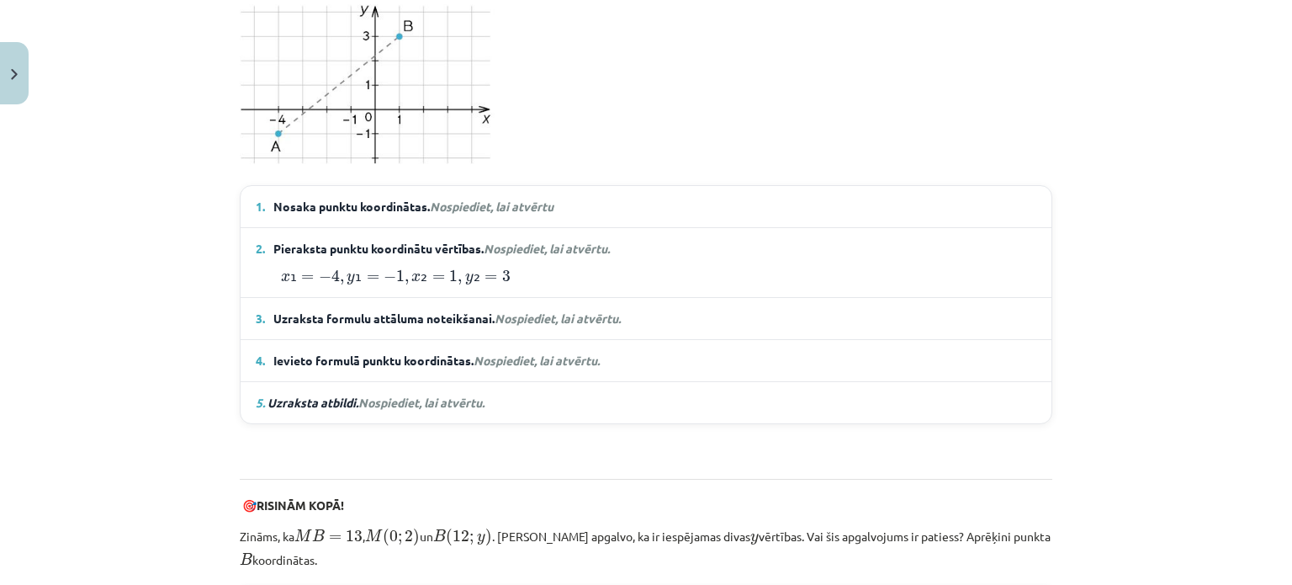
scroll to position [1207, 0]
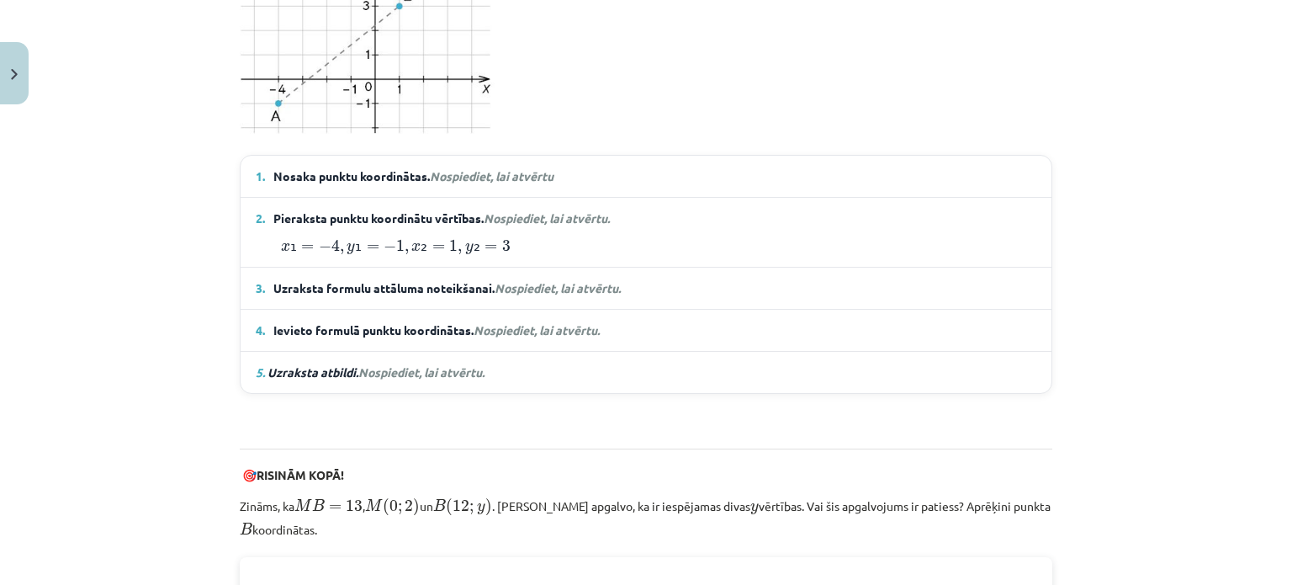
click at [658, 272] on details "3. Uzraksta formulu attāluma noteikšanai. Nospiediet, lai atvērtu. A B = √ ( x …" at bounding box center [646, 288] width 811 height 41
click at [634, 291] on summary "3. Uzraksta formulu attāluma noteikšanai. Nospiediet, lai atvērtu." at bounding box center [646, 288] width 781 height 18
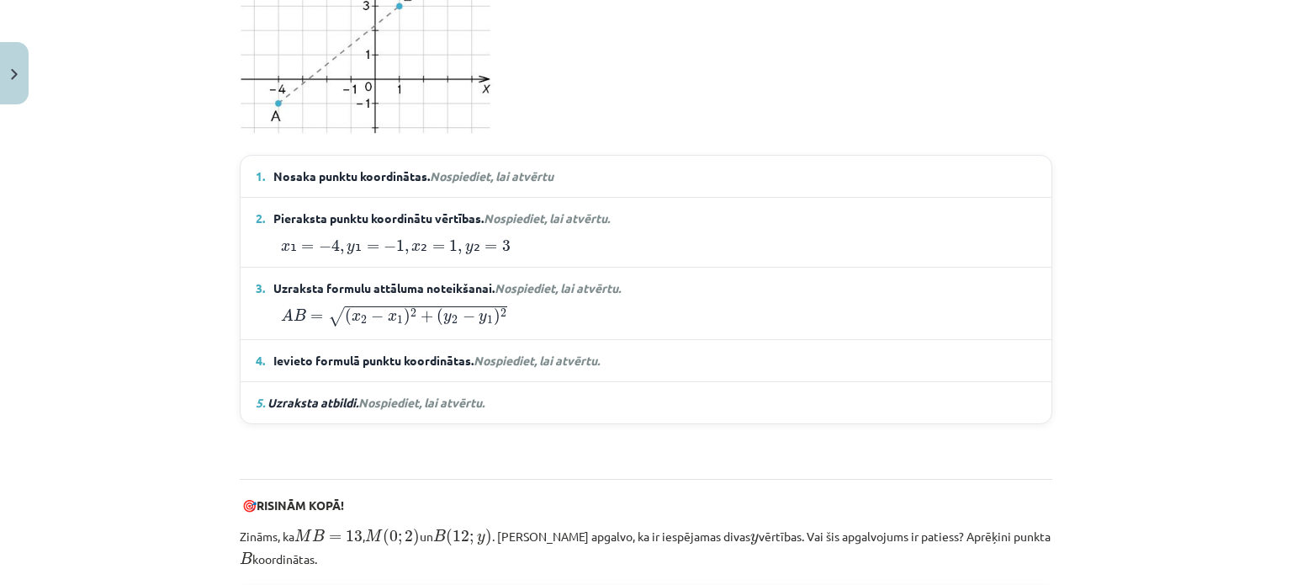
click at [535, 353] on span "Nospiediet, lai atvērtu." at bounding box center [537, 360] width 126 height 15
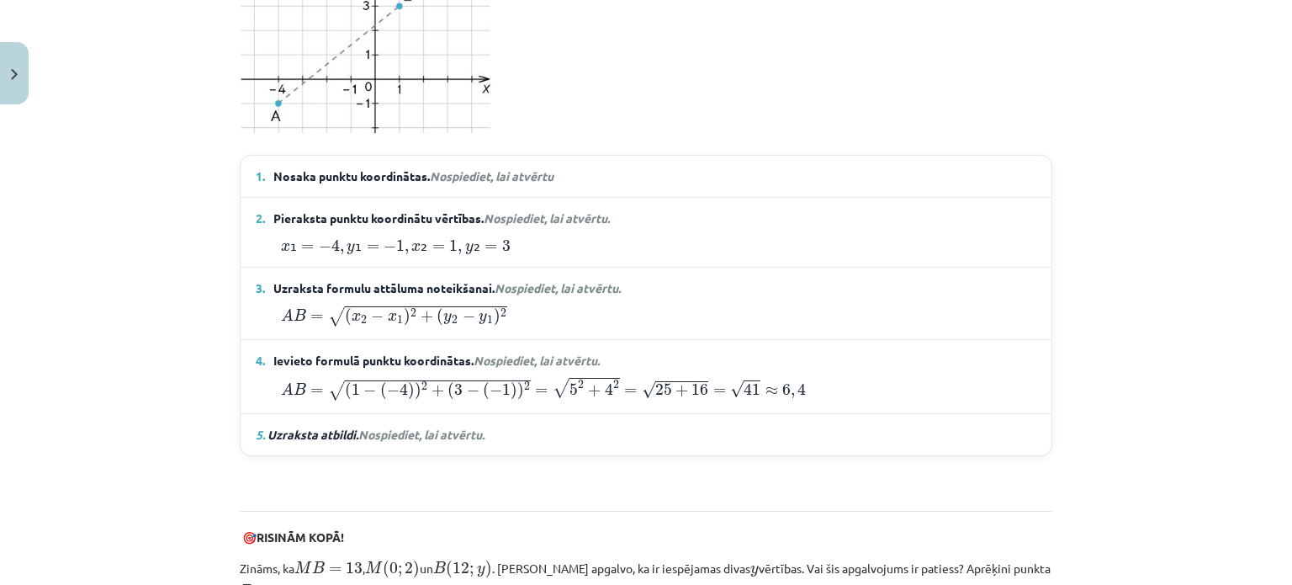
click at [372, 431] on span "Nospiediet, lai atvērtu." at bounding box center [421, 434] width 126 height 15
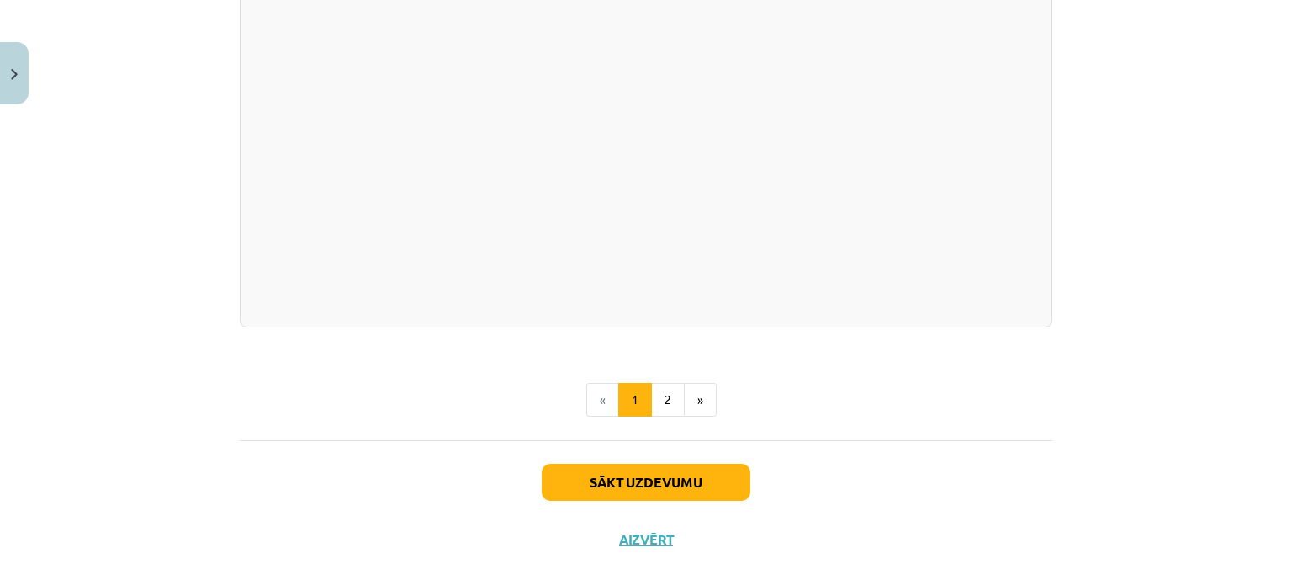
scroll to position [3117, 0]
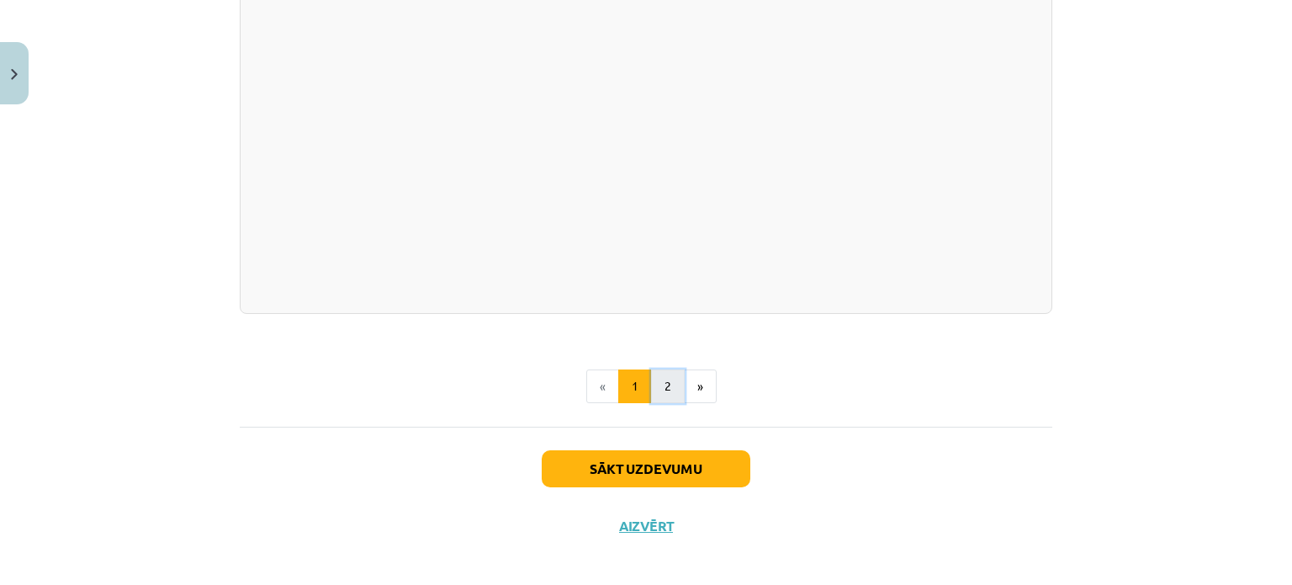
click at [665, 379] on button "2" at bounding box center [668, 386] width 34 height 34
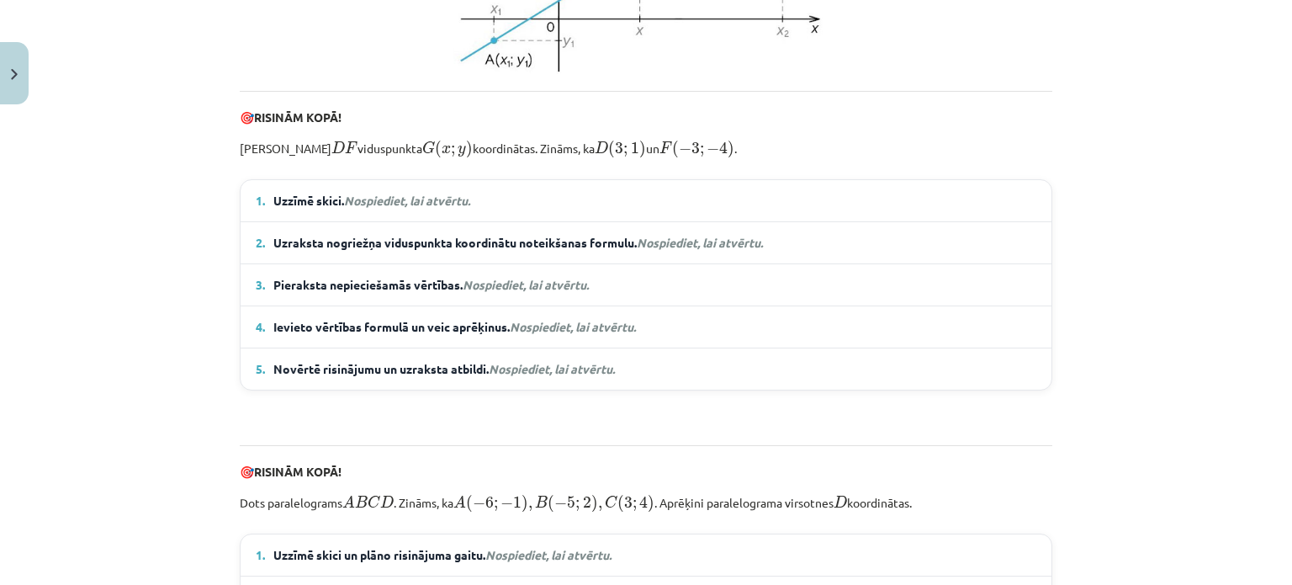
scroll to position [677, 0]
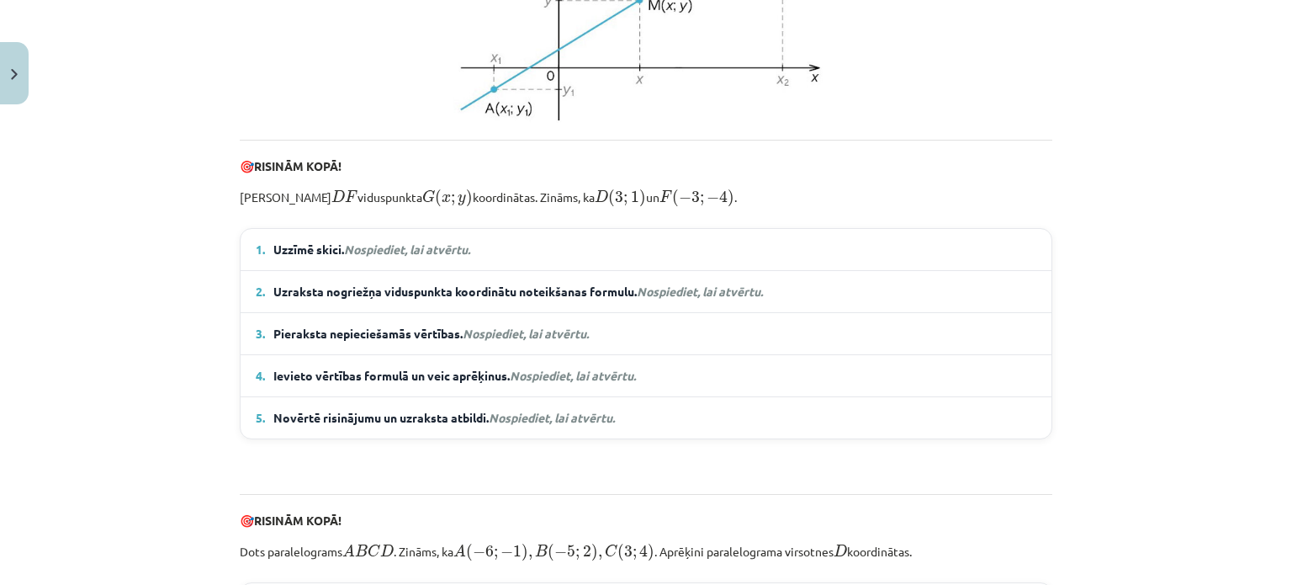
click at [417, 258] on span "Uzzīmē skici. Nospiediet, lai atvērtu." at bounding box center [371, 250] width 197 height 18
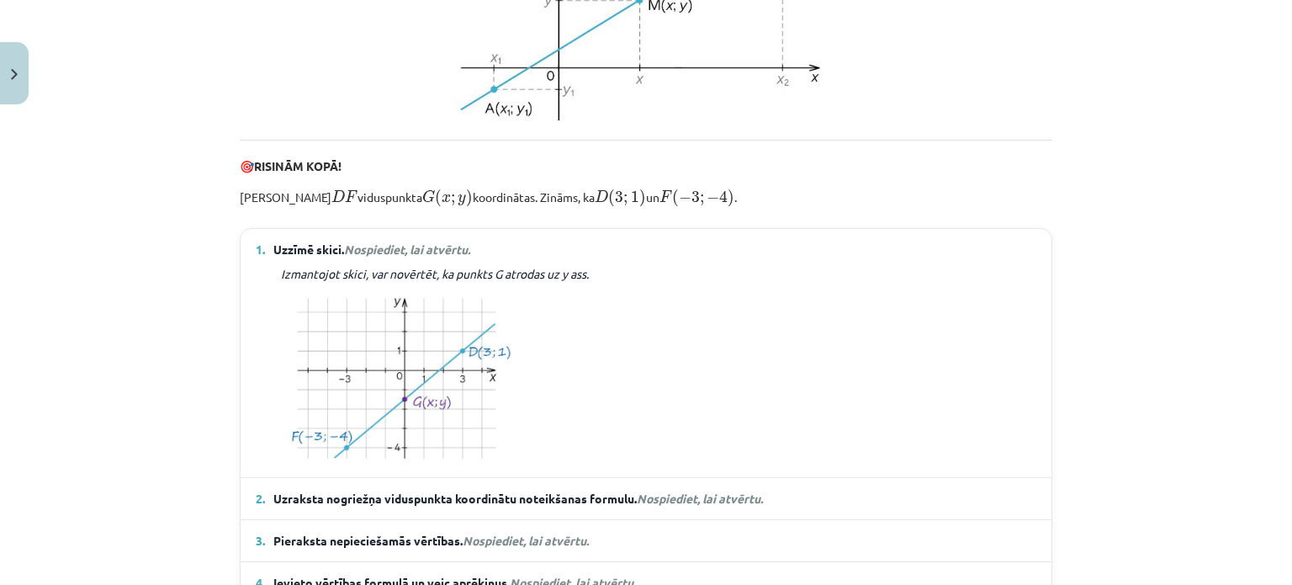
click at [417, 257] on em "Nospiediet, lai atvērtu." at bounding box center [407, 248] width 126 height 15
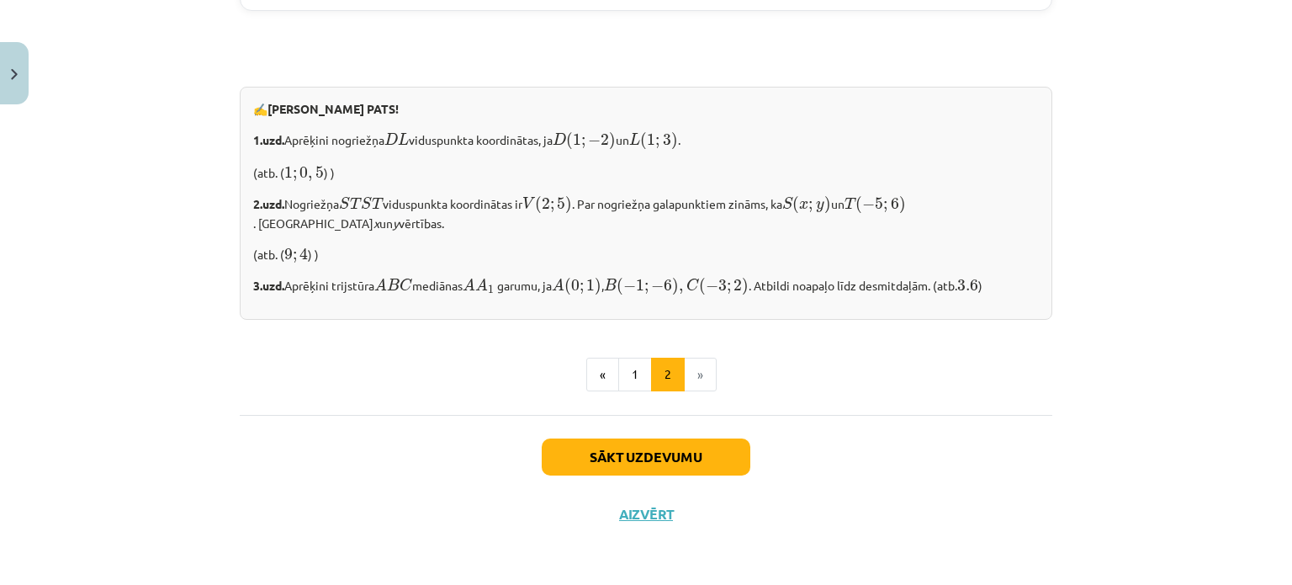
scroll to position [1430, 0]
click at [666, 447] on button "Sākt uzdevumu" at bounding box center [646, 456] width 209 height 37
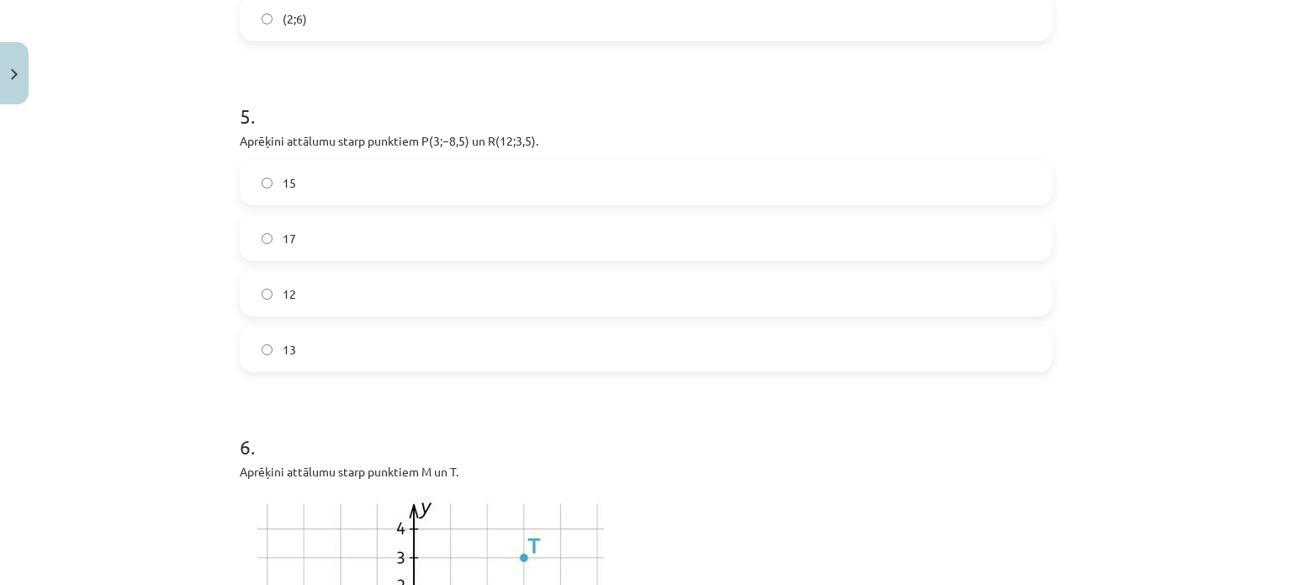
scroll to position [1739, 0]
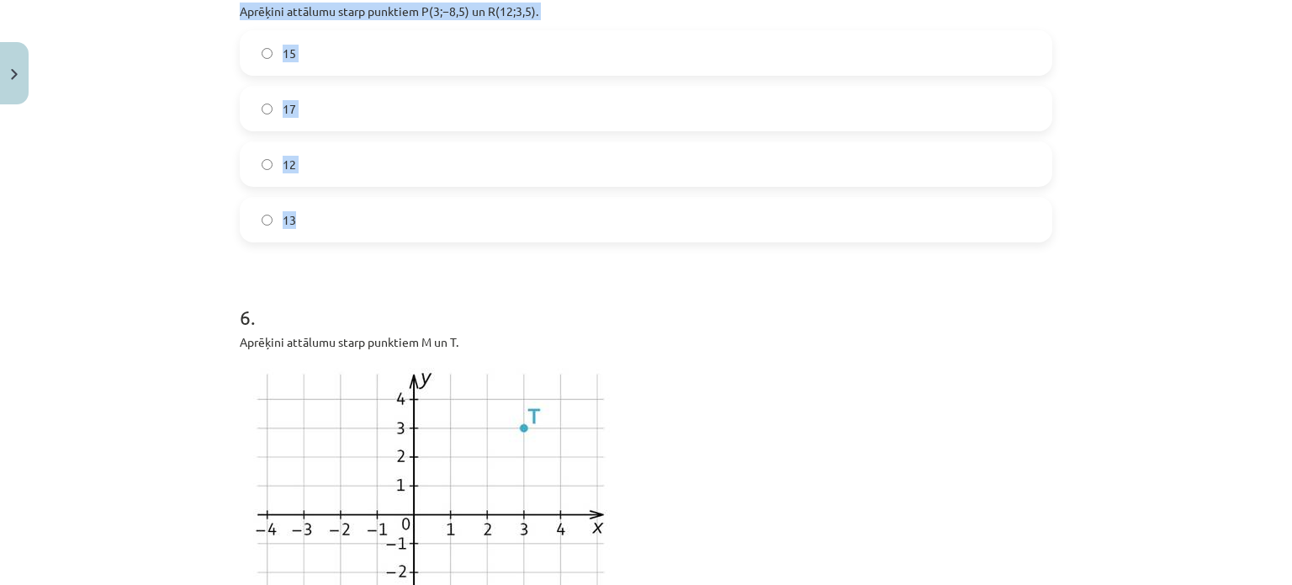
drag, startPoint x: 232, startPoint y: 309, endPoint x: 404, endPoint y: 194, distance: 206.3
copy form "1 . Aprēķini nogriežņa ﻿MP﻿ viduspunkta koordinātas, ja ﻿M(1;2) un ﻿P(7;2). (5;…"
click at [134, 178] on div "Mācību tēma: Matemātikas i - 10. klases 1. ieskaites mācību materiāls (a,b) #7 …" at bounding box center [646, 292] width 1292 height 585
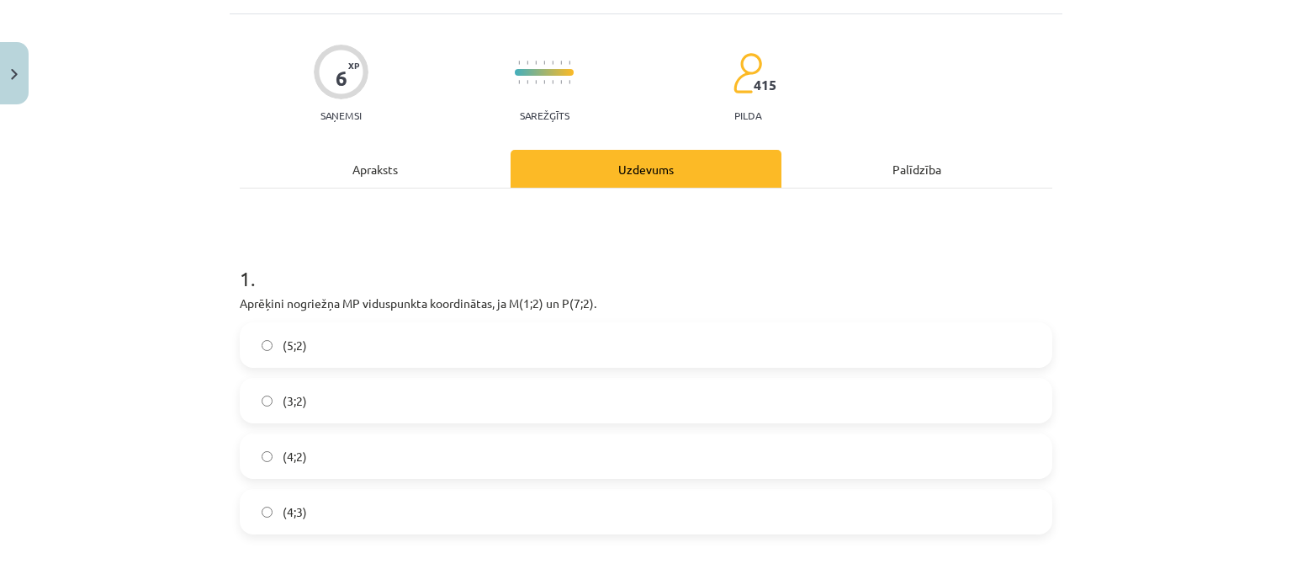
scroll to position [204, 0]
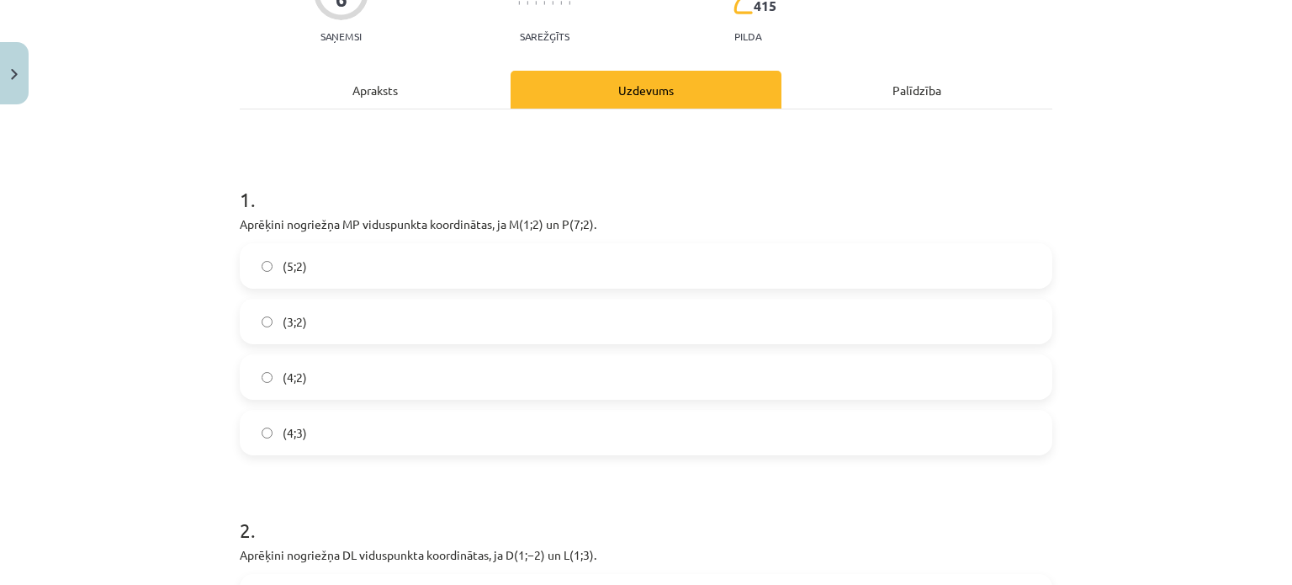
click at [301, 369] on label "(4;2)" at bounding box center [645, 377] width 809 height 42
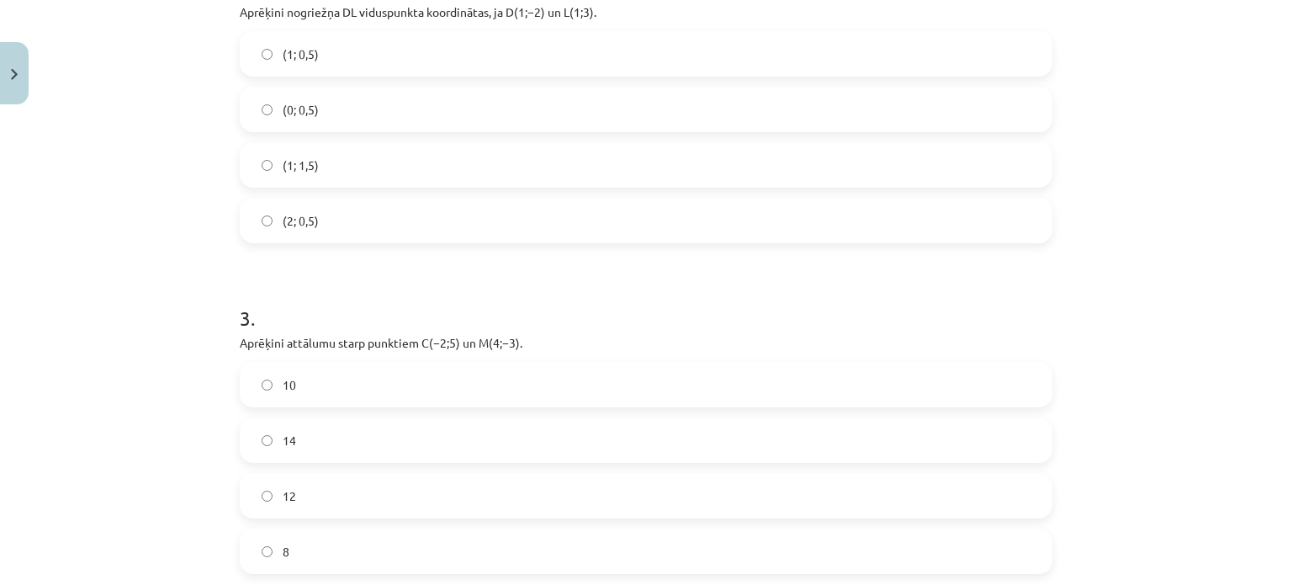
scroll to position [750, 0]
click at [369, 42] on label "(1; 0,5)" at bounding box center [645, 50] width 809 height 42
click at [293, 379] on label "10" at bounding box center [645, 381] width 809 height 42
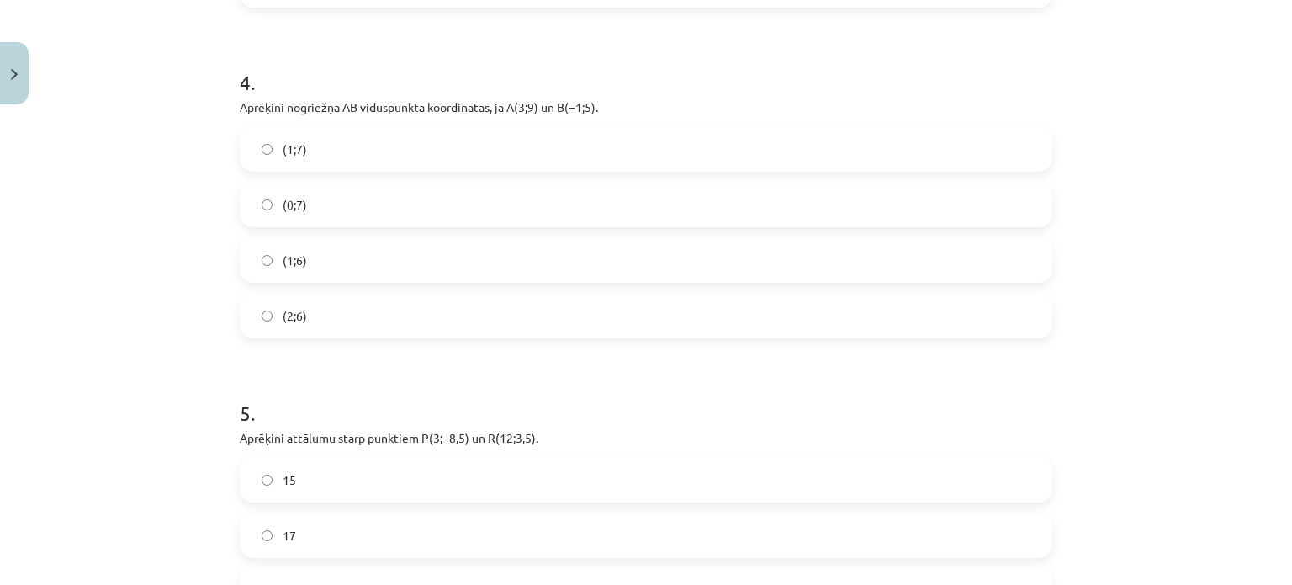
scroll to position [1306, 0]
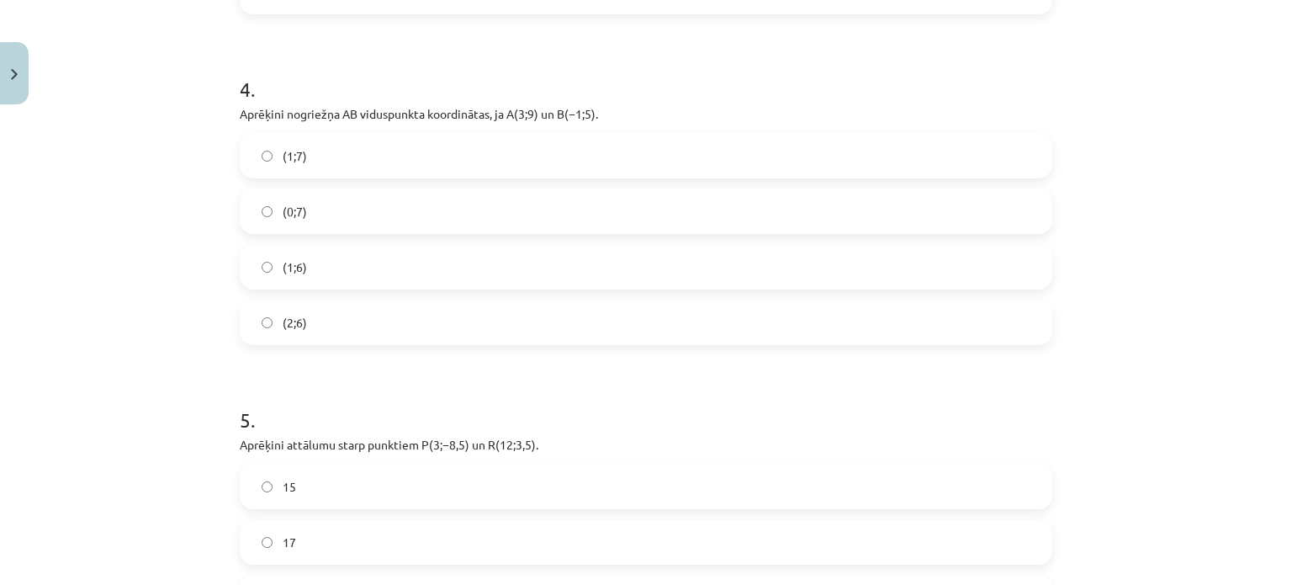
click at [345, 158] on label "(1;7)" at bounding box center [645, 156] width 809 height 42
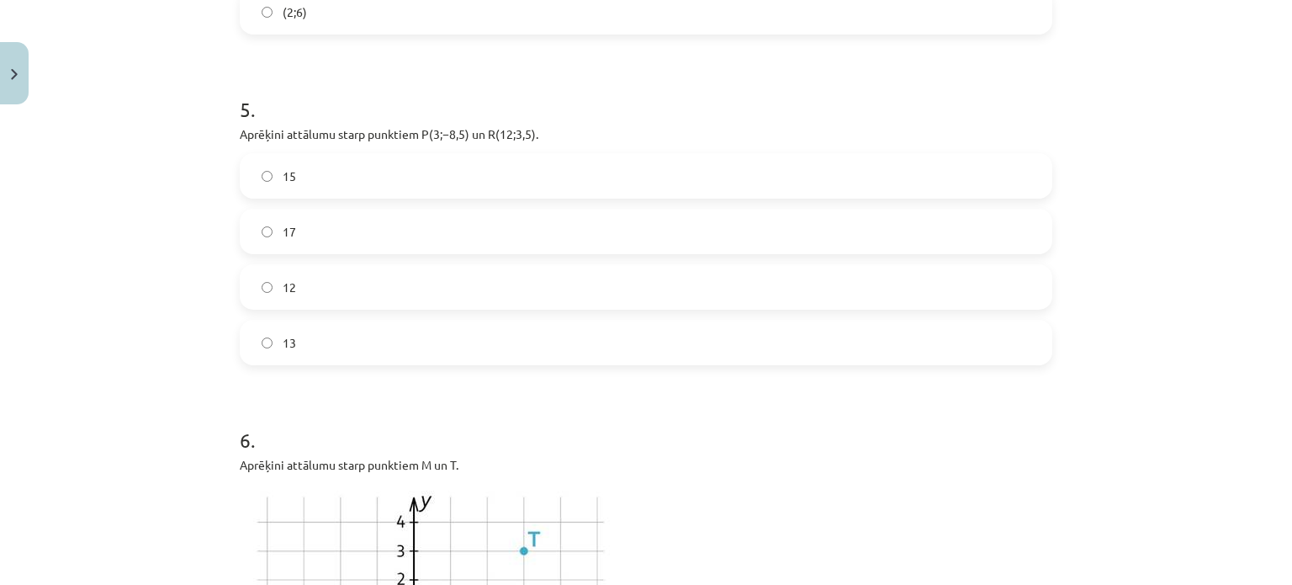
scroll to position [1555, 0]
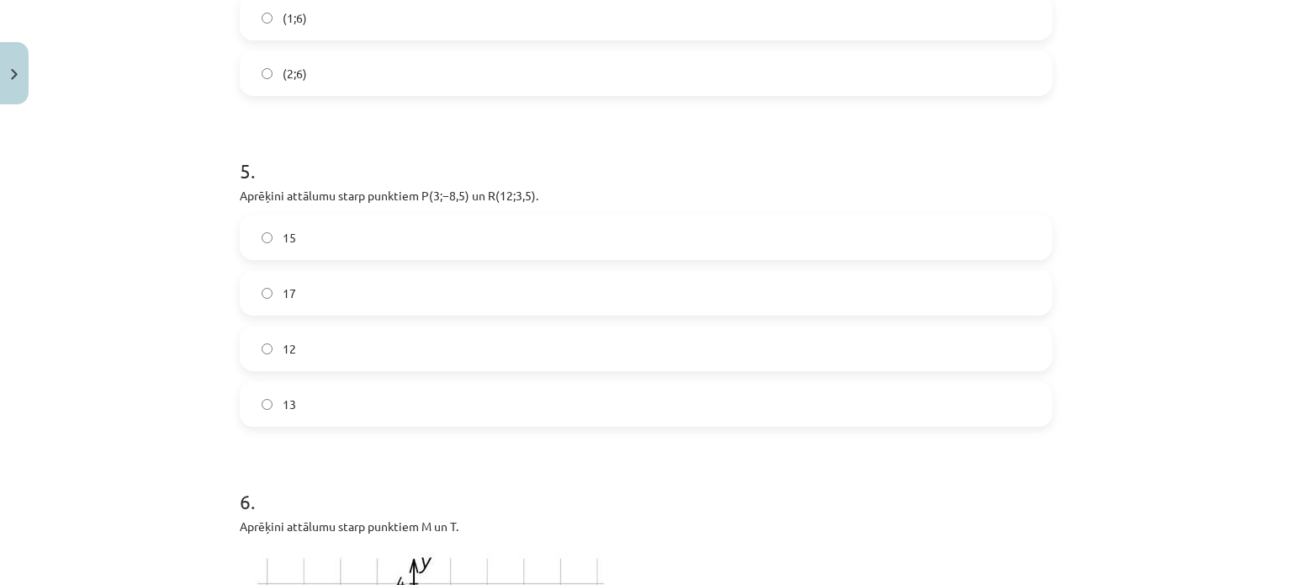
click at [338, 217] on label "15" at bounding box center [645, 237] width 809 height 42
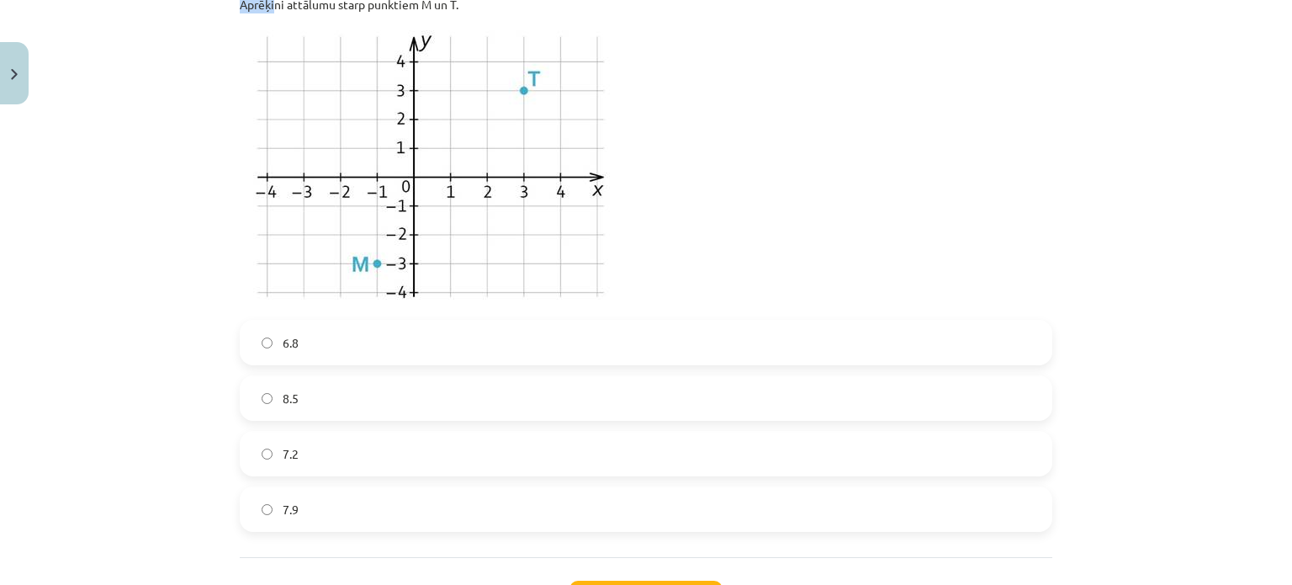
scroll to position [2070, 0]
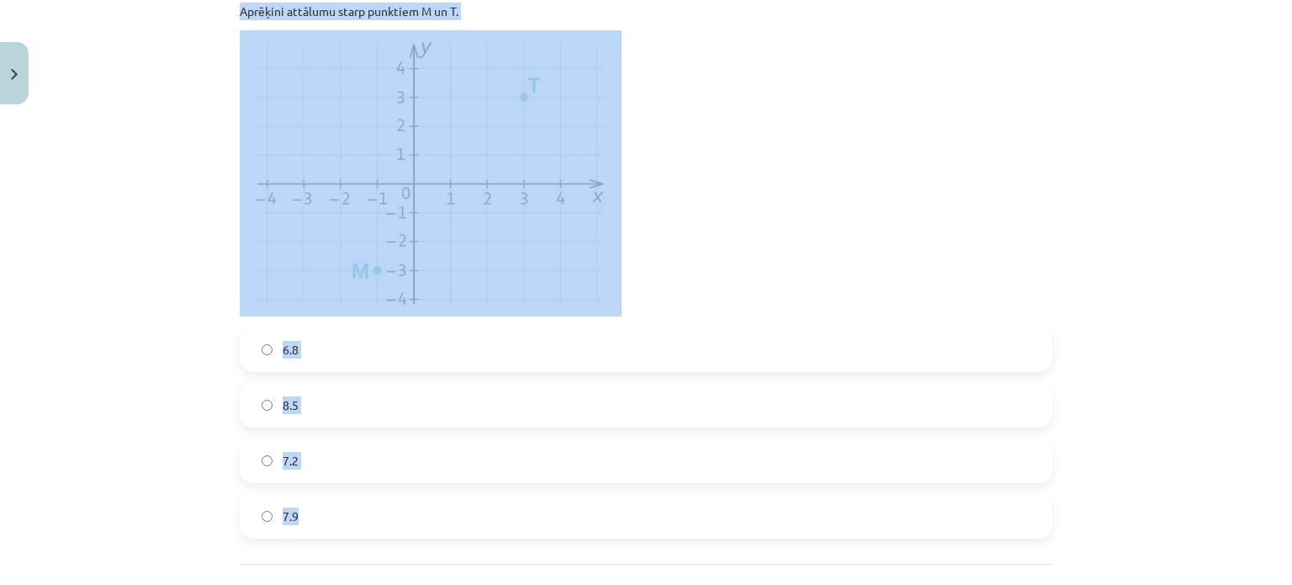
drag, startPoint x: 230, startPoint y: 6, endPoint x: 434, endPoint y: 504, distance: 538.5
copy div "Aprēķini attālumu starp punktiem M un T. 6.8 8.5 7.2 7.9"
click at [915, 191] on p at bounding box center [646, 173] width 813 height 286
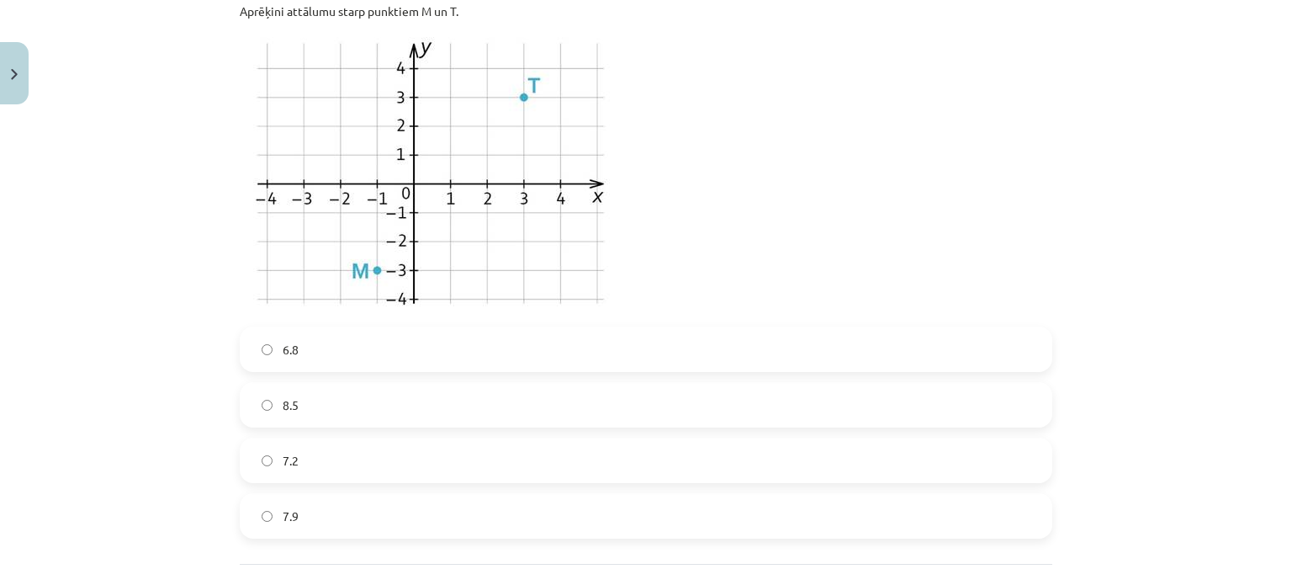
click at [347, 470] on label "7.2" at bounding box center [645, 460] width 809 height 42
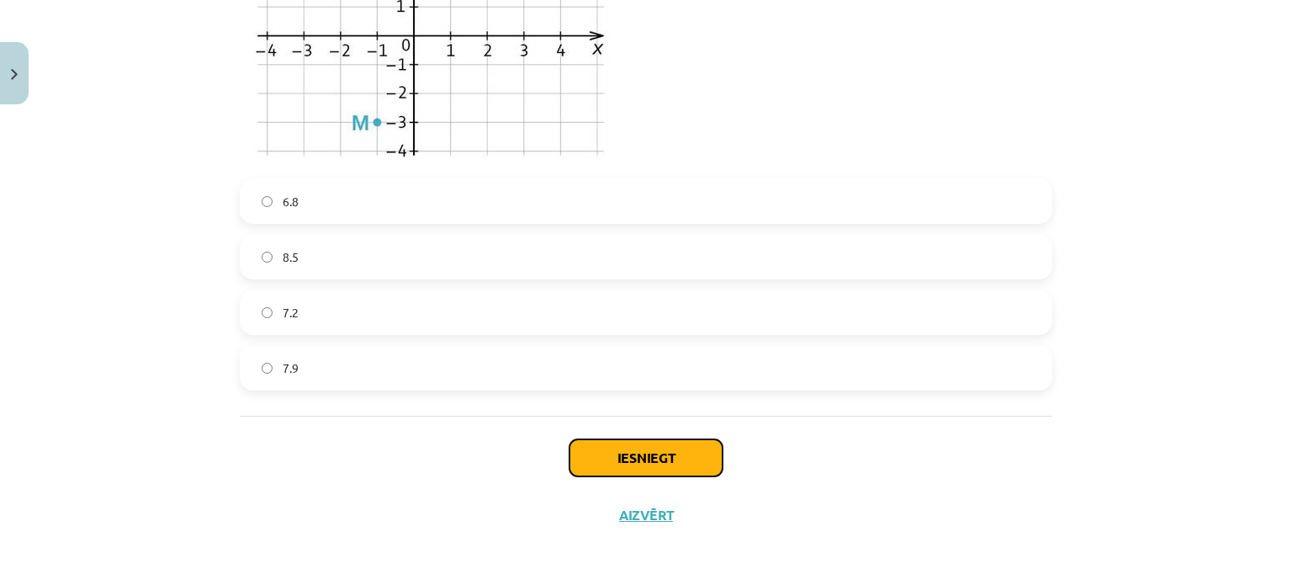
click at [661, 451] on button "Iesniegt" at bounding box center [646, 457] width 153 height 37
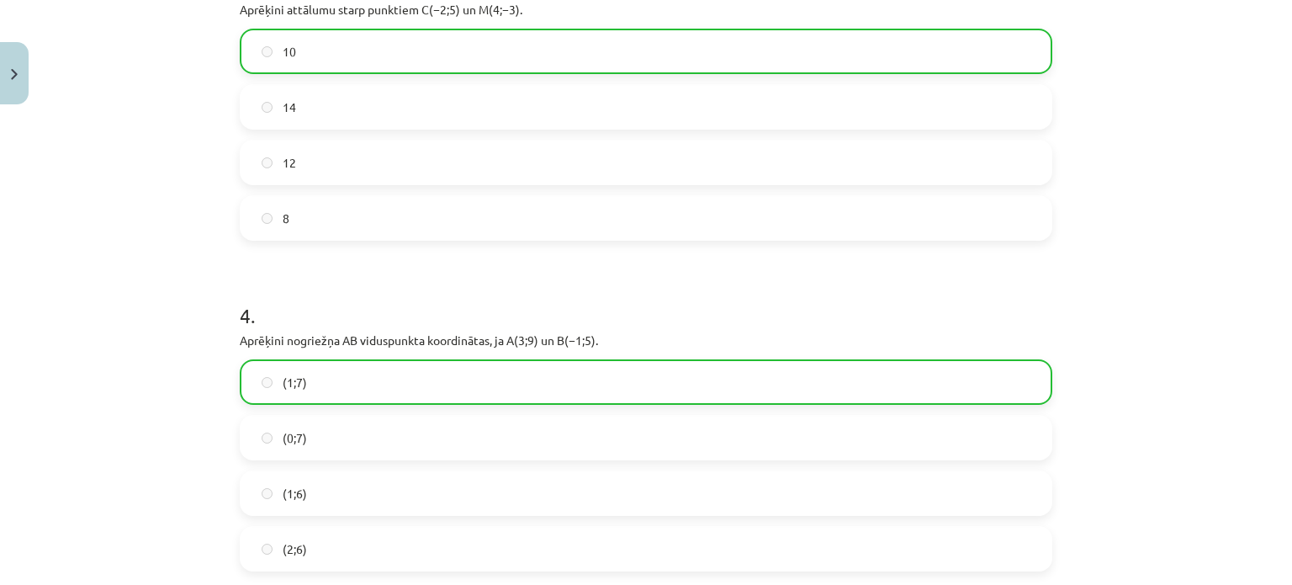
scroll to position [2271, 0]
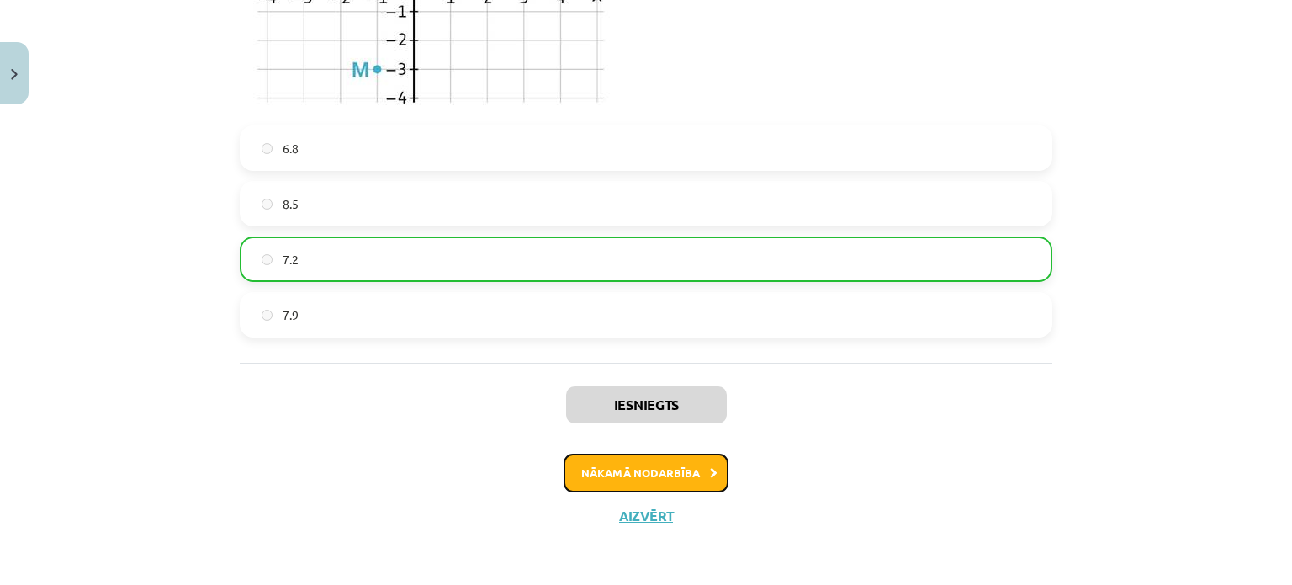
click at [613, 459] on button "Nākamā nodarbība" at bounding box center [646, 473] width 165 height 39
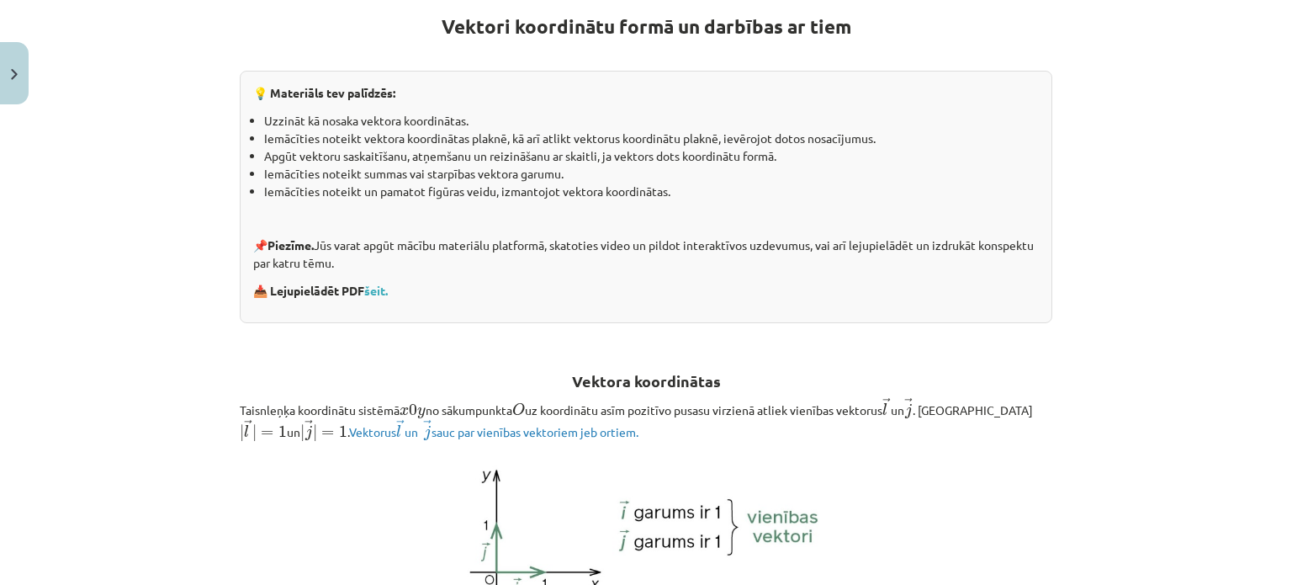
scroll to position [313, 0]
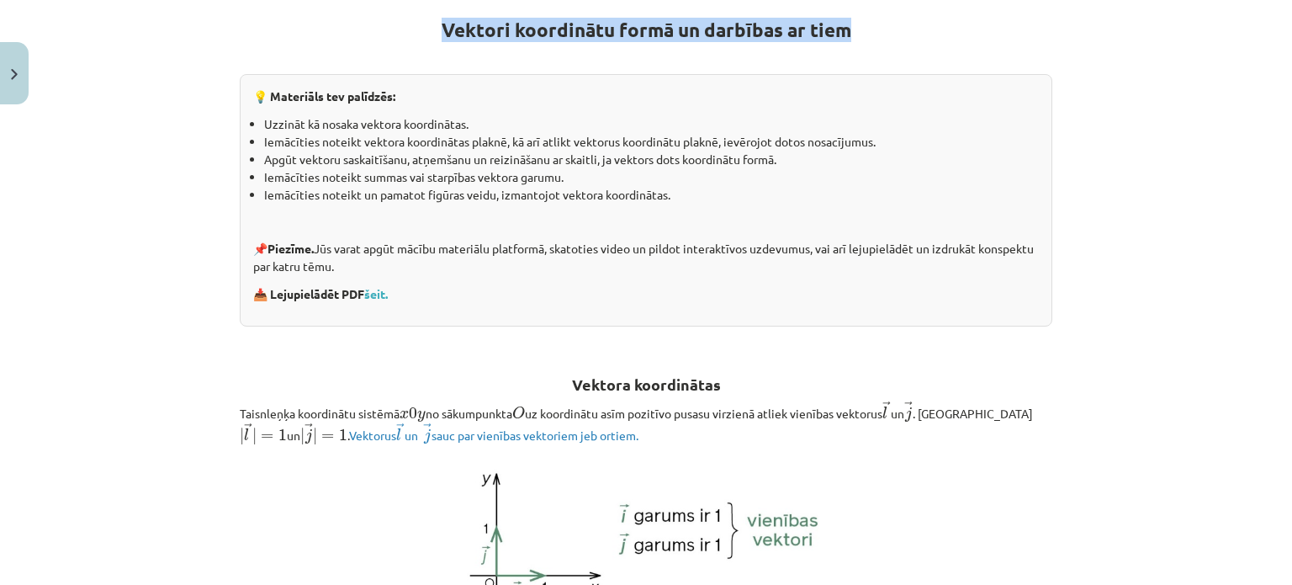
drag, startPoint x: 433, startPoint y: 33, endPoint x: 878, endPoint y: 34, distance: 445.1
click at [878, 34] on h1 "Vektori koordinātu formā un darbības ar tiem" at bounding box center [646, 14] width 813 height 53
click at [868, 40] on div at bounding box center [868, 40] width 0 height 0
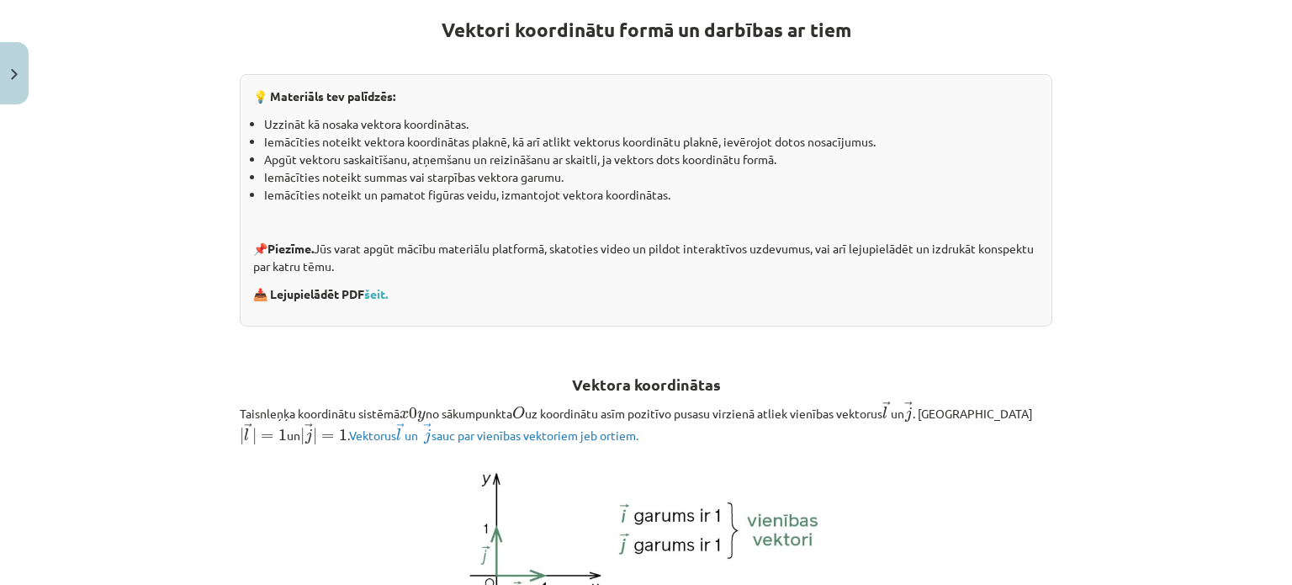
drag, startPoint x: 983, startPoint y: 63, endPoint x: 969, endPoint y: 60, distance: 13.9
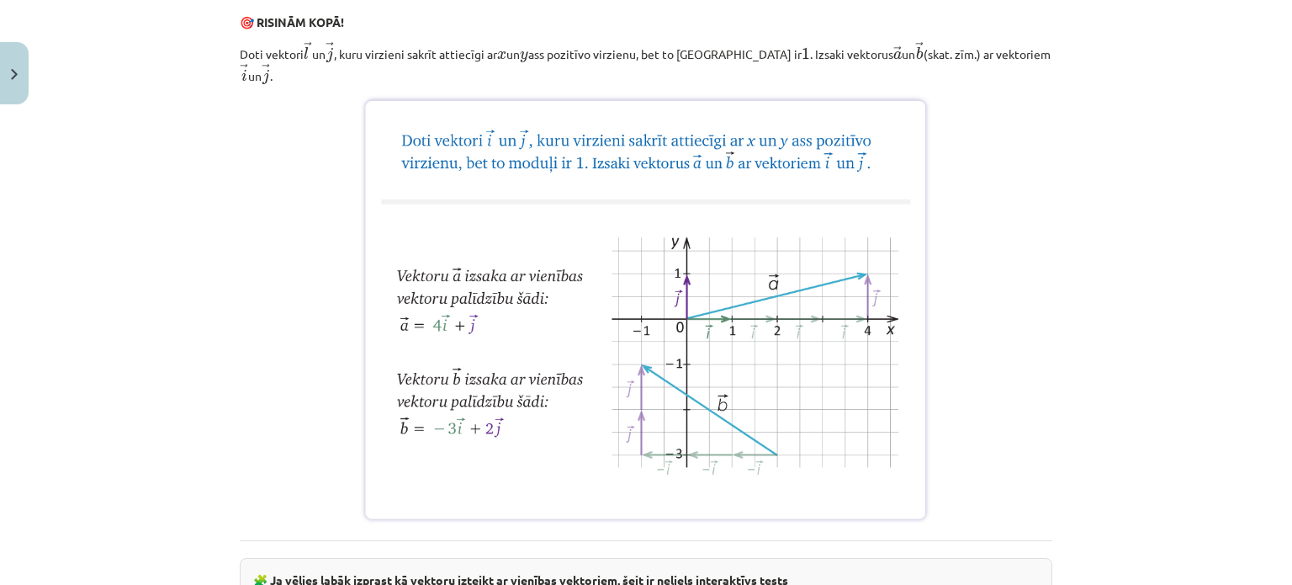
scroll to position [1202, 0]
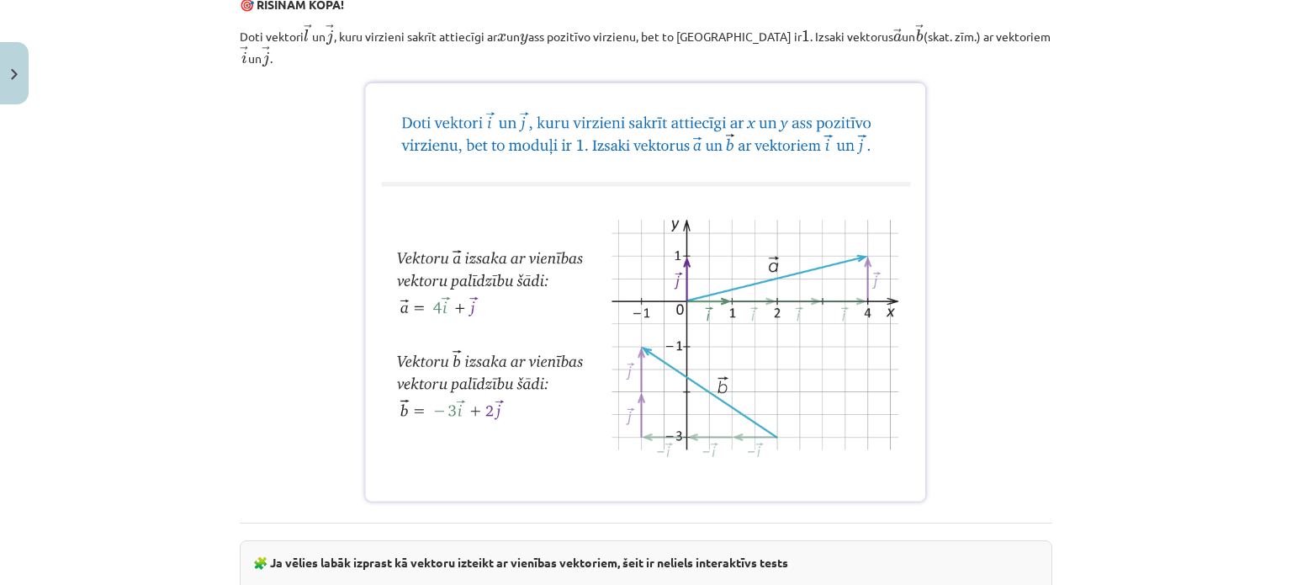
click at [741, 279] on img at bounding box center [646, 291] width 570 height 428
click at [797, 140] on img at bounding box center [646, 291] width 570 height 428
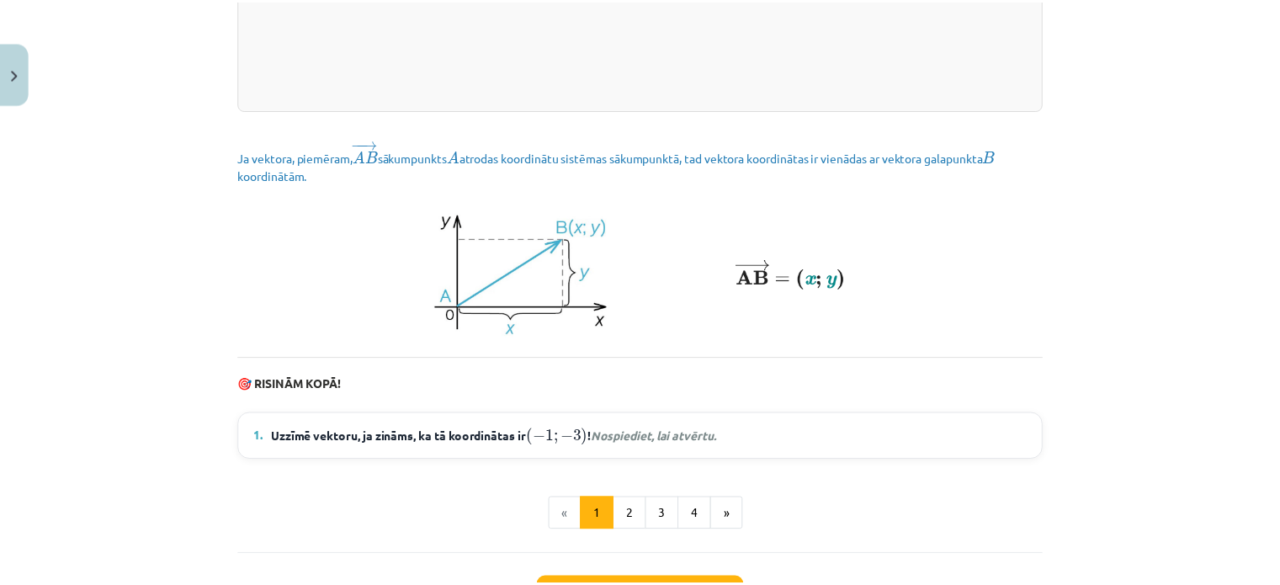
scroll to position [2281, 0]
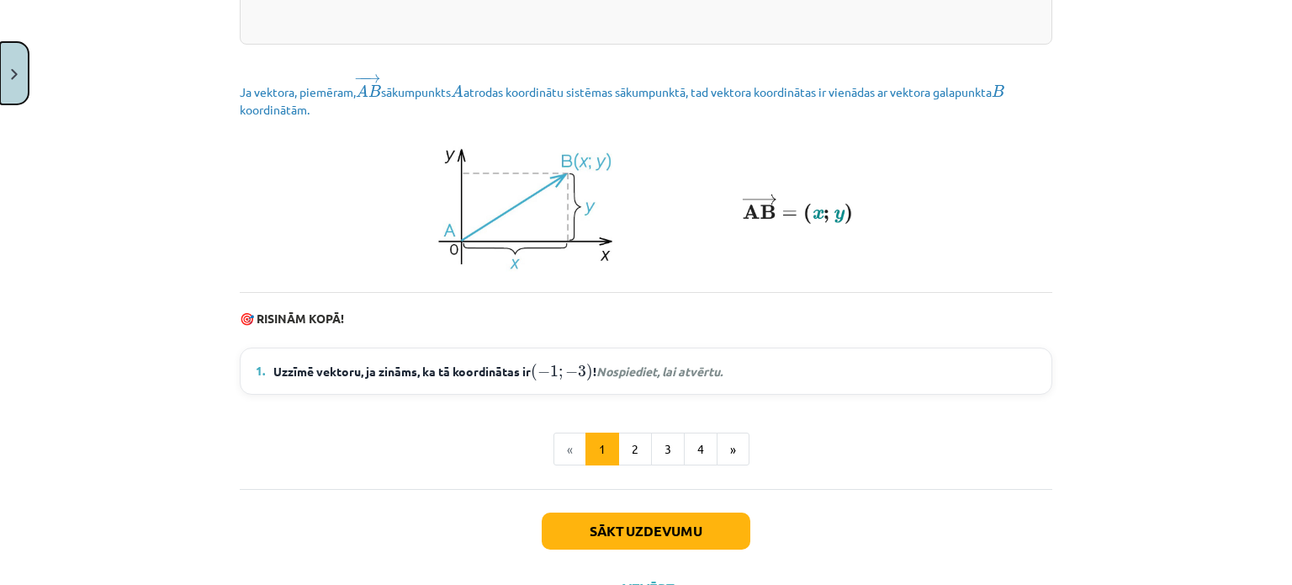
click at [10, 70] on button "Close" at bounding box center [14, 73] width 29 height 62
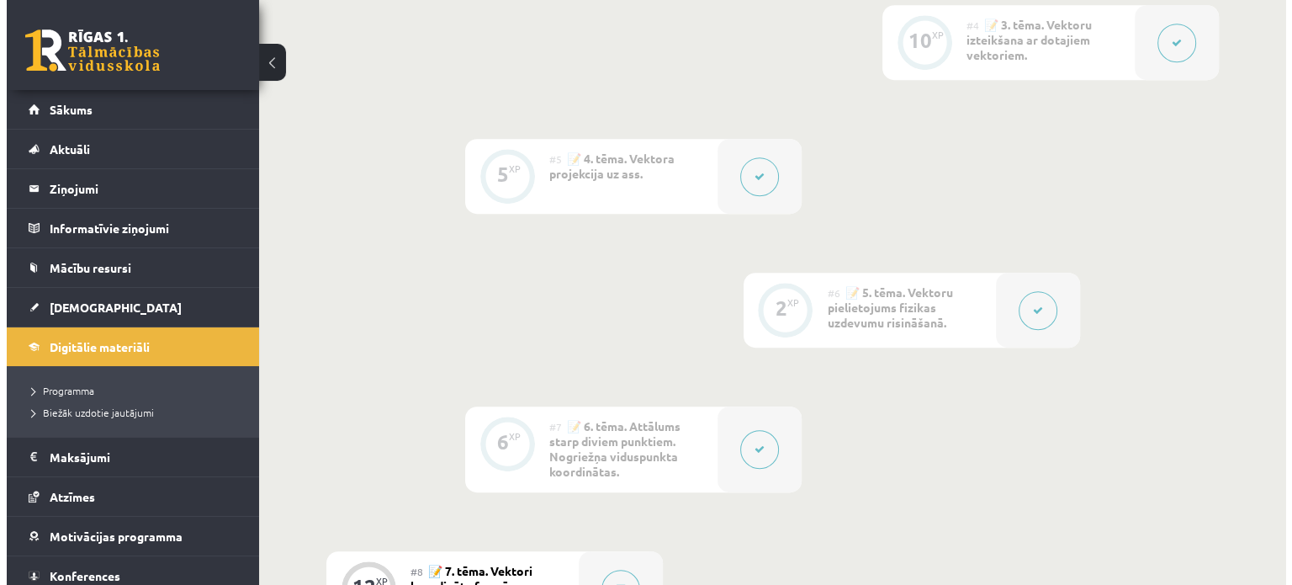
scroll to position [0, 0]
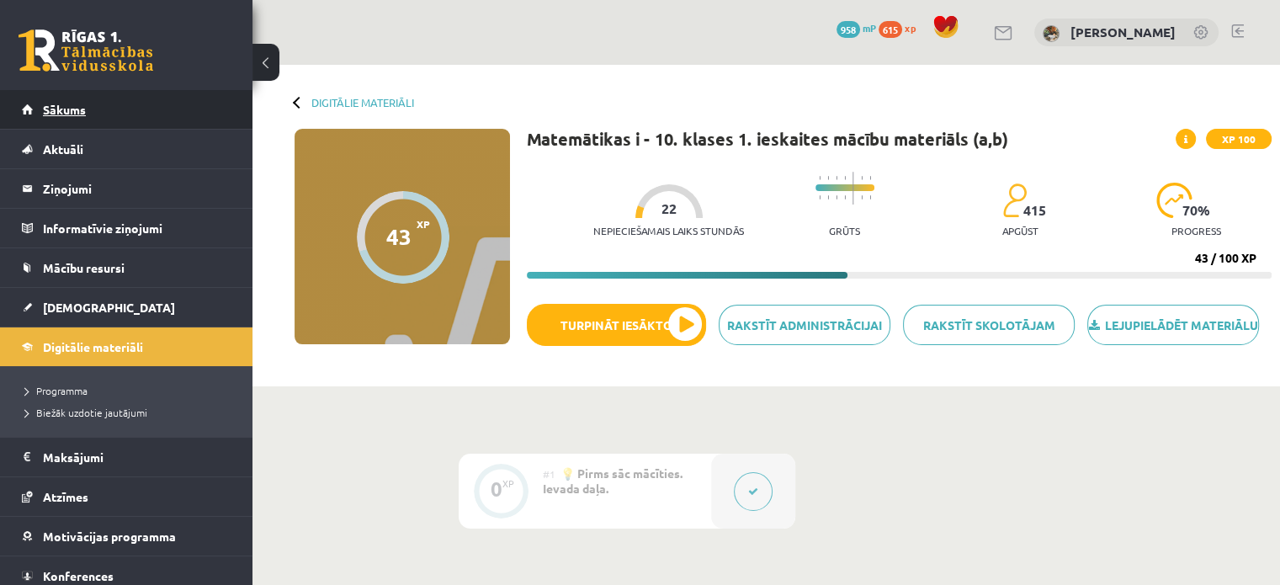
click at [66, 103] on span "Sākums" at bounding box center [64, 109] width 43 height 15
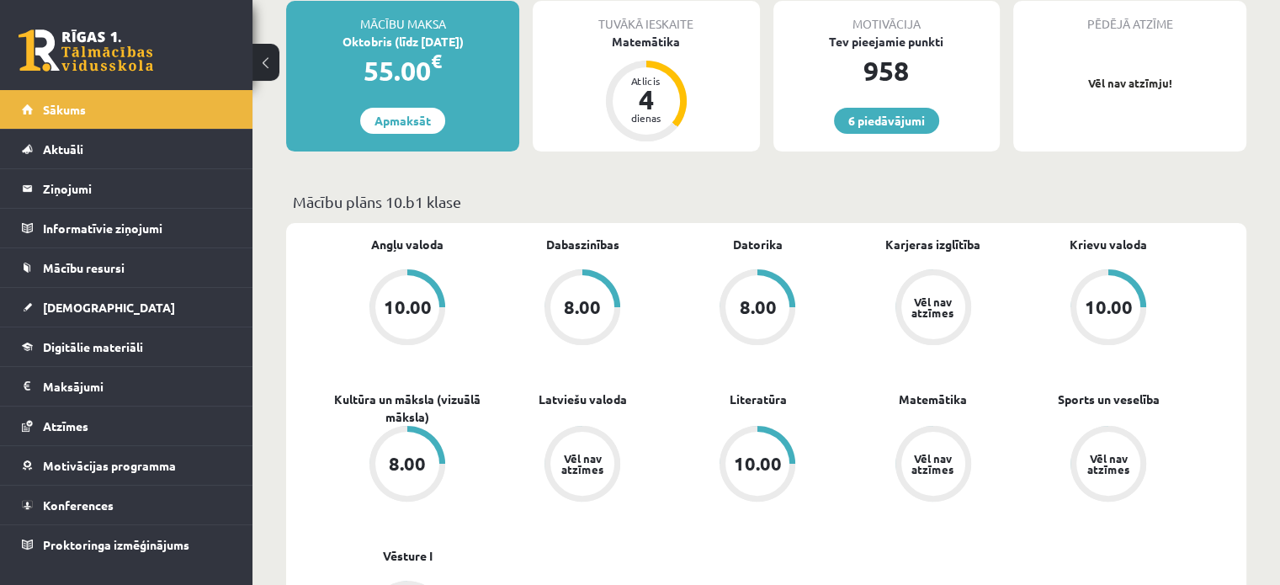
scroll to position [314, 0]
